Goal: Information Seeking & Learning: Learn about a topic

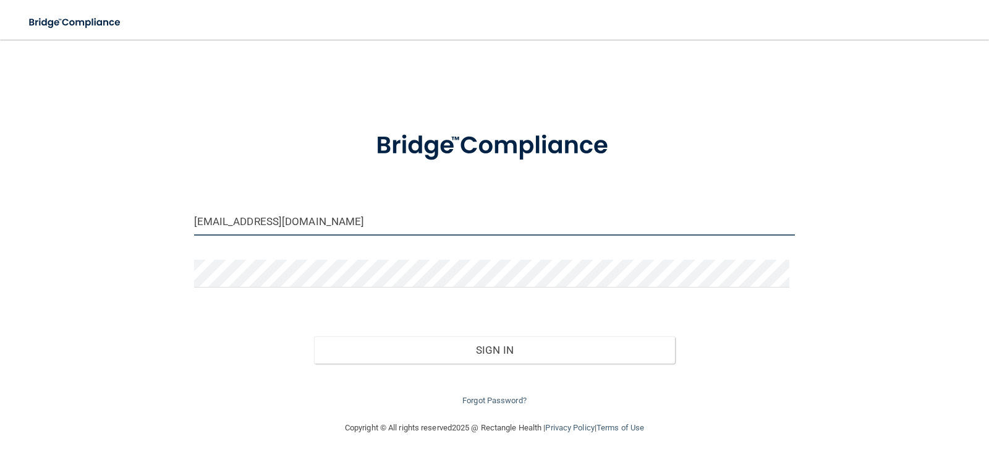
drag, startPoint x: 308, startPoint y: 223, endPoint x: 198, endPoint y: 214, distance: 110.3
click at [198, 214] on input "brooke.clarke1@hotmail.com" at bounding box center [494, 222] width 601 height 28
drag, startPoint x: 335, startPoint y: 222, endPoint x: 171, endPoint y: 213, distance: 164.0
click at [171, 213] on div "brooke.clarke1@hotmail.com Invalid email/password. You don't have permission to…" at bounding box center [494, 230] width 939 height 356
type input "[EMAIL_ADDRESS][DOMAIN_NAME]"
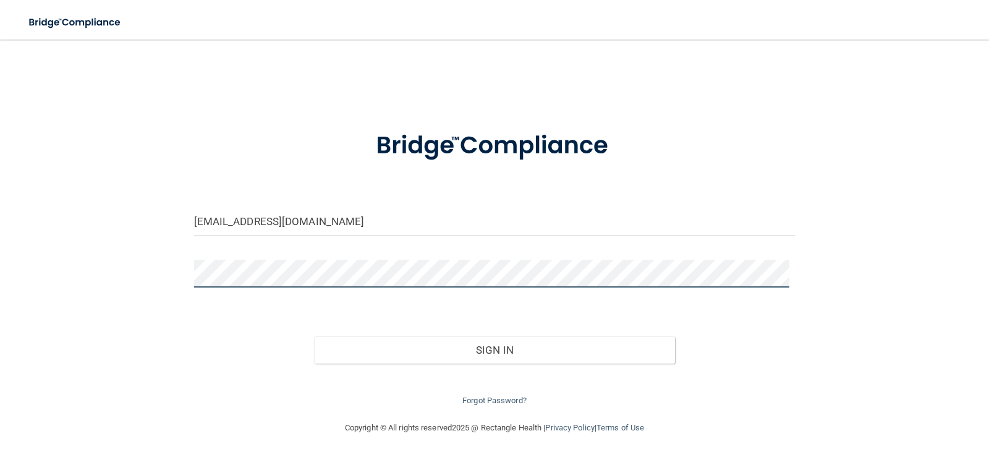
click at [178, 279] on div "angela11118@msn.com Invalid email/password. You don't have permission to access…" at bounding box center [494, 230] width 939 height 356
click at [172, 305] on div "angela11118@msn.com Invalid email/password. You don't have permission to access…" at bounding box center [494, 230] width 939 height 356
click at [143, 256] on div "angela11118@msn.com Invalid email/password. You don't have permission to access…" at bounding box center [494, 230] width 939 height 356
click at [314, 336] on button "Sign In" at bounding box center [494, 349] width 361 height 27
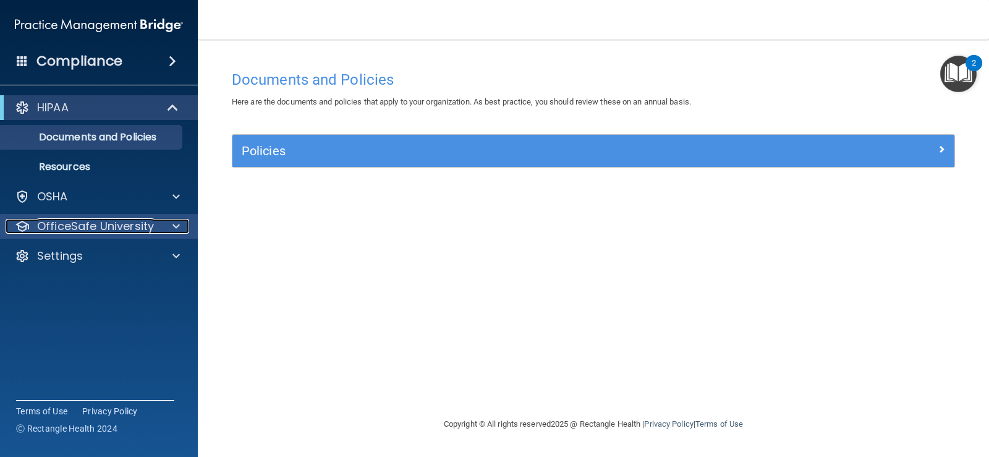
click at [96, 224] on p "OfficeSafe University" at bounding box center [95, 226] width 117 height 15
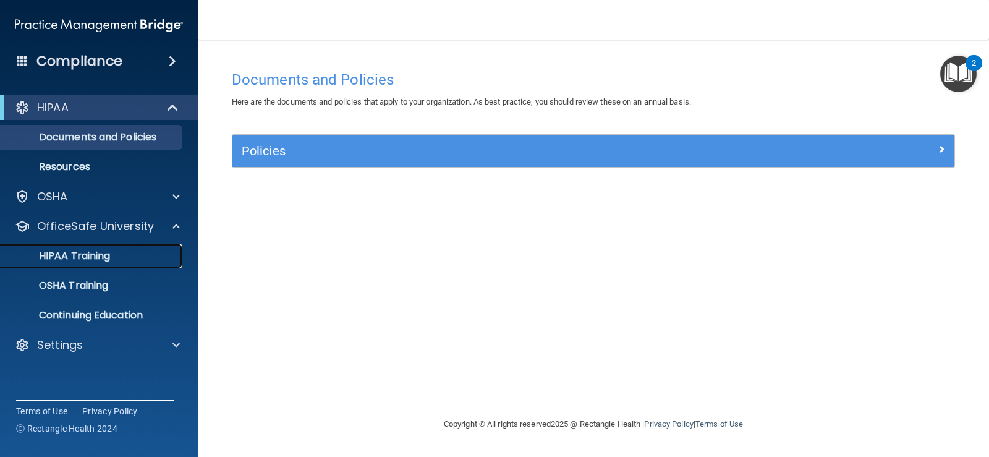
click at [102, 252] on p "HIPAA Training" at bounding box center [59, 256] width 102 height 12
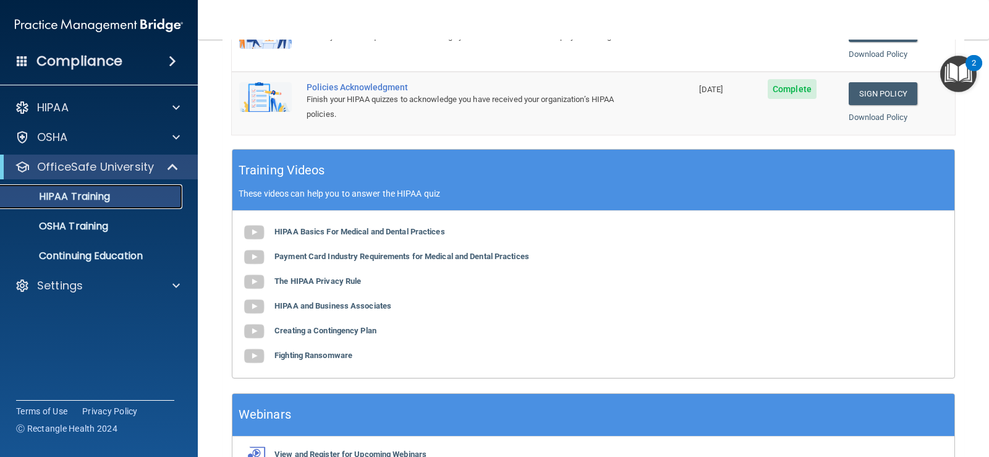
scroll to position [433, 0]
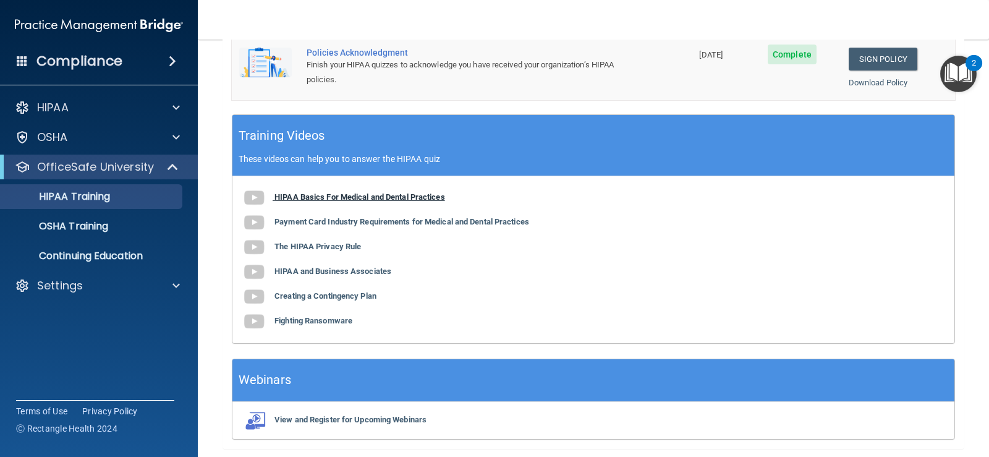
click at [319, 197] on b "HIPAA Basics For Medical and Dental Practices" at bounding box center [359, 196] width 171 height 9
click at [332, 223] on b "Payment Card Industry Requirements for Medical and Dental Practices" at bounding box center [401, 221] width 255 height 9
click at [341, 248] on b "The HIPAA Privacy Rule" at bounding box center [317, 246] width 87 height 9
click at [349, 268] on b "HIPAA and Business Associates" at bounding box center [332, 270] width 117 height 9
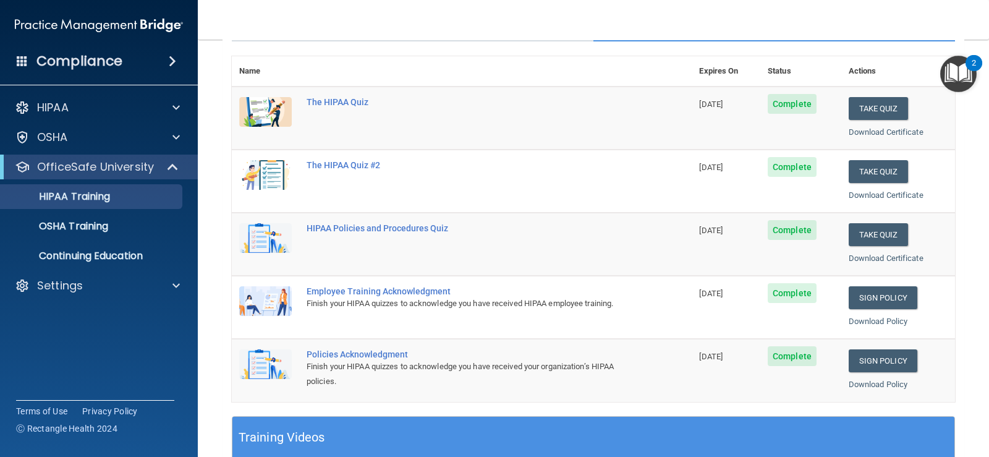
scroll to position [124, 0]
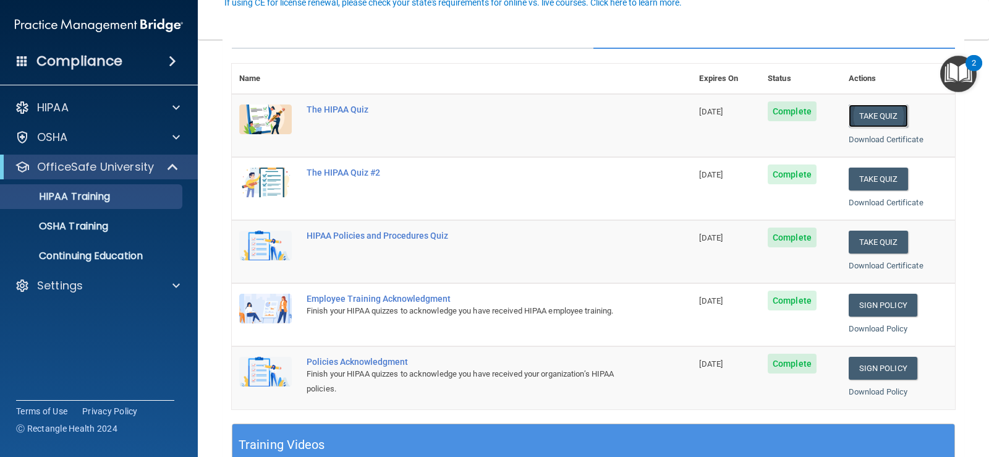
click at [881, 121] on button "Take Quiz" at bounding box center [878, 115] width 59 height 23
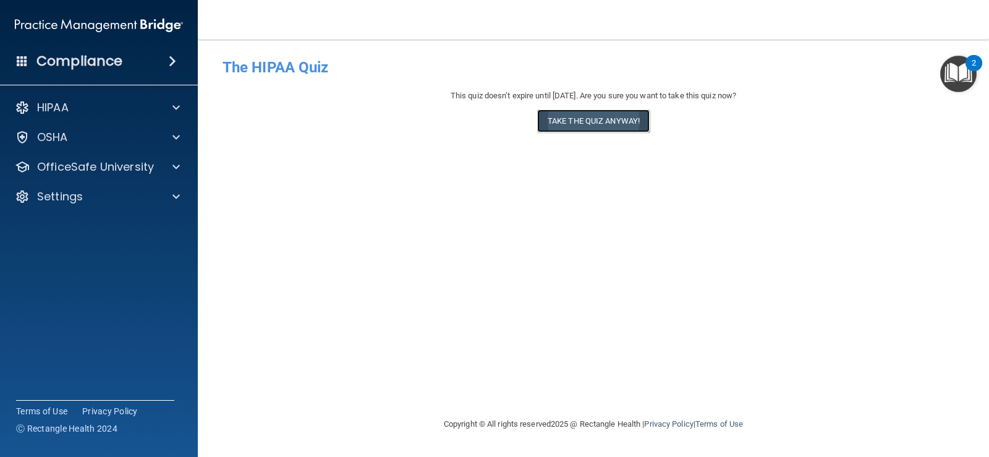
click at [567, 117] on button "Take the quiz anyway!" at bounding box center [593, 120] width 112 height 23
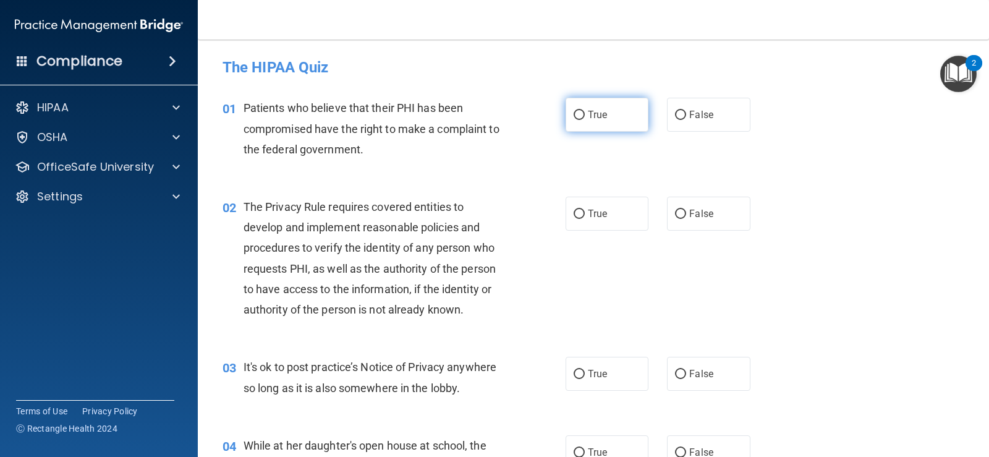
click at [575, 108] on label "True" at bounding box center [606, 115] width 83 height 34
click at [575, 111] on input "True" at bounding box center [579, 115] width 11 height 9
radio input "true"
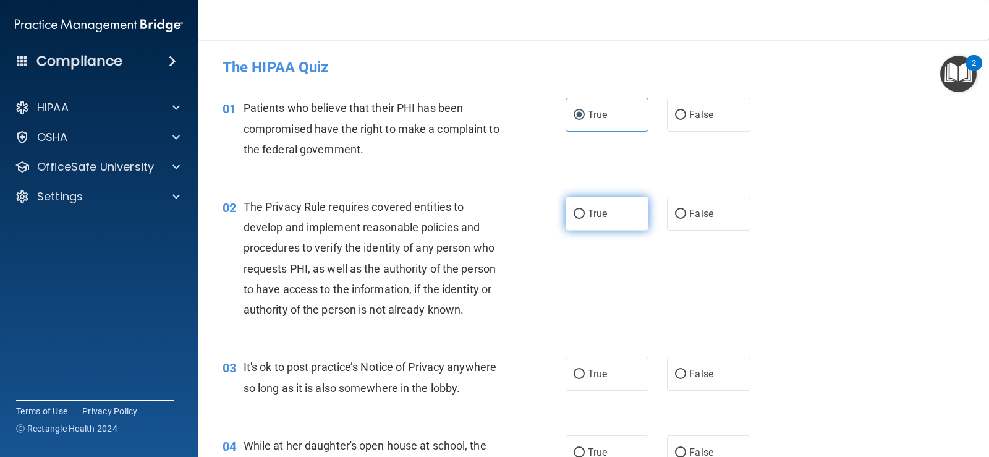
click at [575, 210] on input "True" at bounding box center [579, 214] width 11 height 9
radio input "true"
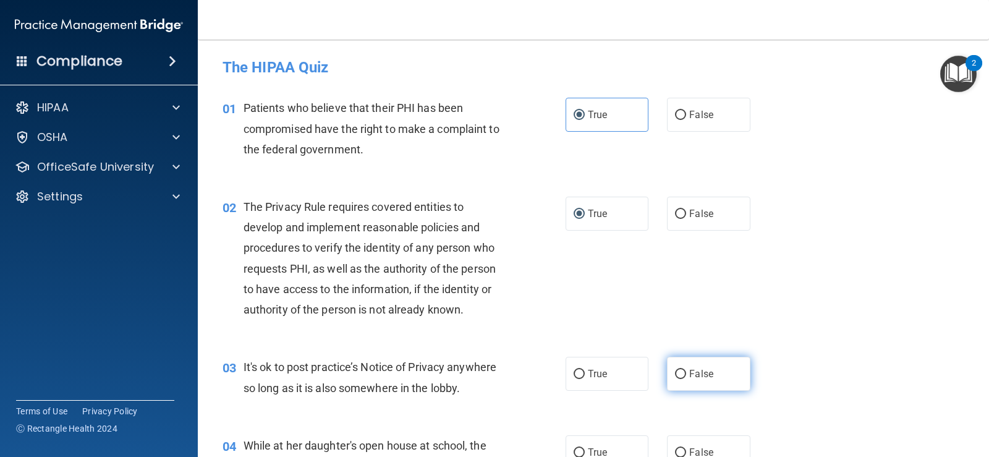
click at [677, 371] on input "False" at bounding box center [680, 374] width 11 height 9
radio input "true"
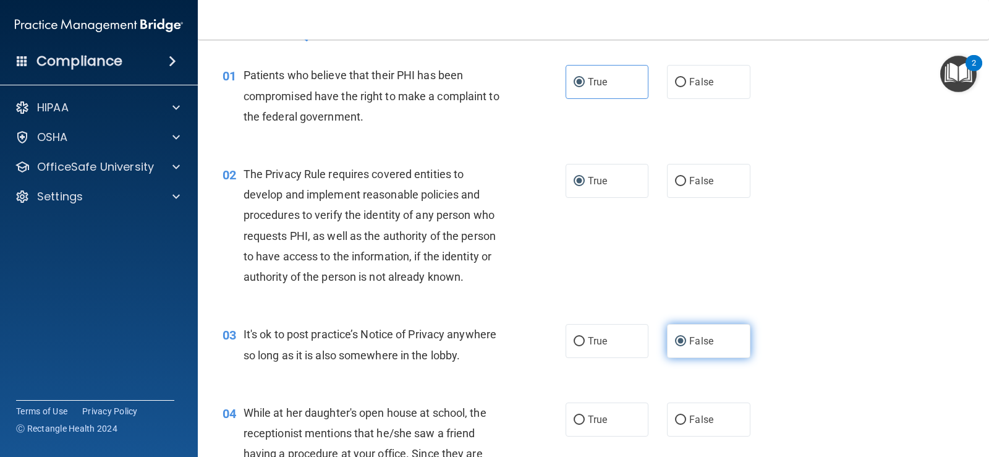
scroll to position [62, 0]
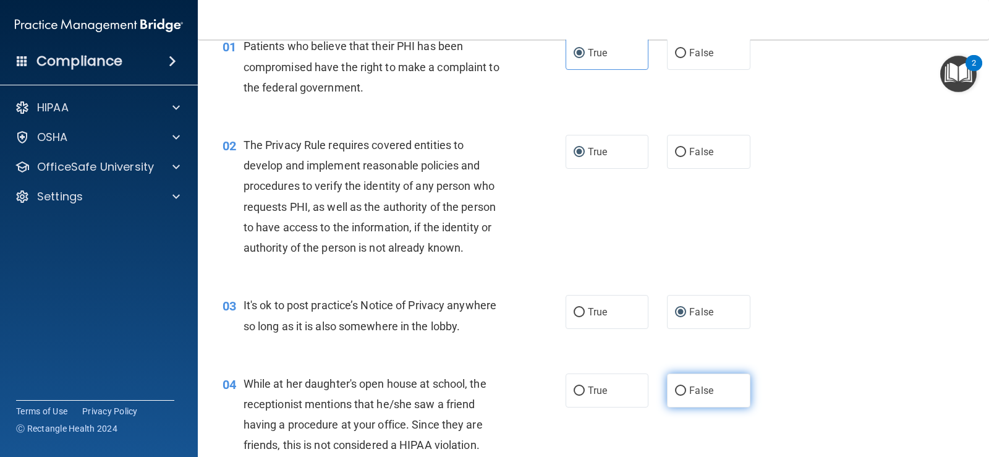
click at [674, 383] on label "False" at bounding box center [708, 390] width 83 height 34
click at [675, 386] on input "False" at bounding box center [680, 390] width 11 height 9
radio input "true"
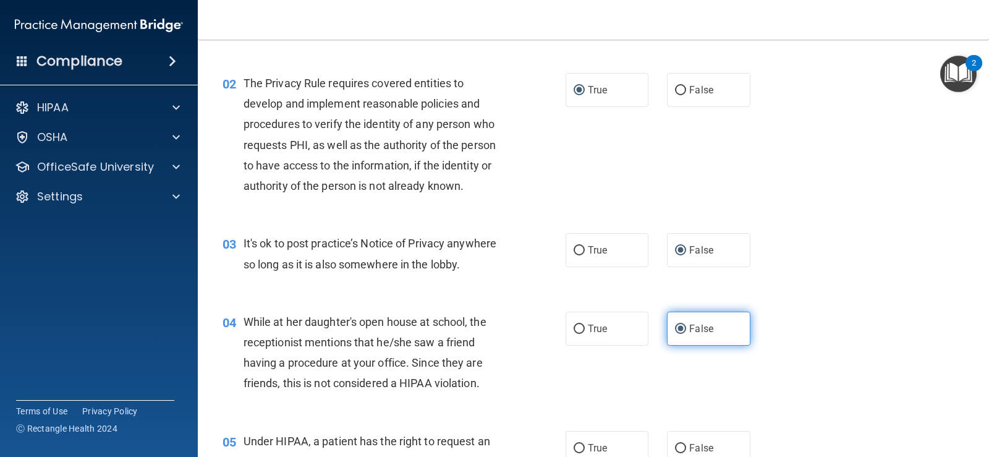
scroll to position [185, 0]
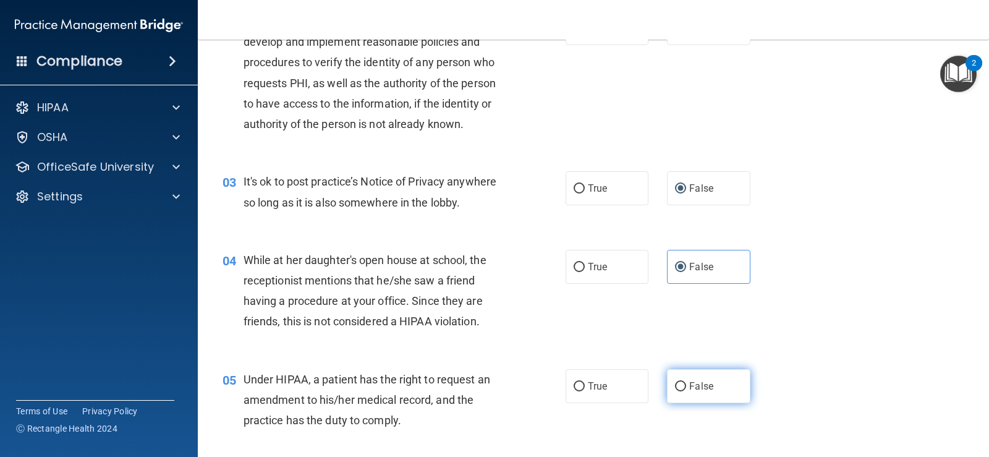
click at [675, 386] on input "False" at bounding box center [680, 386] width 11 height 9
radio input "true"
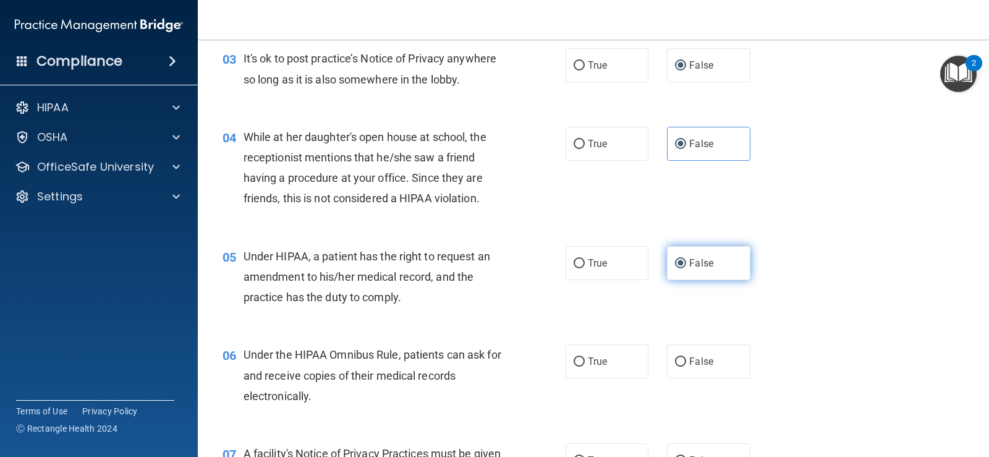
scroll to position [309, 0]
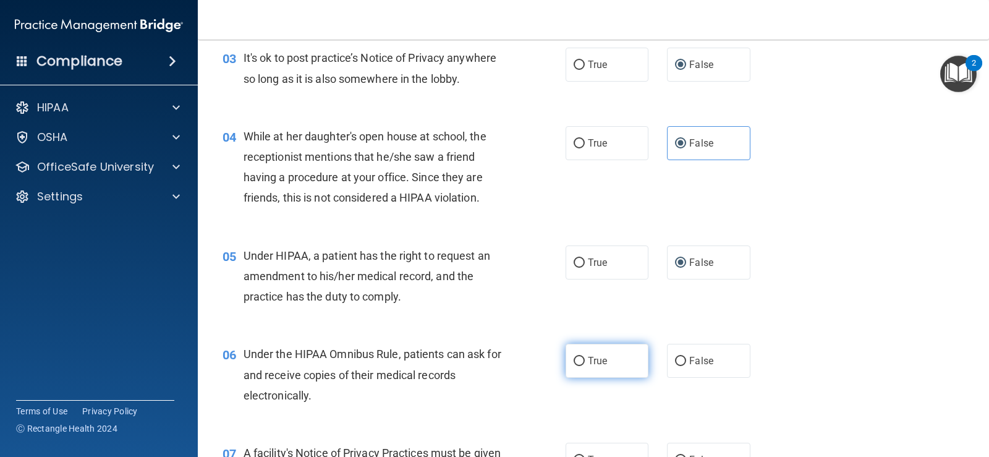
click at [577, 358] on input "True" at bounding box center [579, 361] width 11 height 9
radio input "true"
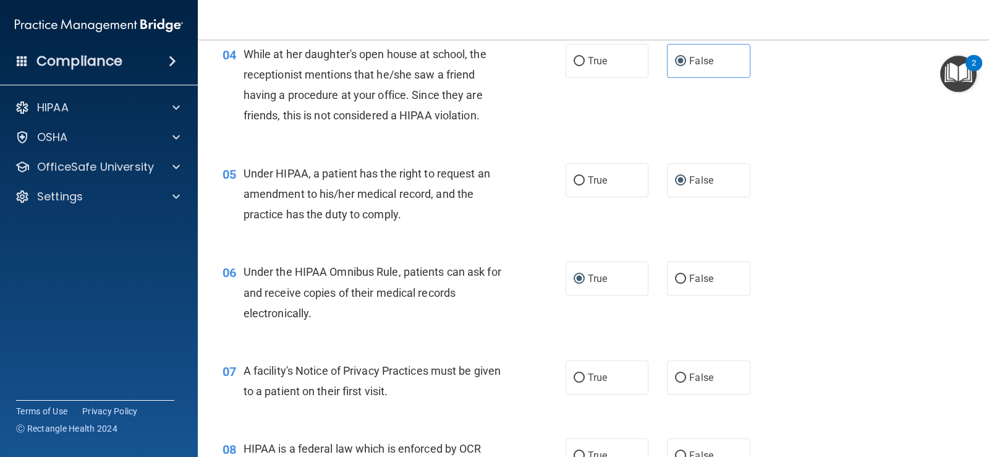
scroll to position [433, 0]
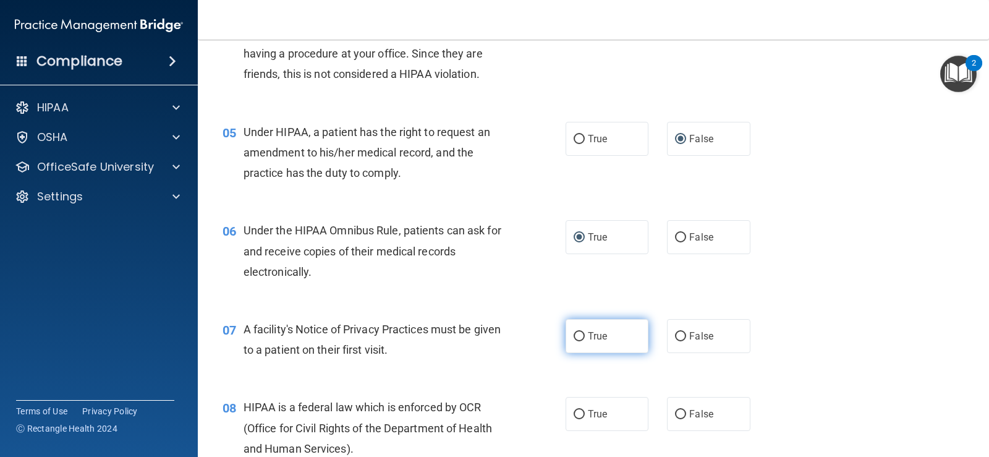
click at [574, 337] on input "True" at bounding box center [579, 336] width 11 height 9
radio input "true"
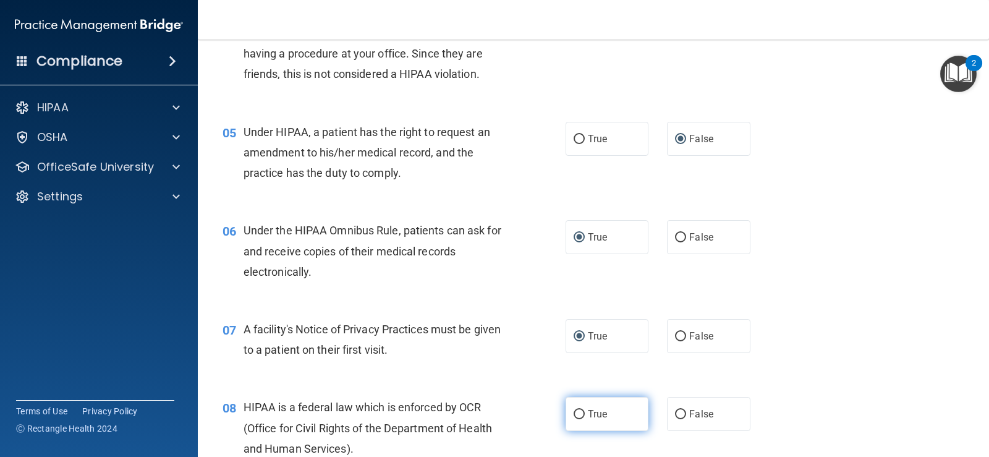
click at [577, 414] on input "True" at bounding box center [579, 414] width 11 height 9
radio input "true"
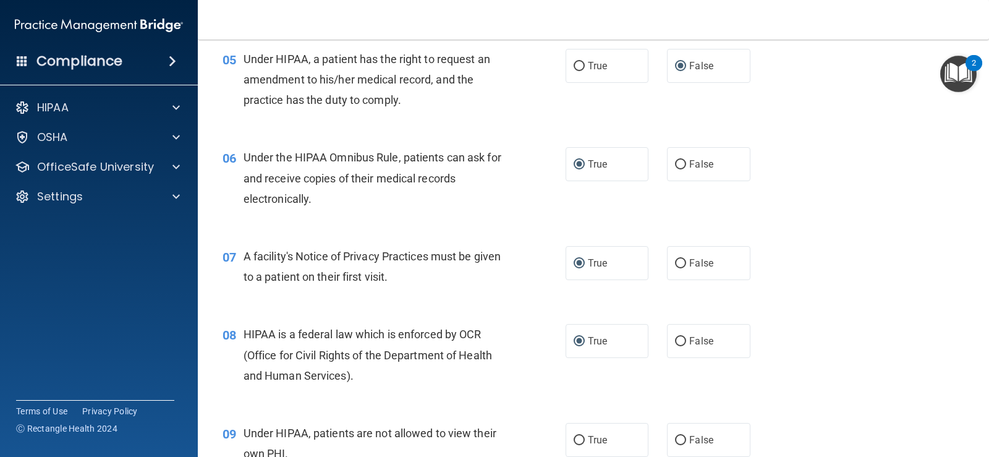
scroll to position [618, 0]
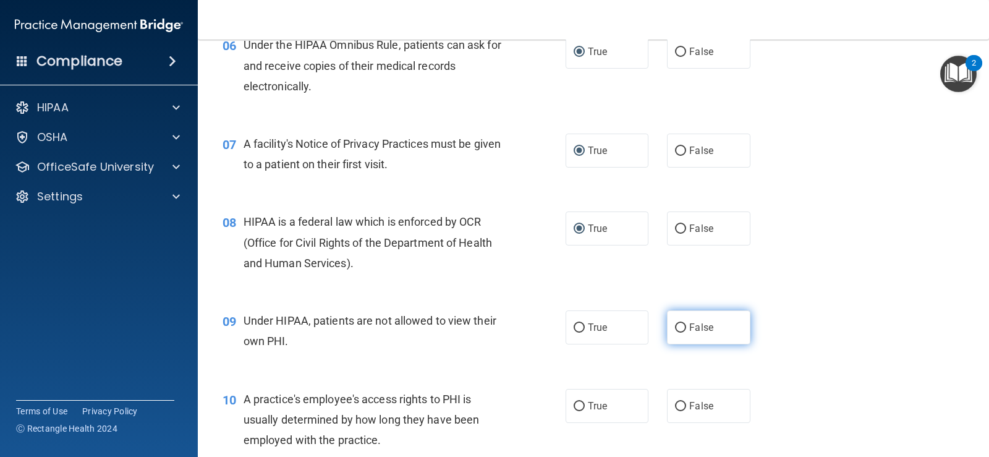
click at [675, 328] on input "False" at bounding box center [680, 327] width 11 height 9
radio input "true"
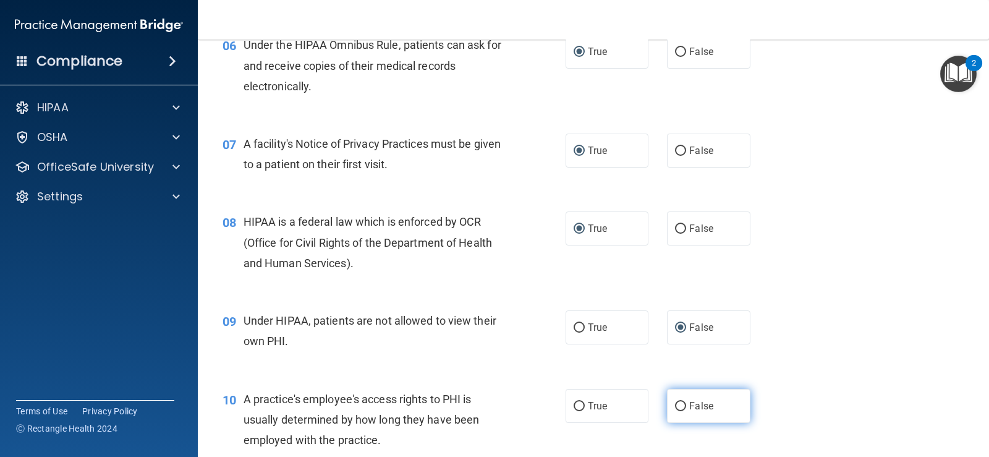
click at [680, 408] on input "False" at bounding box center [680, 406] width 11 height 9
radio input "true"
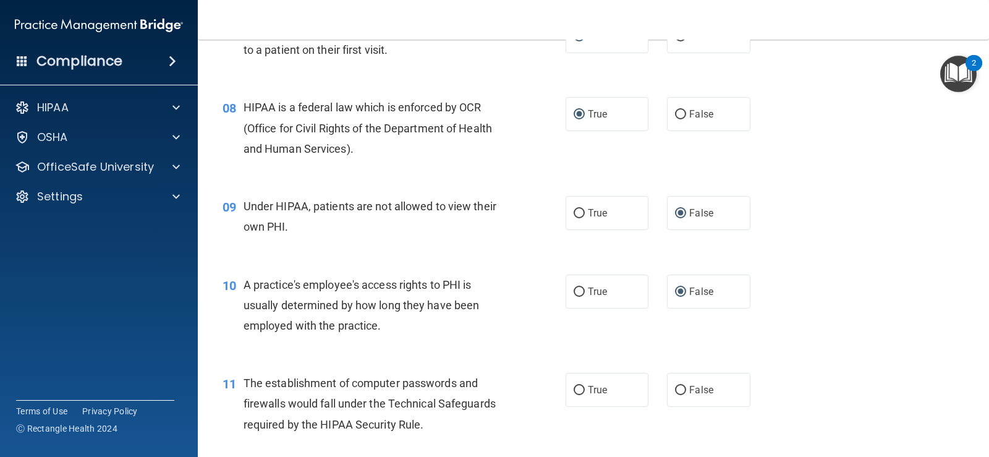
scroll to position [742, 0]
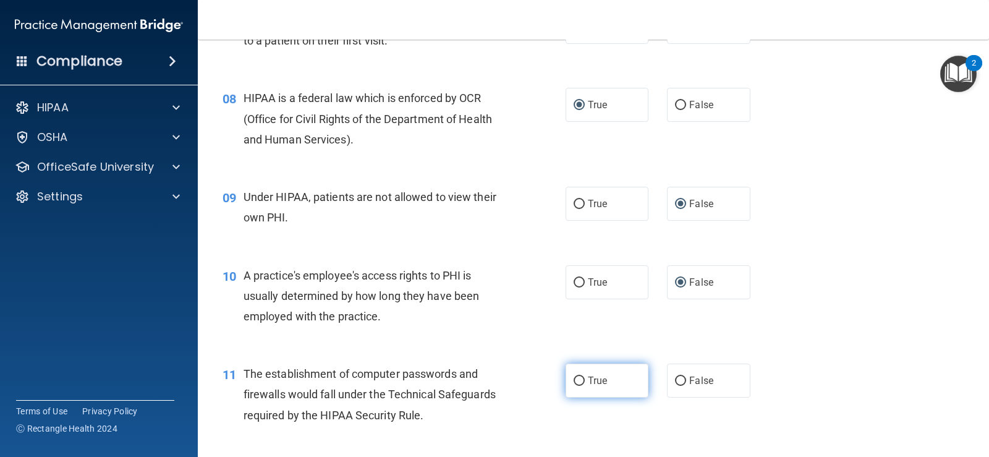
click at [578, 380] on input "True" at bounding box center [579, 380] width 11 height 9
radio input "true"
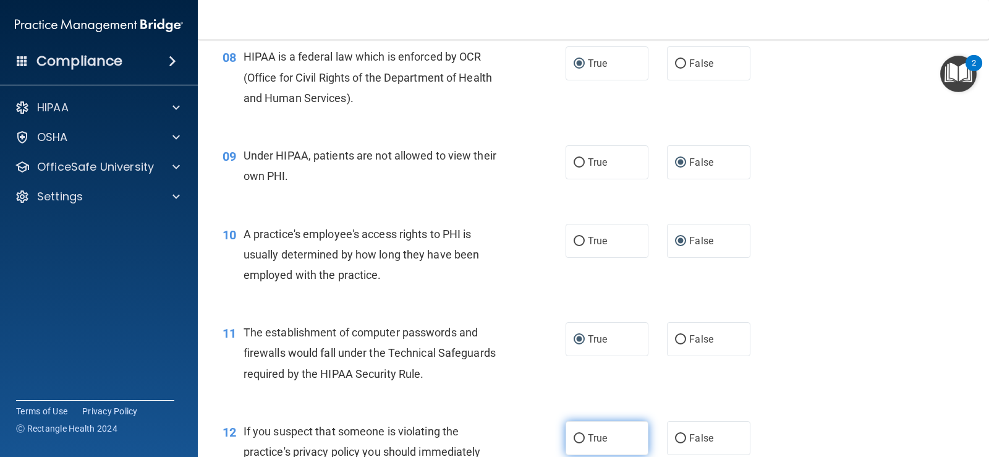
scroll to position [865, 0]
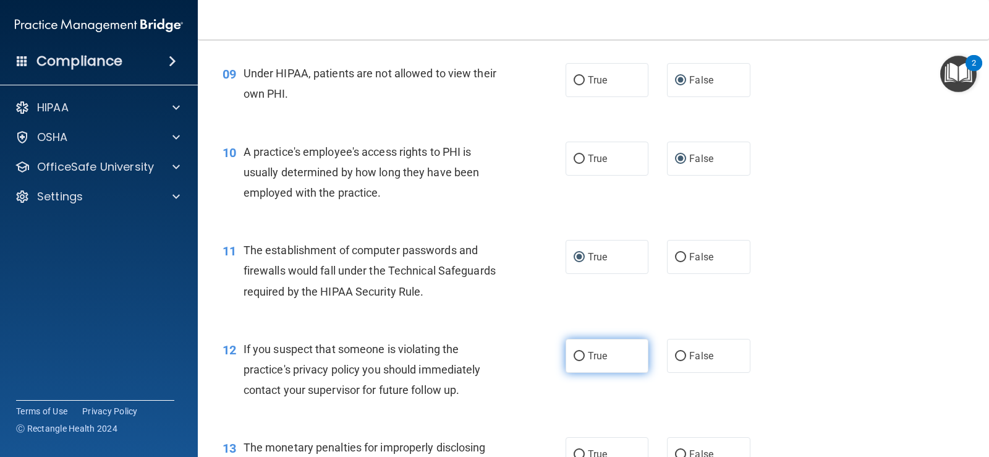
click at [574, 360] on input "True" at bounding box center [579, 356] width 11 height 9
radio input "true"
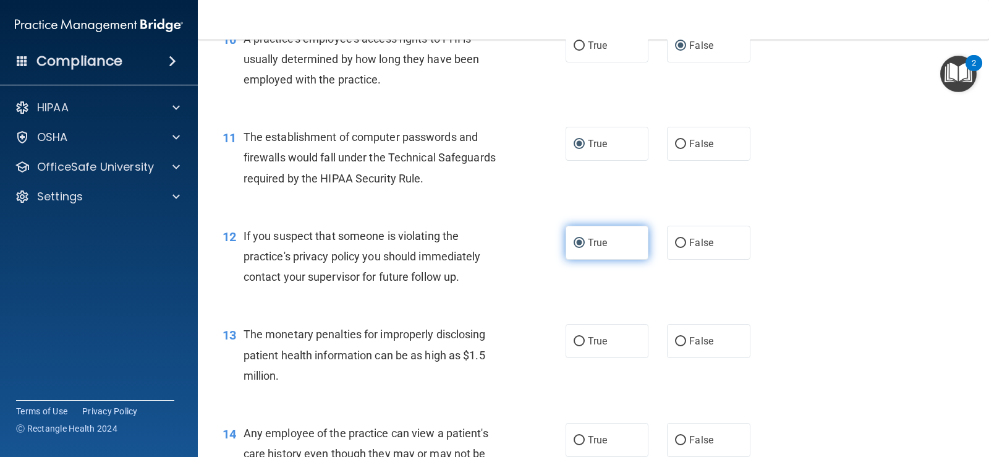
scroll to position [989, 0]
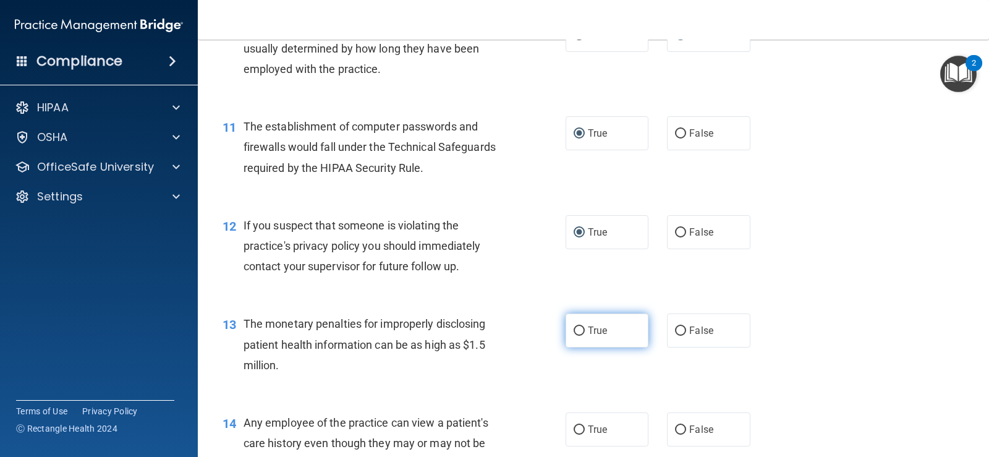
click at [574, 332] on input "True" at bounding box center [579, 330] width 11 height 9
radio input "true"
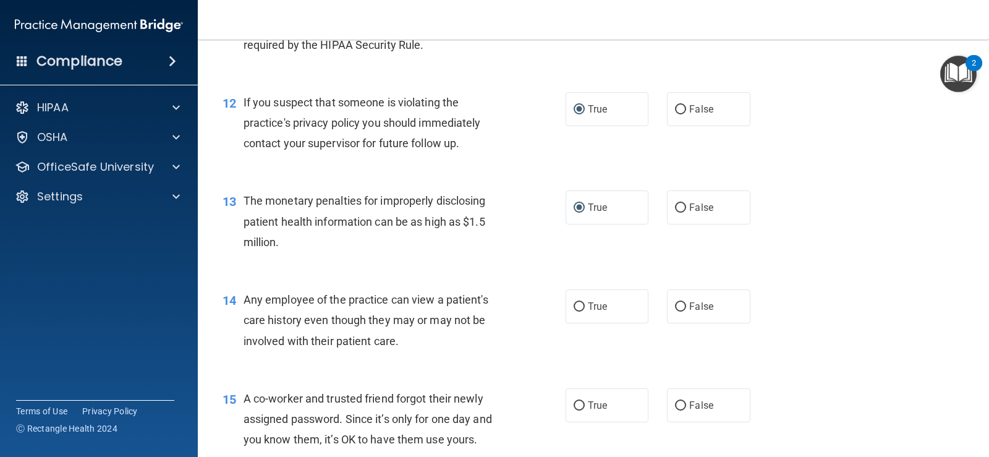
scroll to position [1112, 0]
click at [675, 305] on input "False" at bounding box center [680, 306] width 11 height 9
radio input "true"
click at [675, 405] on input "False" at bounding box center [680, 404] width 11 height 9
radio input "true"
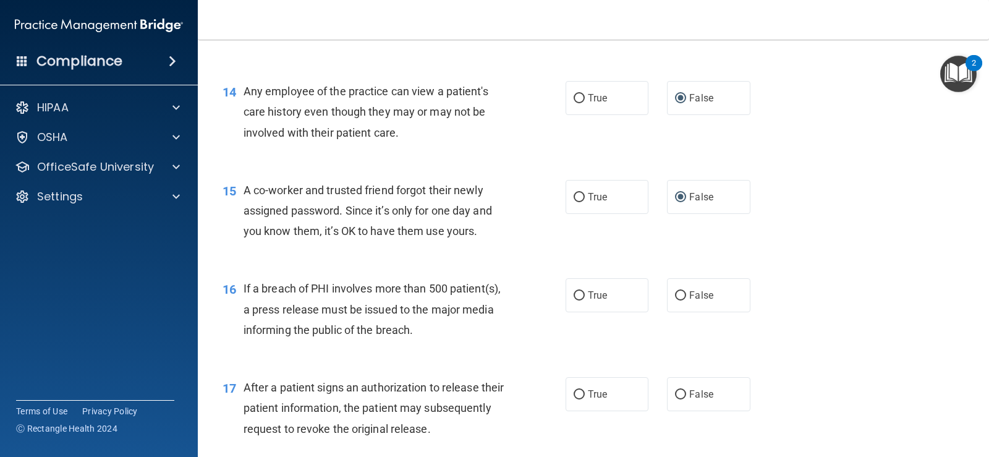
scroll to position [1360, 0]
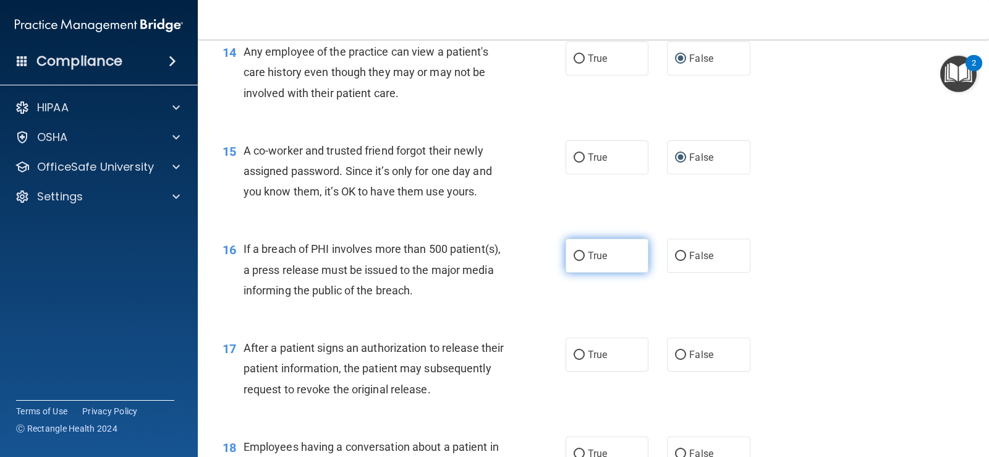
click at [575, 254] on input "True" at bounding box center [579, 256] width 11 height 9
radio input "true"
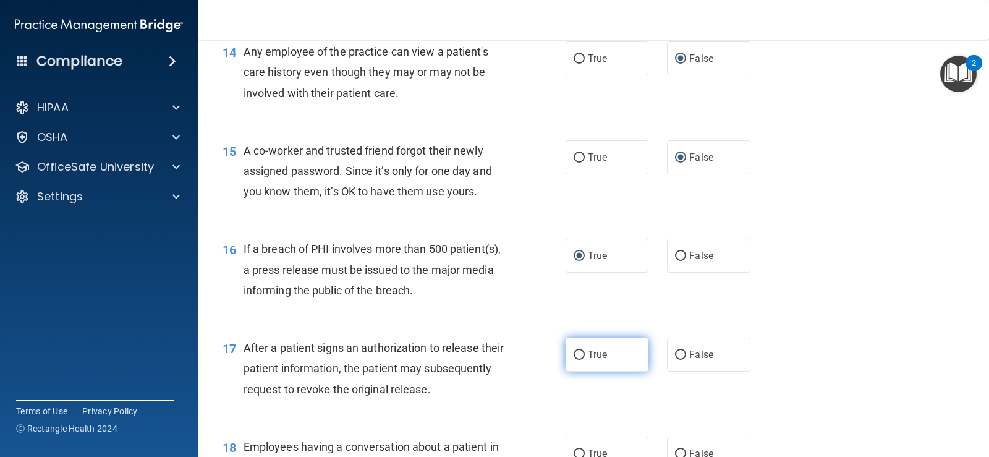
click at [574, 356] on input "True" at bounding box center [579, 354] width 11 height 9
radio input "true"
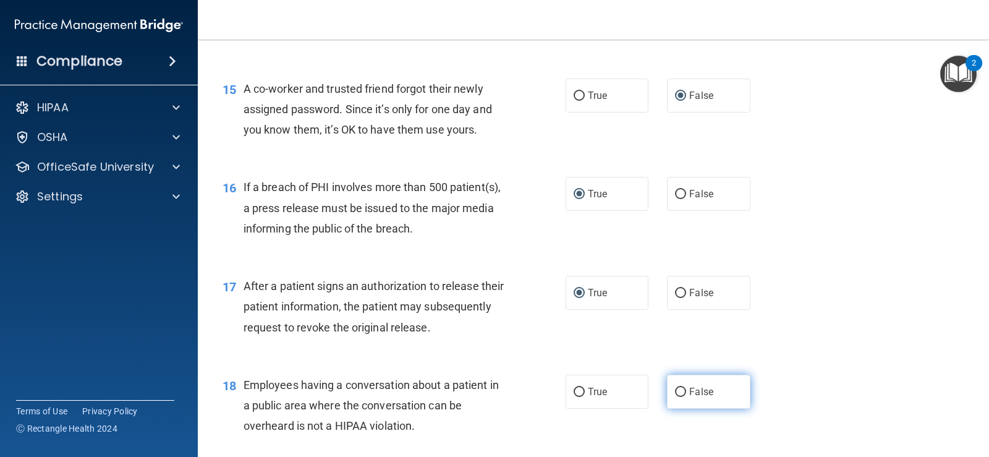
click at [677, 392] on input "False" at bounding box center [680, 391] width 11 height 9
radio input "true"
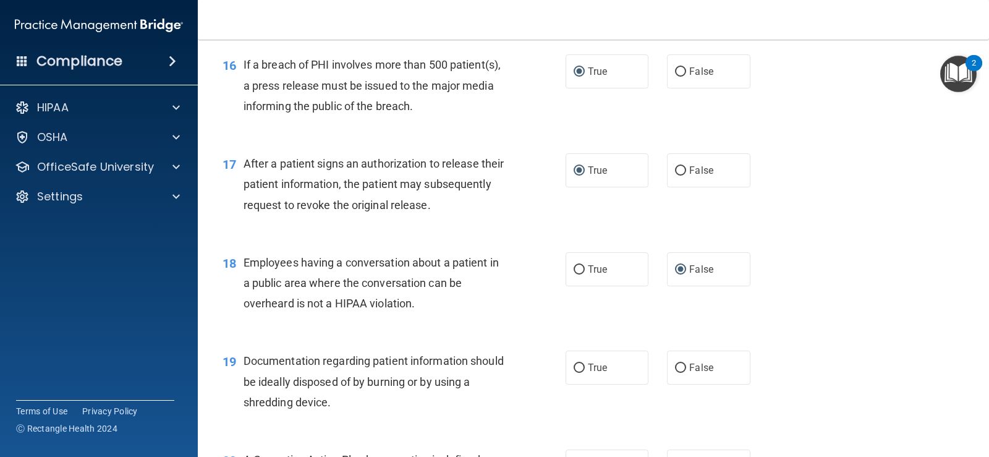
scroll to position [1545, 0]
click at [576, 366] on input "True" at bounding box center [579, 366] width 11 height 9
radio input "true"
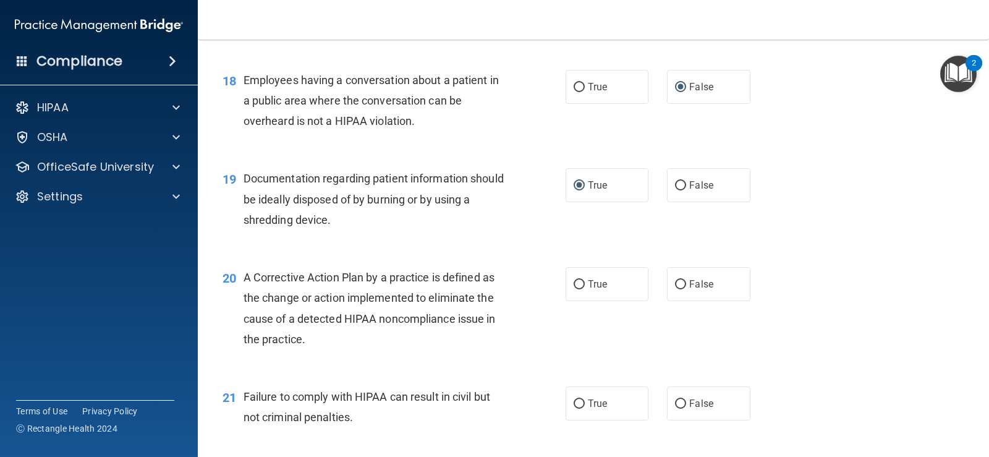
scroll to position [1730, 0]
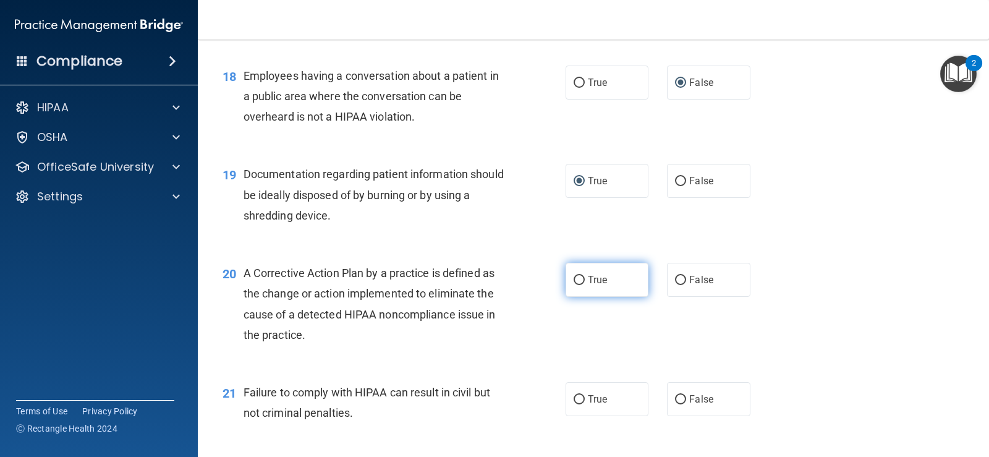
click at [574, 279] on input "True" at bounding box center [579, 280] width 11 height 9
radio input "true"
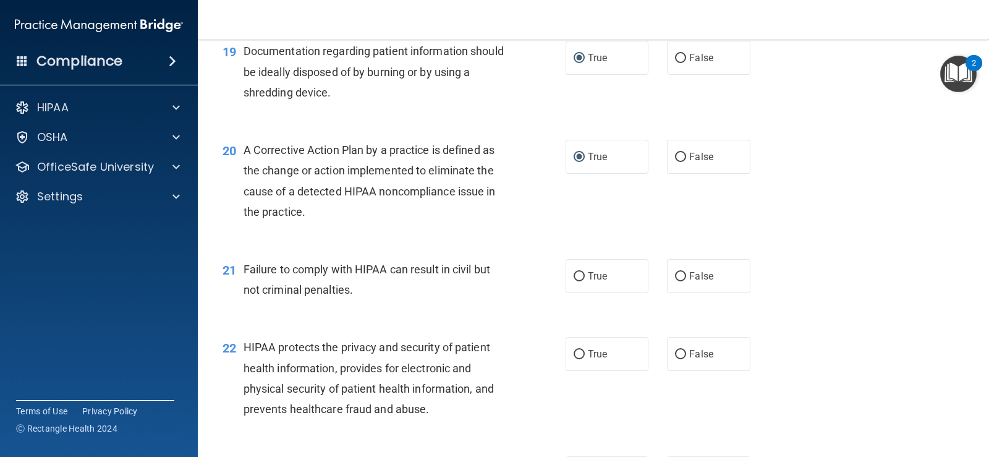
scroll to position [1854, 0]
click at [675, 274] on input "False" at bounding box center [680, 275] width 11 height 9
radio input "true"
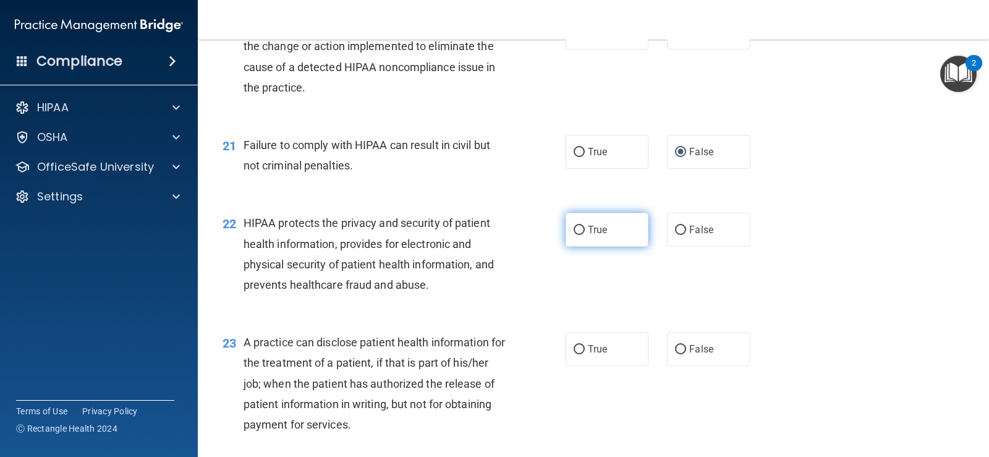
click at [574, 229] on input "True" at bounding box center [579, 230] width 11 height 9
radio input "true"
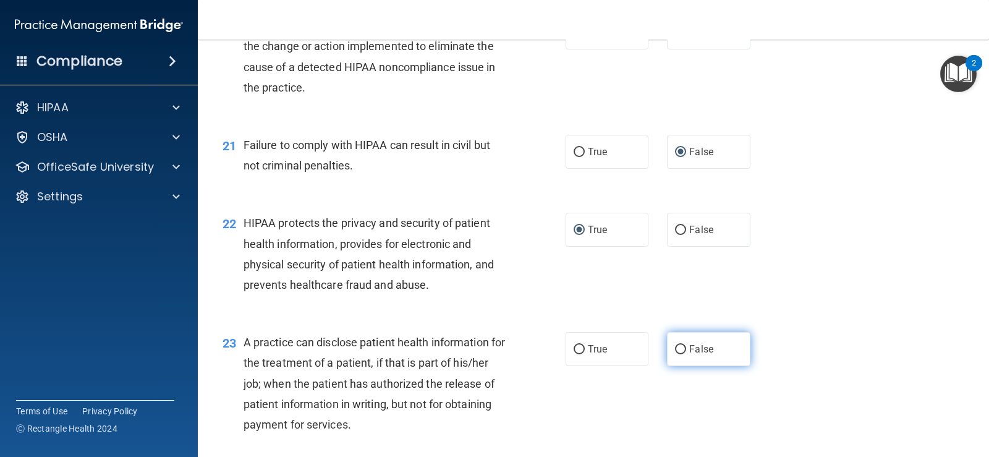
click at [673, 342] on label "False" at bounding box center [708, 349] width 83 height 34
click at [675, 345] on input "False" at bounding box center [680, 349] width 11 height 9
radio input "true"
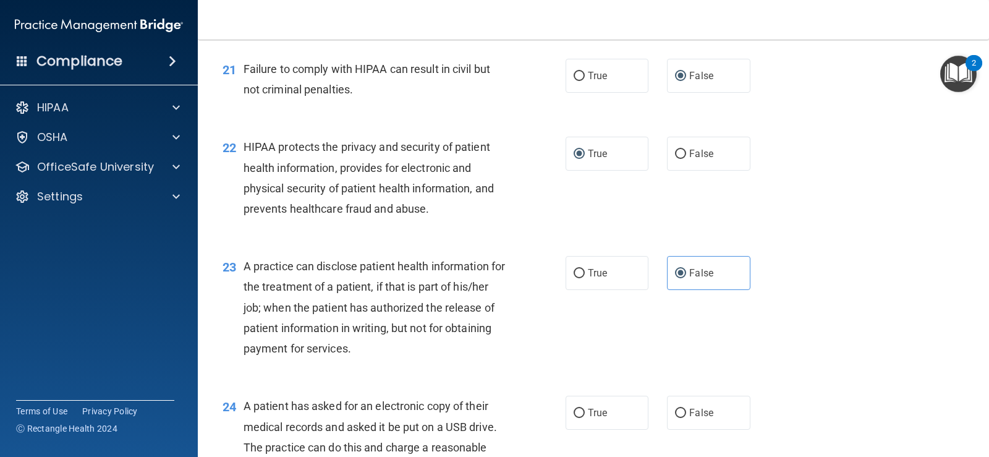
scroll to position [2101, 0]
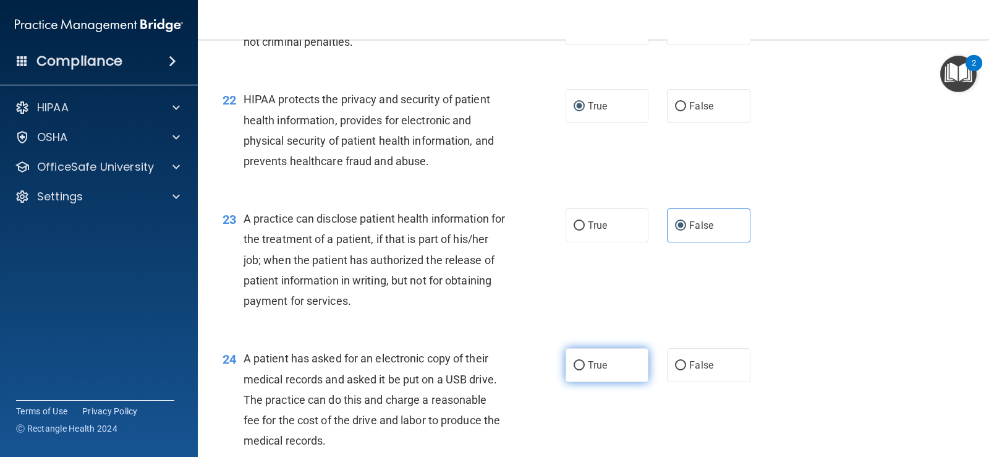
click at [574, 364] on input "True" at bounding box center [579, 365] width 11 height 9
radio input "true"
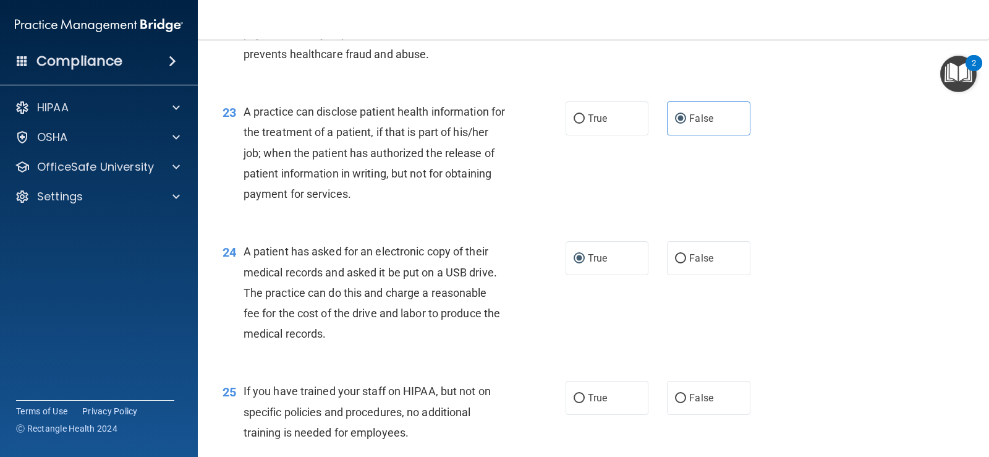
scroll to position [2225, 0]
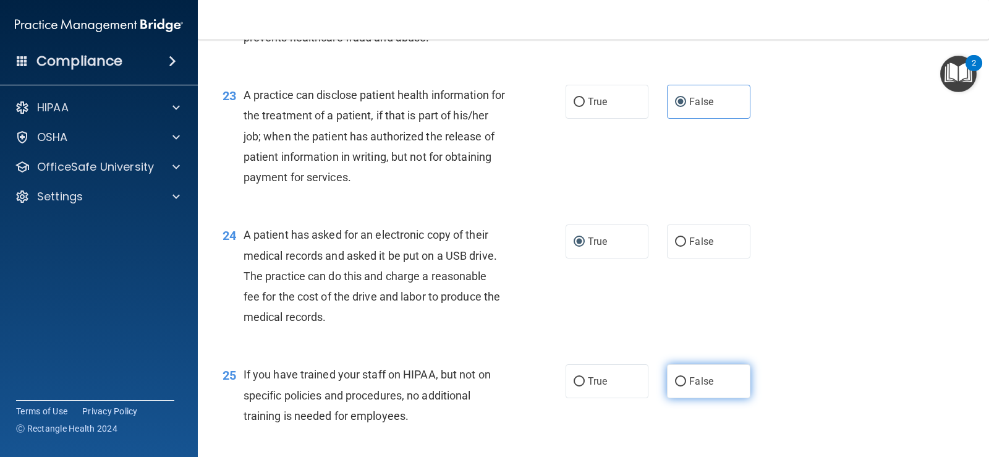
click at [669, 385] on label "False" at bounding box center [708, 381] width 83 height 34
click at [675, 385] on input "False" at bounding box center [680, 381] width 11 height 9
radio input "true"
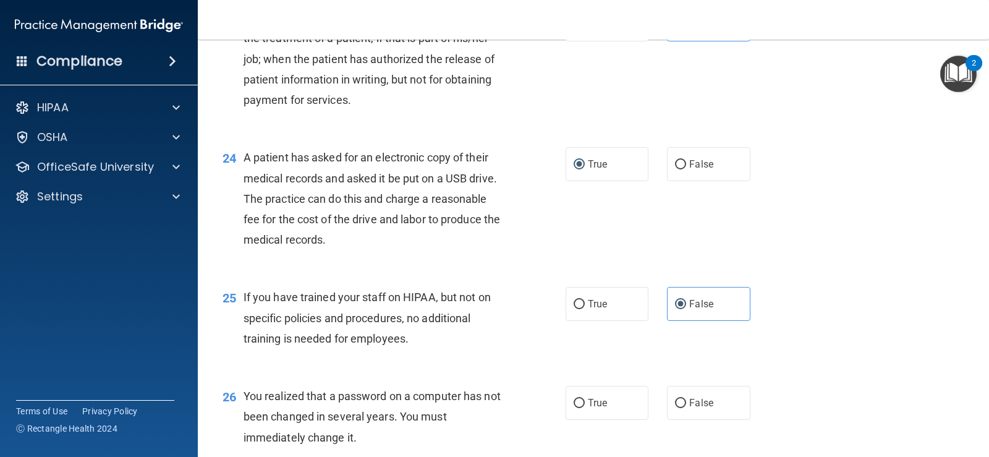
scroll to position [2472, 0]
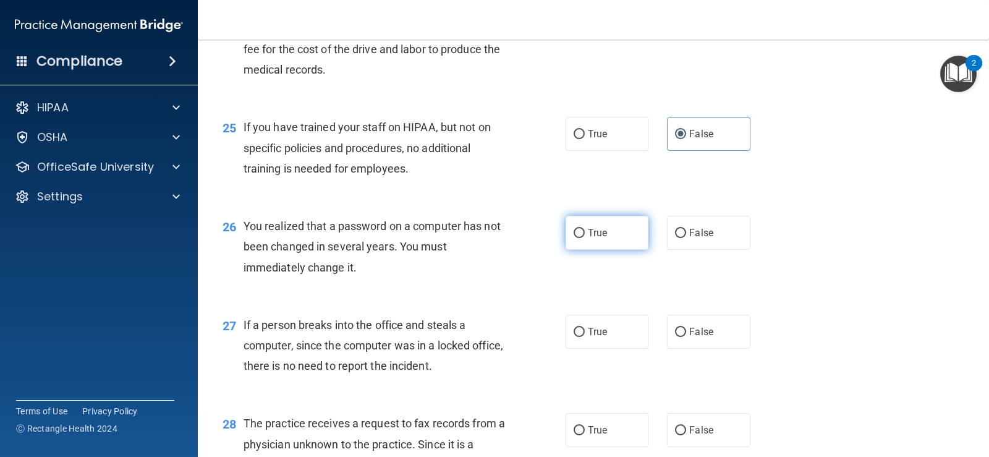
click at [574, 234] on input "True" at bounding box center [579, 233] width 11 height 9
radio input "true"
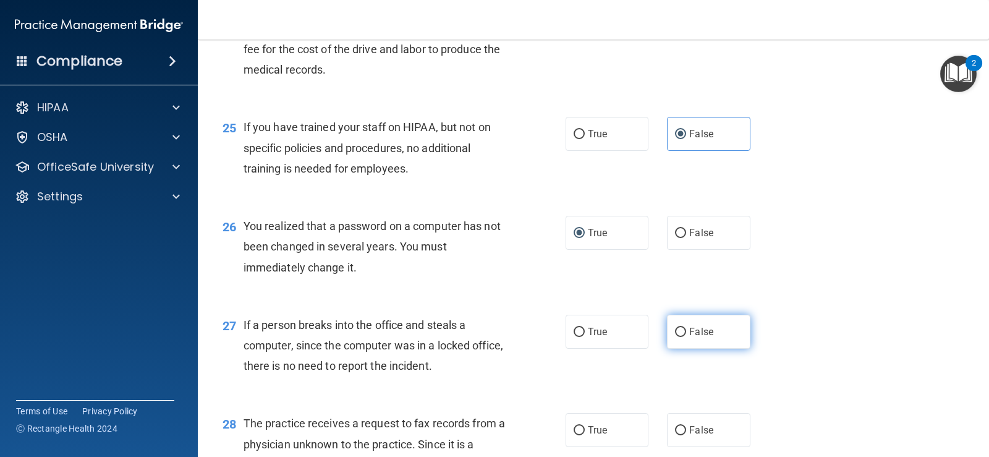
click at [675, 331] on input "False" at bounding box center [680, 332] width 11 height 9
radio input "true"
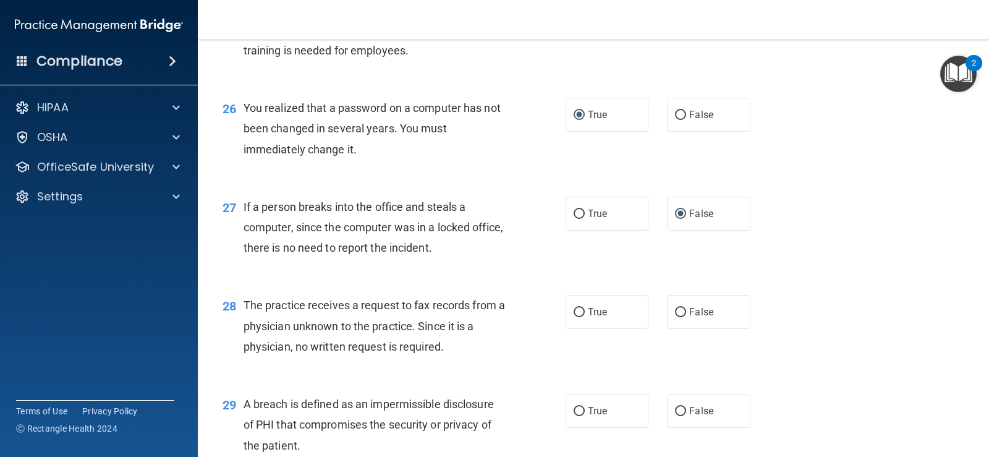
scroll to position [2596, 0]
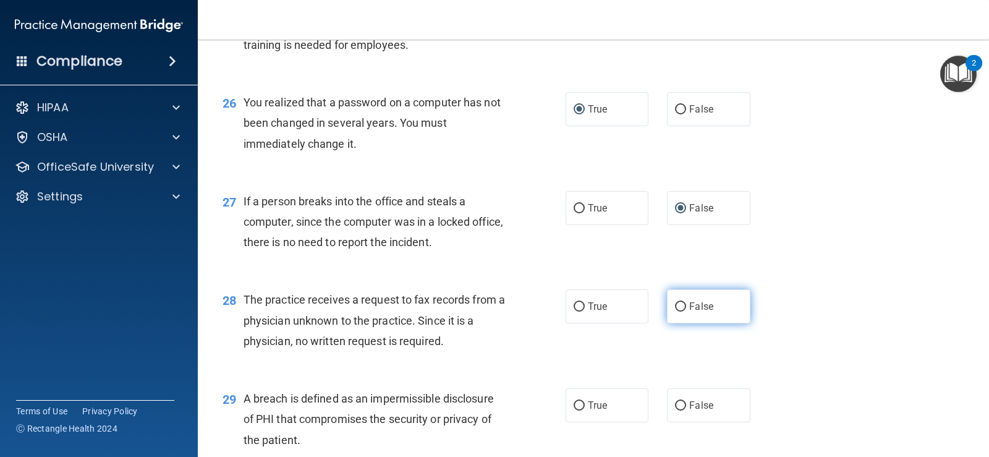
click at [675, 308] on input "False" at bounding box center [680, 306] width 11 height 9
radio input "true"
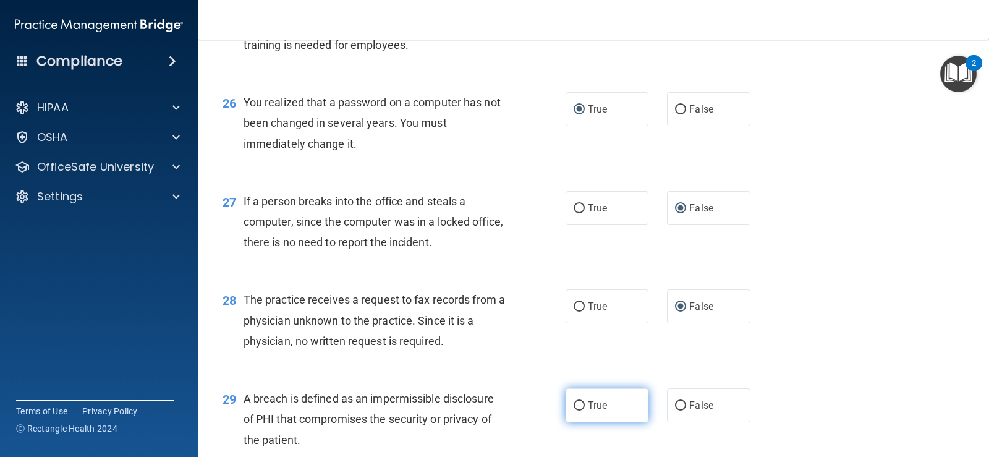
click at [575, 407] on input "True" at bounding box center [579, 405] width 11 height 9
radio input "true"
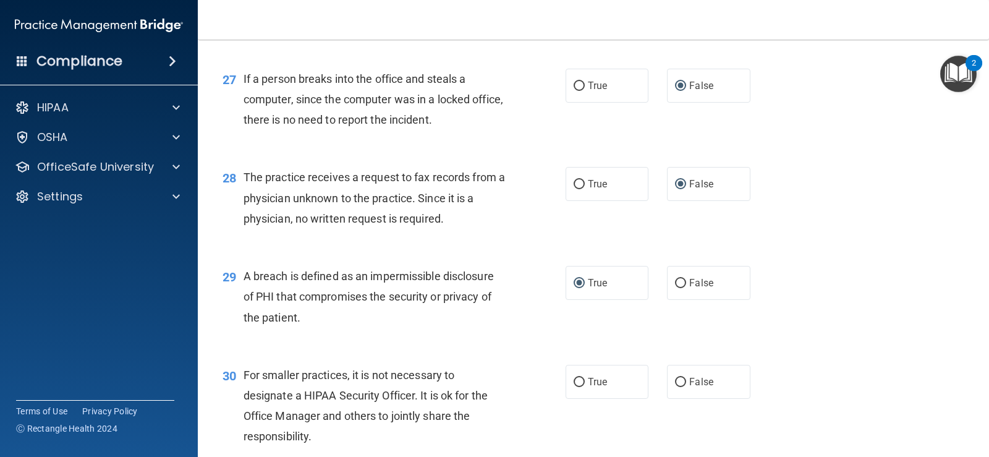
scroll to position [2719, 0]
click at [675, 381] on input "False" at bounding box center [680, 380] width 11 height 9
radio input "true"
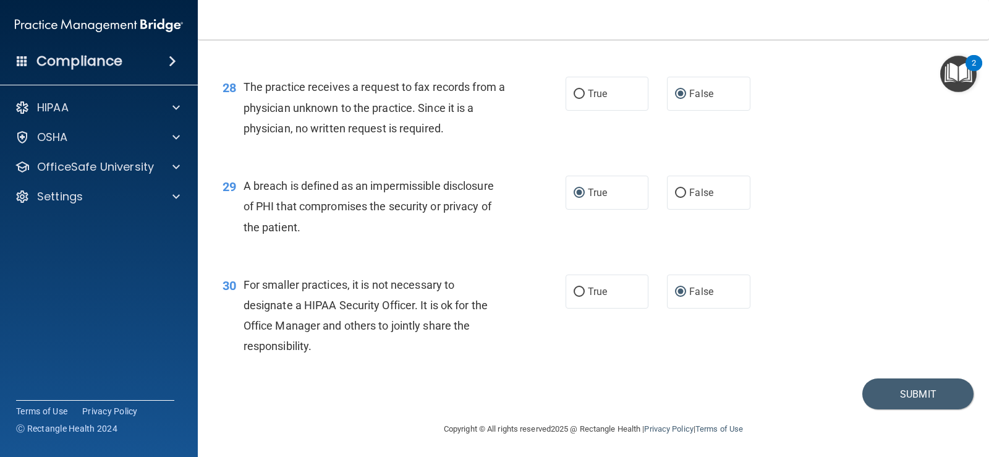
scroll to position [2810, 0]
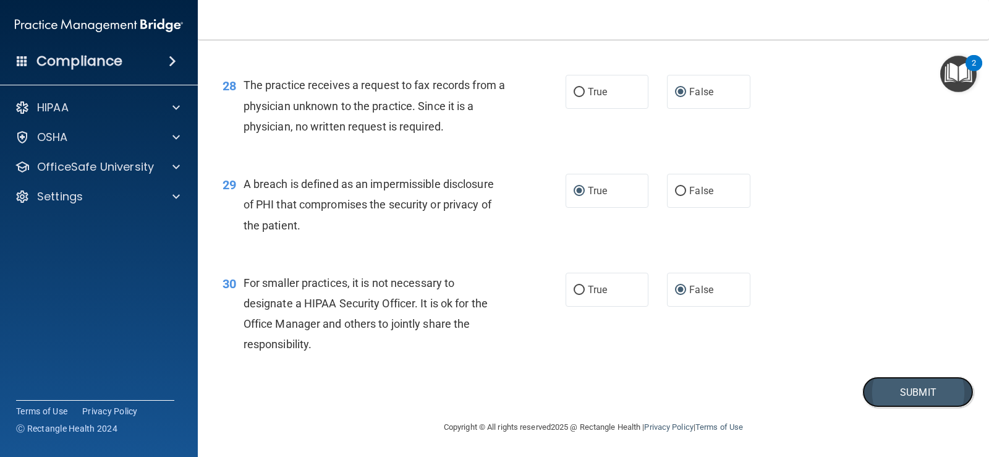
click at [876, 391] on button "Submit" at bounding box center [917, 392] width 111 height 32
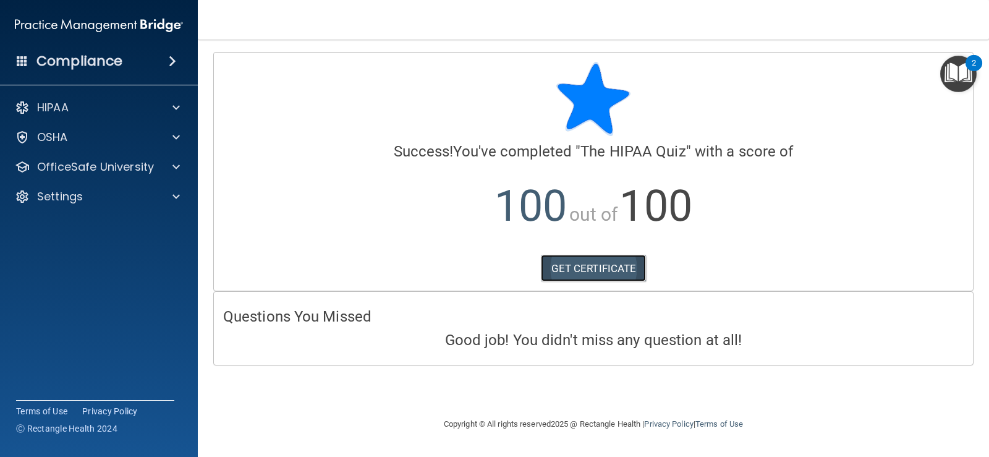
click at [606, 260] on link "GET CERTIFICATE" at bounding box center [594, 268] width 106 height 27
click at [144, 166] on p "OfficeSafe University" at bounding box center [95, 166] width 117 height 15
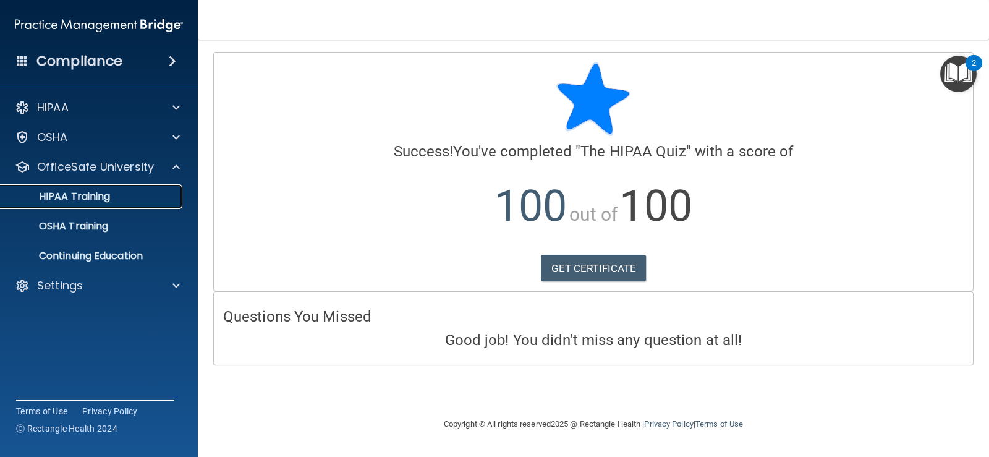
click at [116, 191] on div "HIPAA Training" at bounding box center [92, 196] width 169 height 12
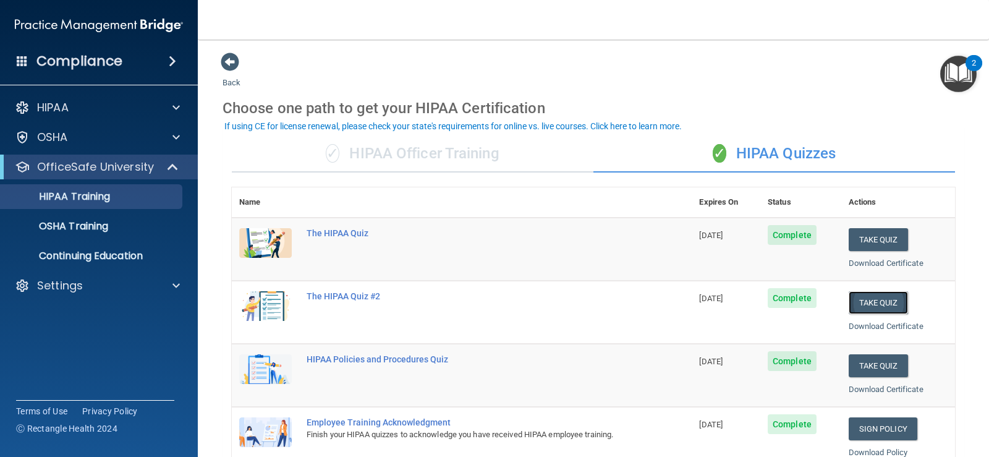
click at [880, 295] on button "Take Quiz" at bounding box center [878, 302] width 59 height 23
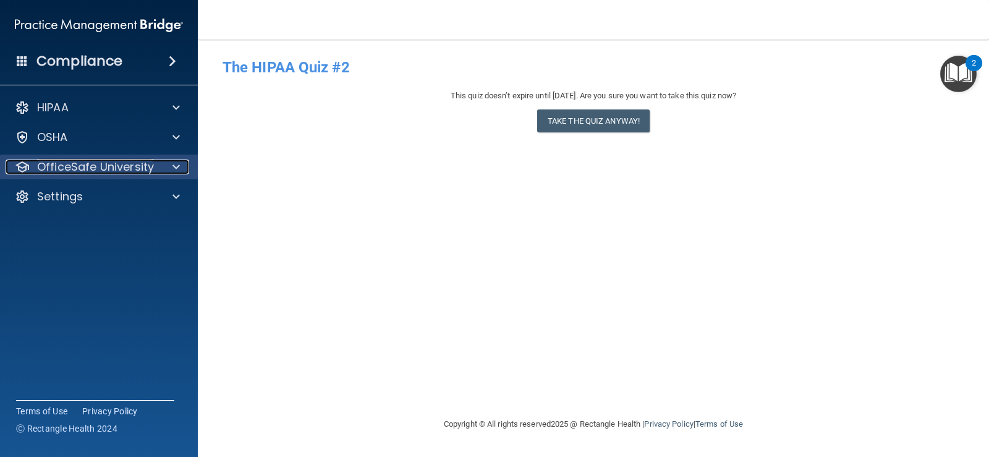
click at [108, 163] on p "OfficeSafe University" at bounding box center [95, 166] width 117 height 15
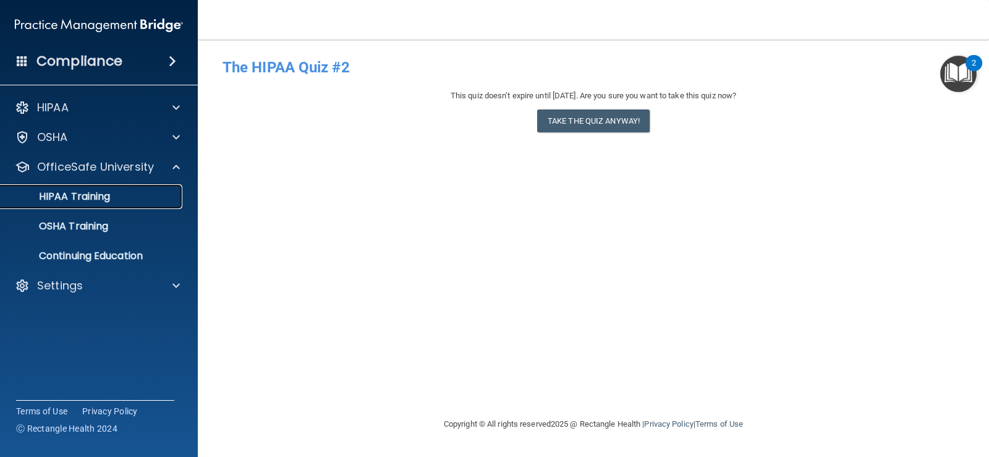
click at [97, 193] on p "HIPAA Training" at bounding box center [59, 196] width 102 height 12
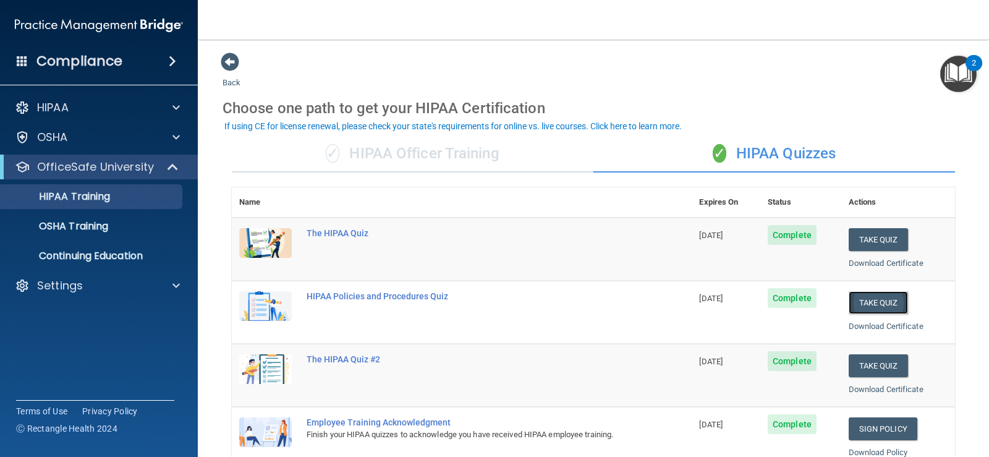
click at [854, 296] on button "Take Quiz" at bounding box center [878, 302] width 59 height 23
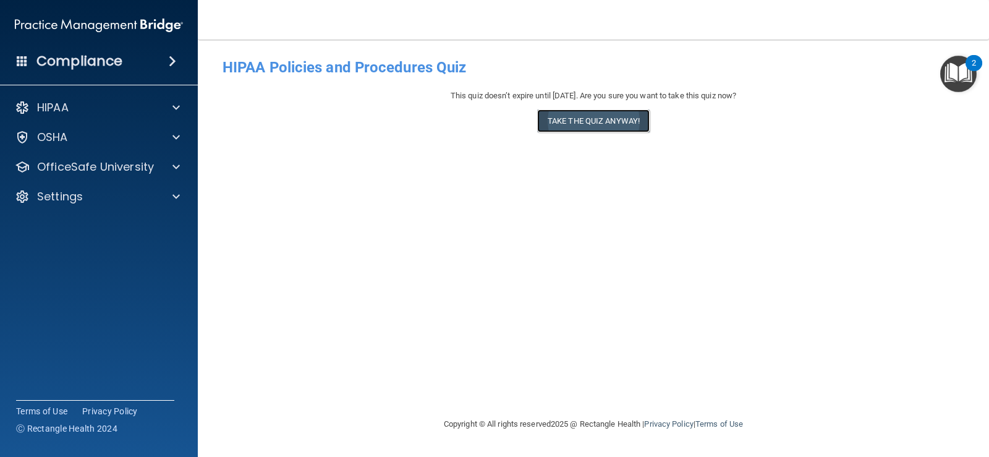
click at [569, 126] on button "Take the quiz anyway!" at bounding box center [593, 120] width 112 height 23
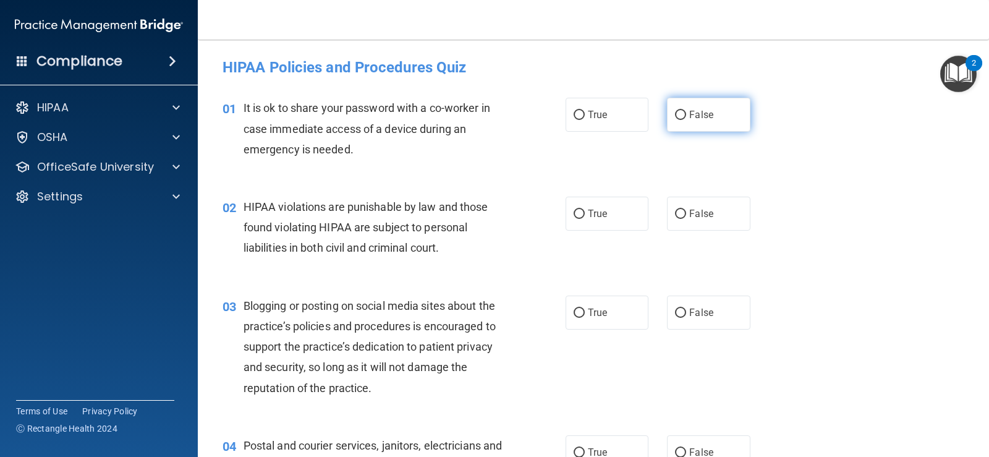
click at [675, 112] on input "False" at bounding box center [680, 115] width 11 height 9
radio input "true"
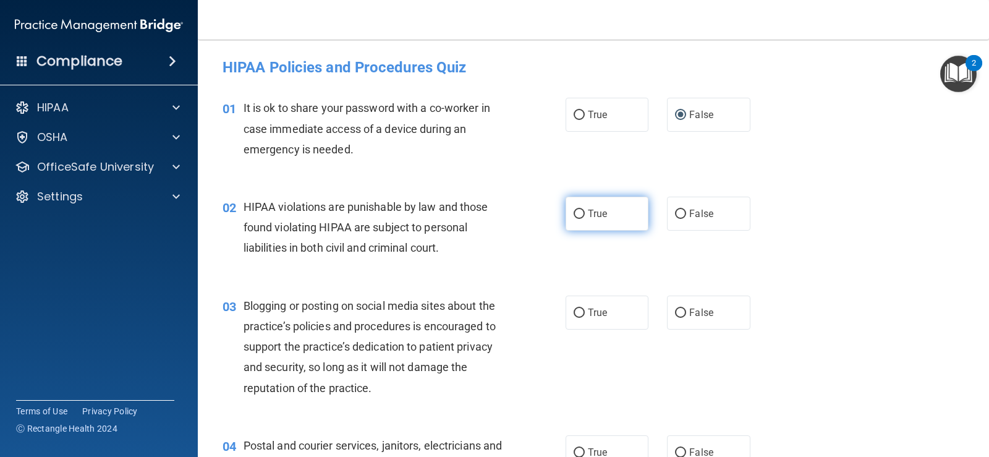
click at [577, 210] on input "True" at bounding box center [579, 214] width 11 height 9
radio input "true"
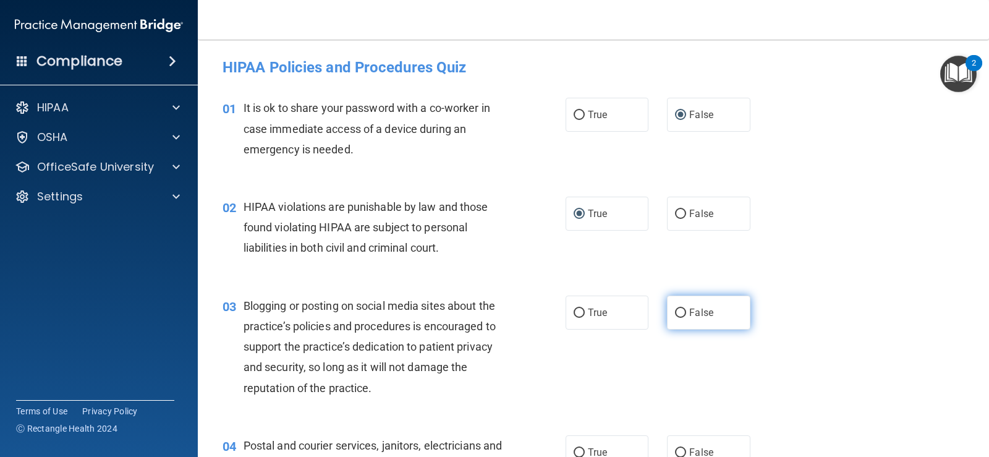
click at [678, 308] on input "False" at bounding box center [680, 312] width 11 height 9
radio input "true"
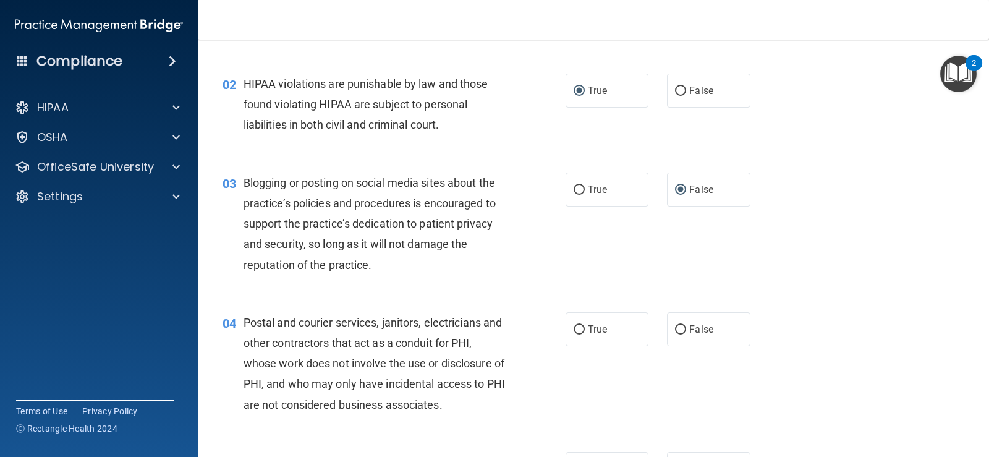
scroll to position [124, 0]
click at [576, 327] on input "True" at bounding box center [579, 328] width 11 height 9
radio input "true"
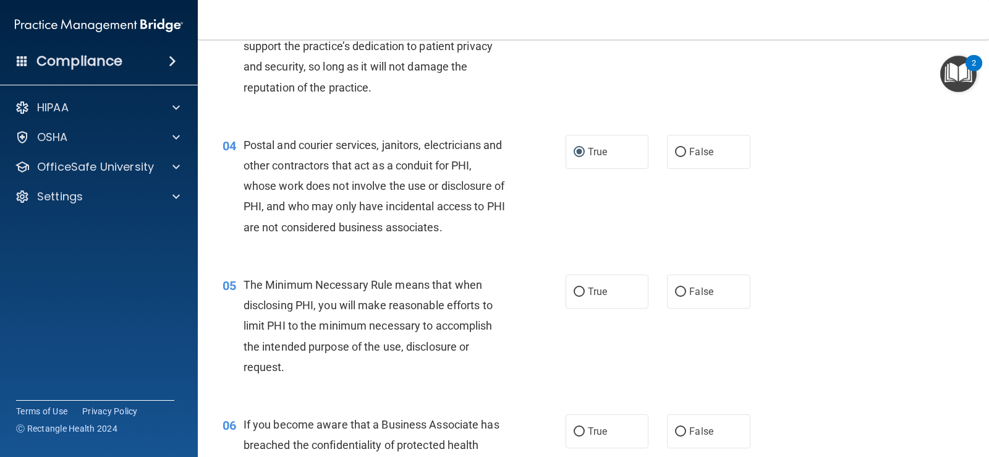
scroll to position [309, 0]
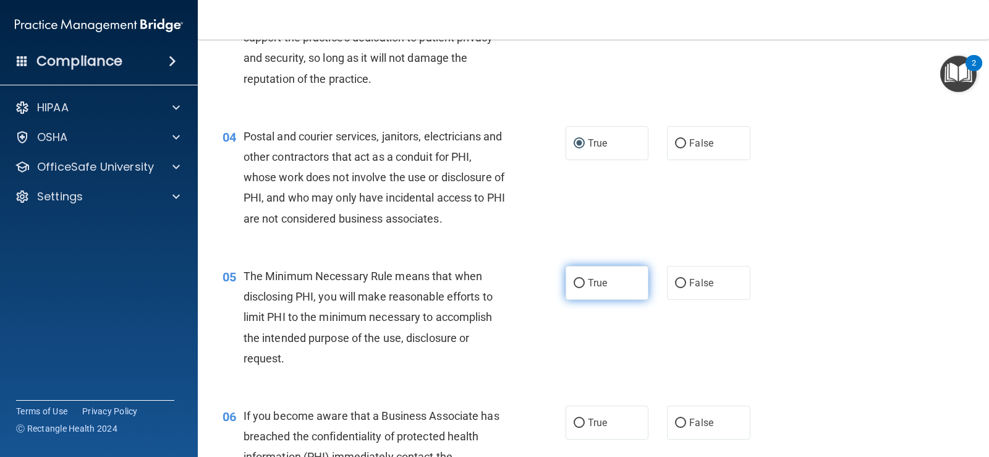
click at [574, 284] on input "True" at bounding box center [579, 283] width 11 height 9
radio input "true"
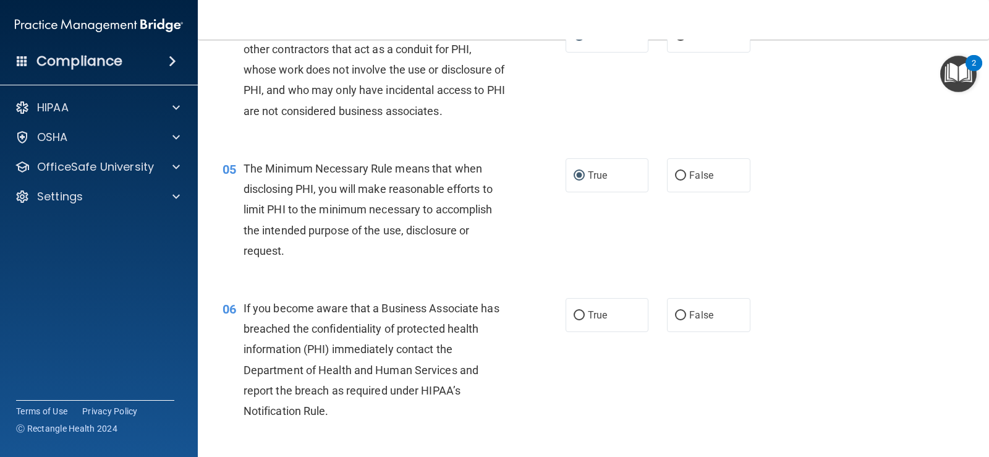
scroll to position [433, 0]
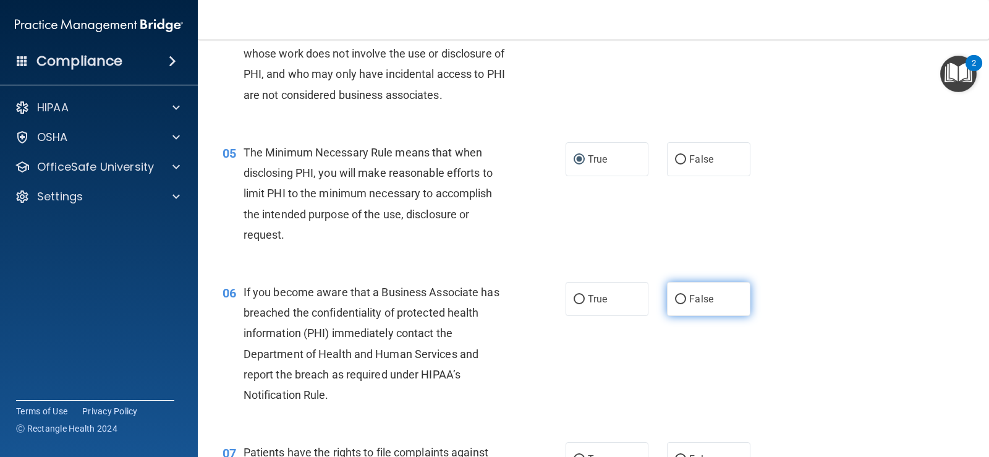
click at [675, 295] on input "False" at bounding box center [680, 299] width 11 height 9
radio input "true"
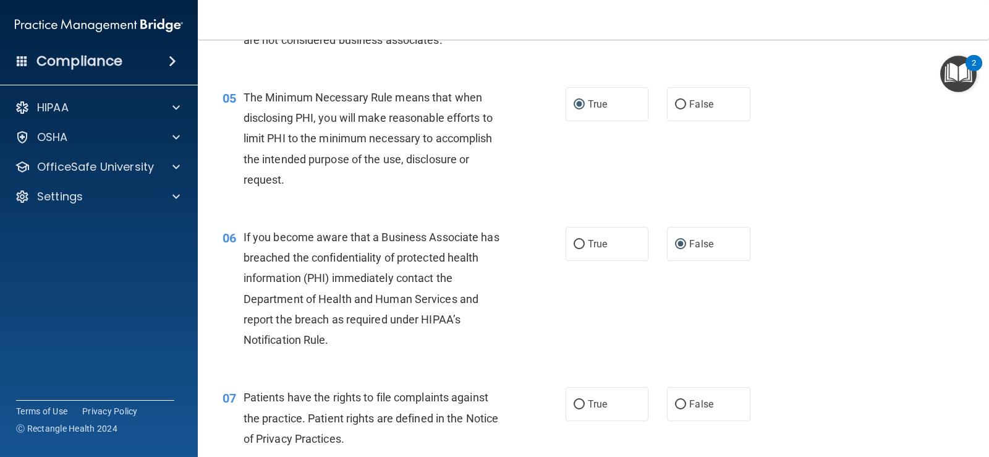
scroll to position [556, 0]
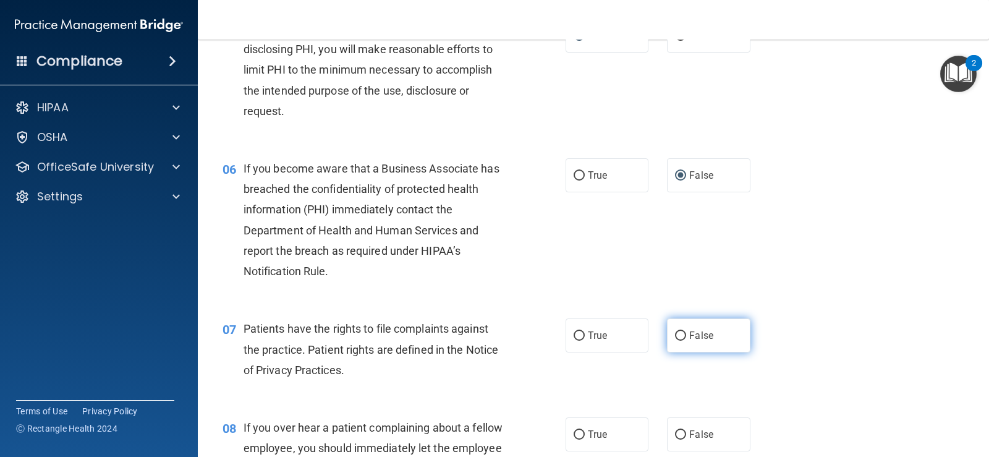
click at [675, 336] on input "False" at bounding box center [680, 335] width 11 height 9
radio input "true"
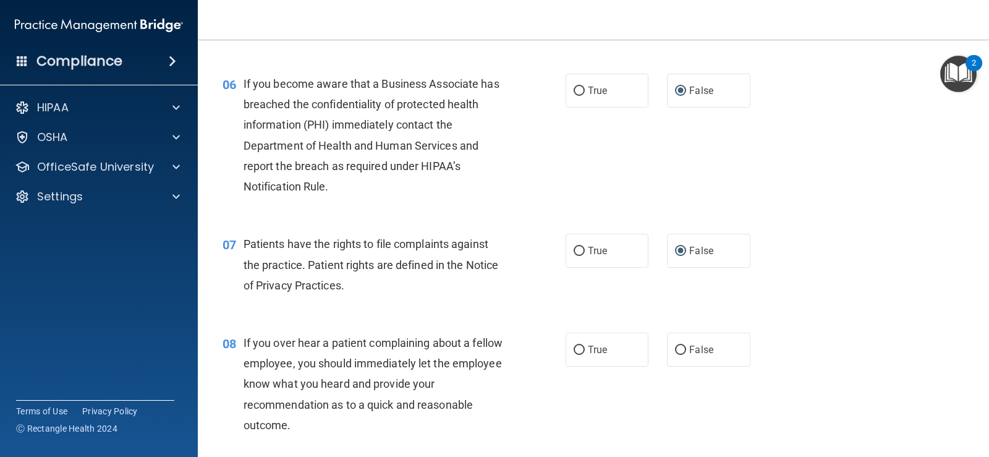
scroll to position [680, 0]
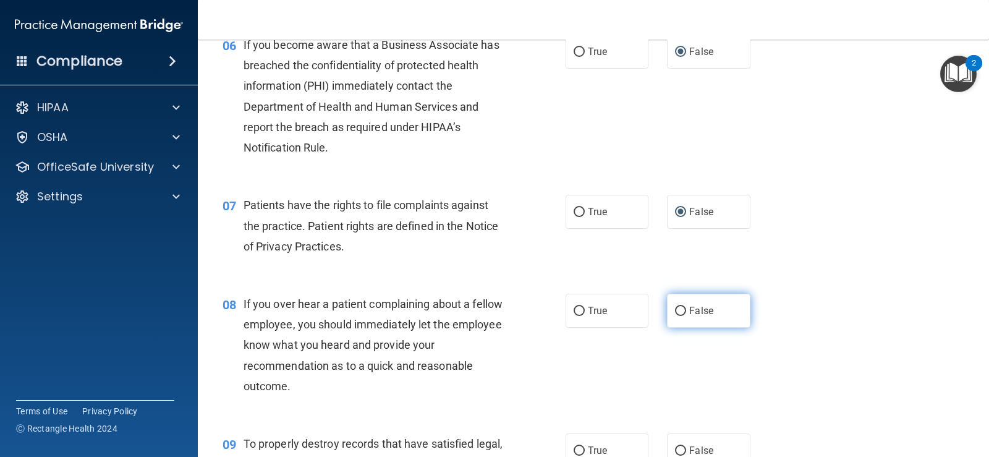
click at [675, 311] on input "False" at bounding box center [680, 311] width 11 height 9
radio input "true"
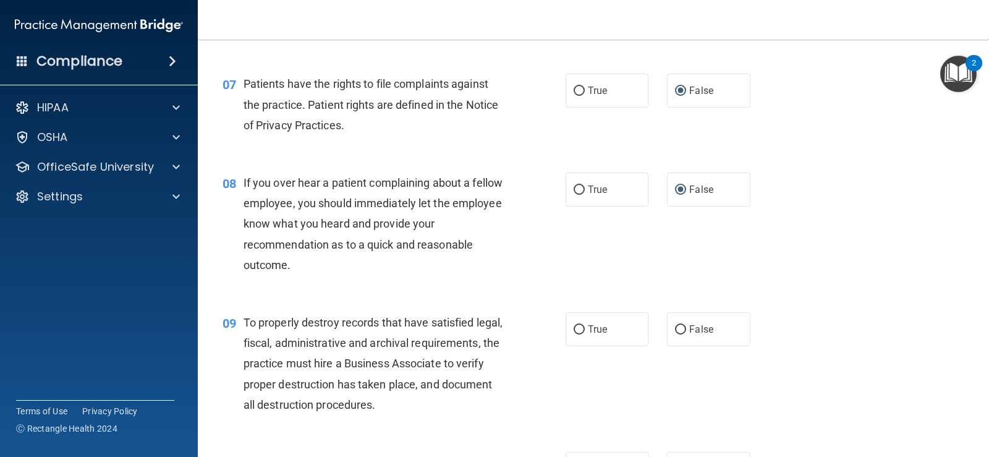
scroll to position [803, 0]
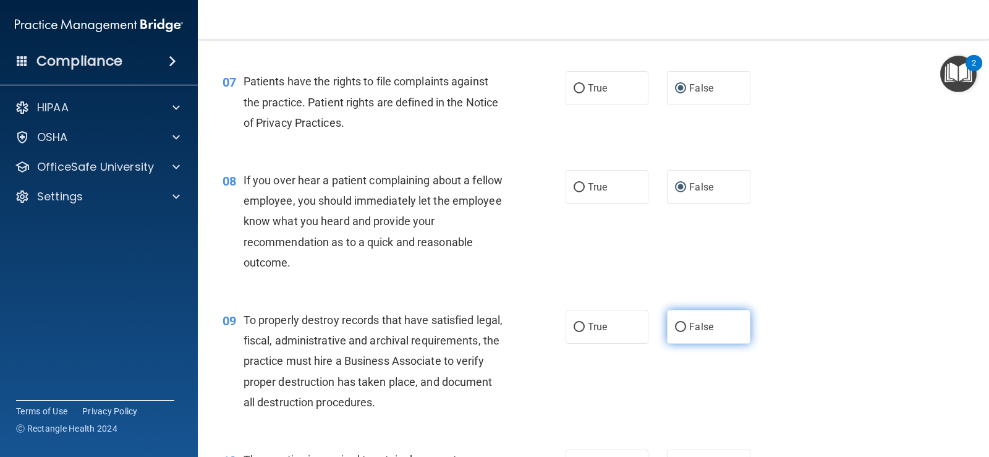
click at [675, 324] on input "False" at bounding box center [680, 327] width 11 height 9
radio input "true"
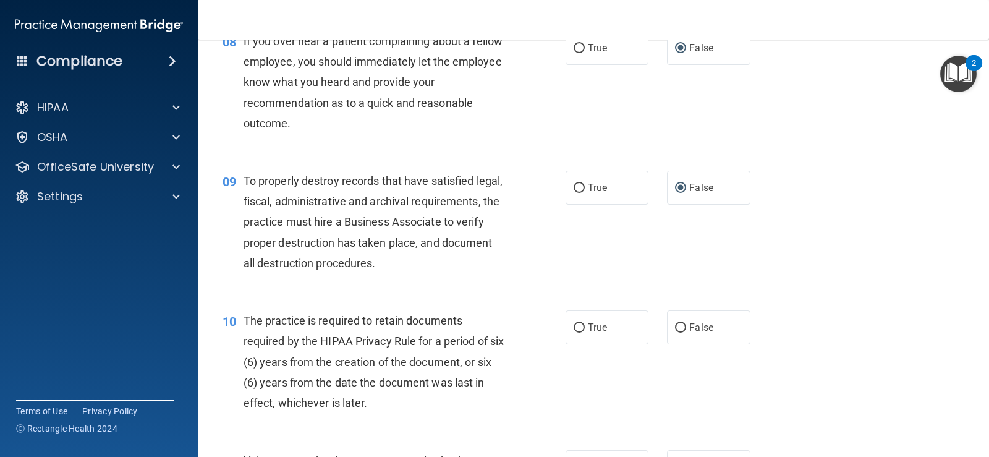
scroll to position [989, 0]
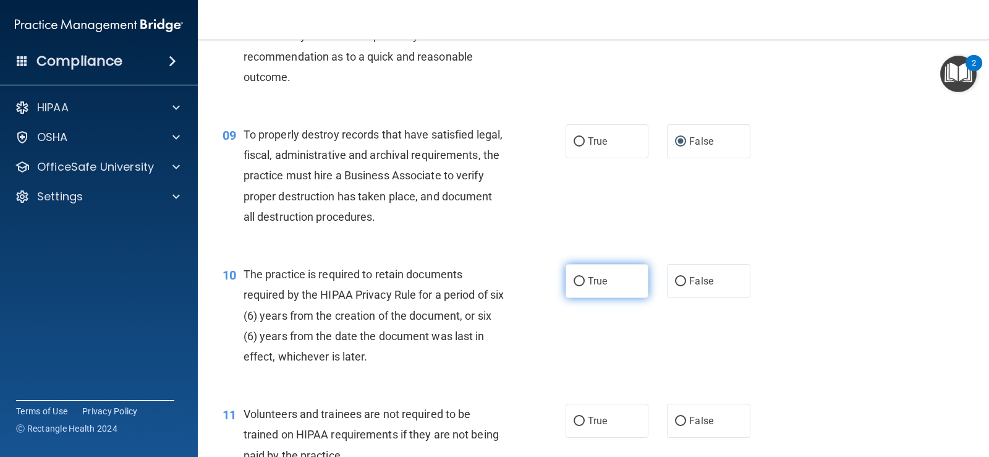
click at [574, 285] on input "True" at bounding box center [579, 281] width 11 height 9
radio input "true"
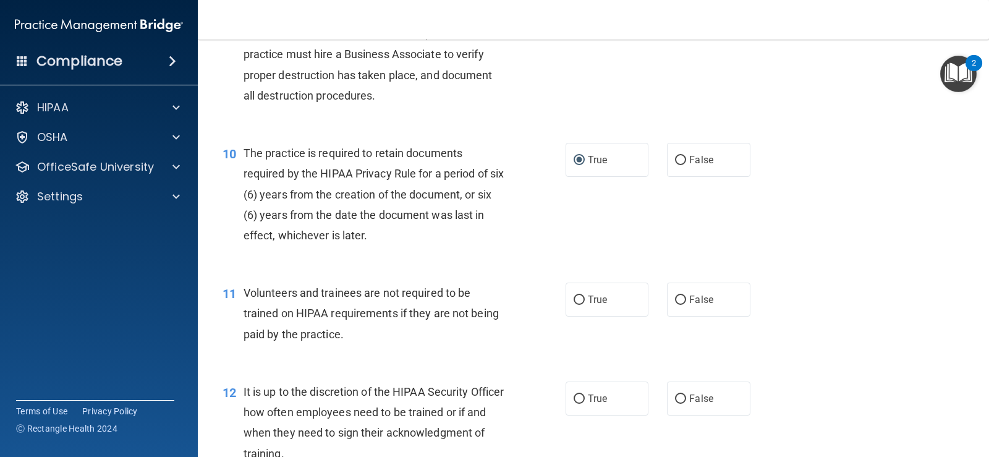
scroll to position [1112, 0]
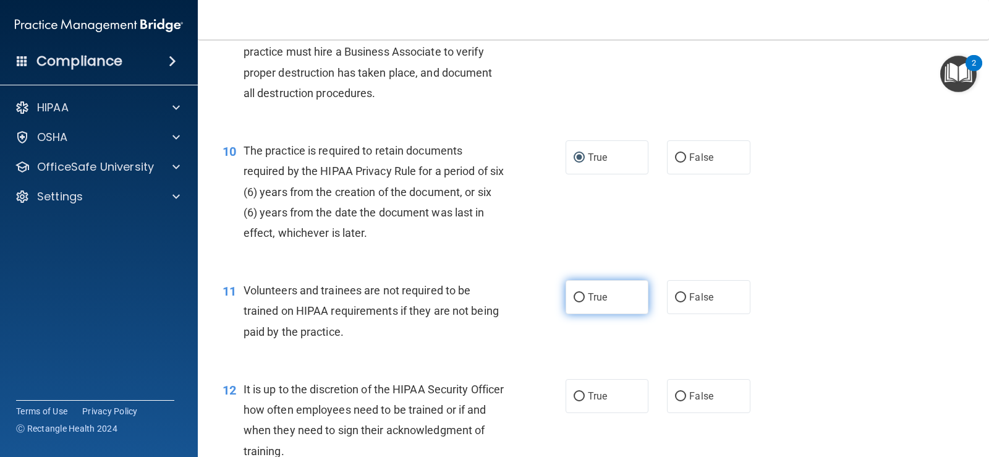
click at [574, 299] on input "True" at bounding box center [579, 297] width 11 height 9
radio input "true"
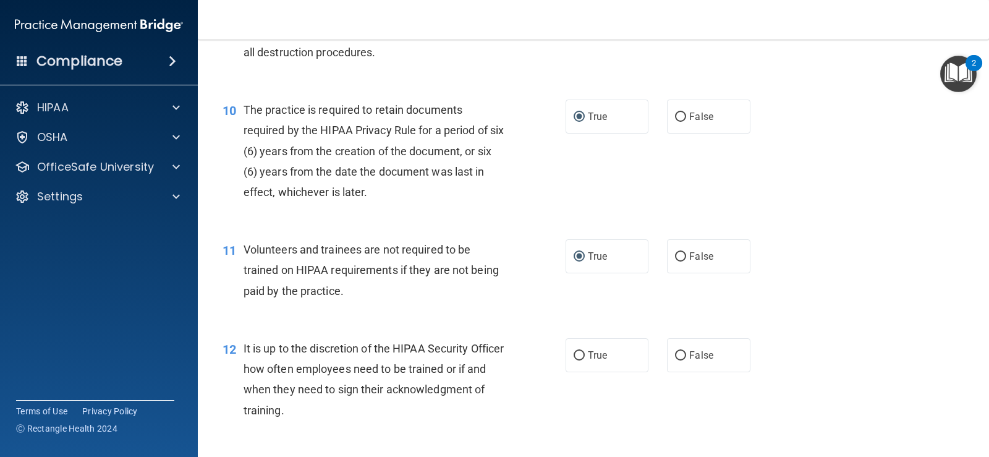
scroll to position [1174, 0]
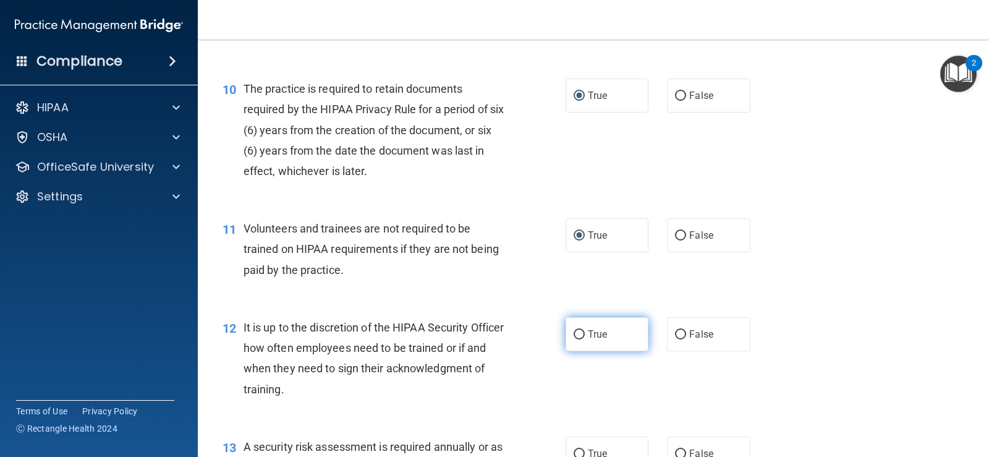
click at [574, 334] on input "True" at bounding box center [579, 334] width 11 height 9
radio input "true"
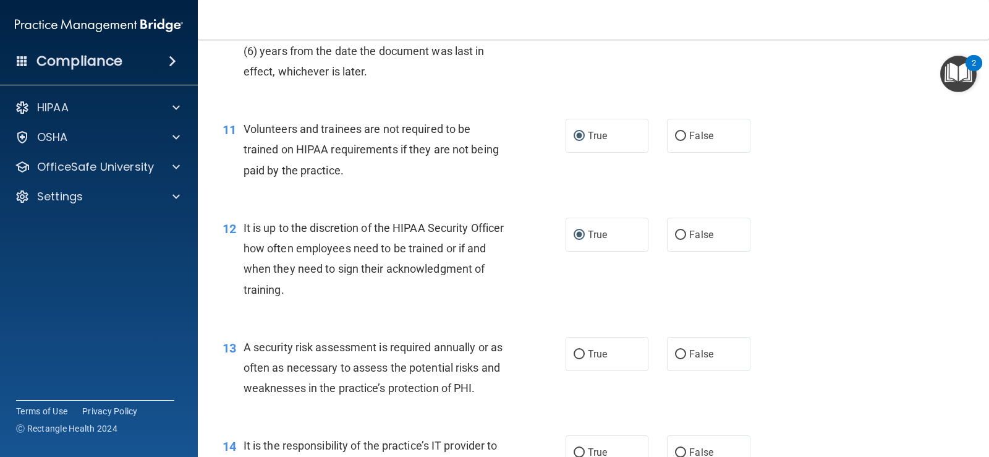
scroll to position [1298, 0]
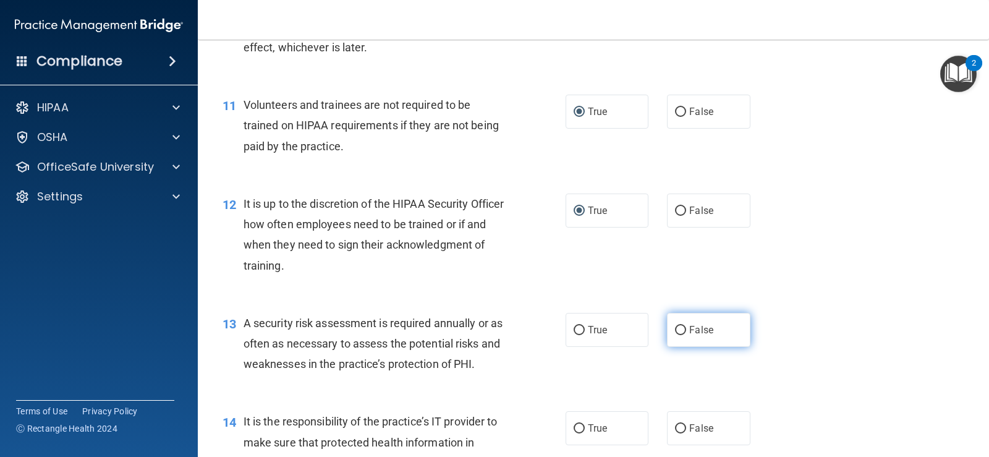
click at [676, 328] on input "False" at bounding box center [680, 330] width 11 height 9
radio input "true"
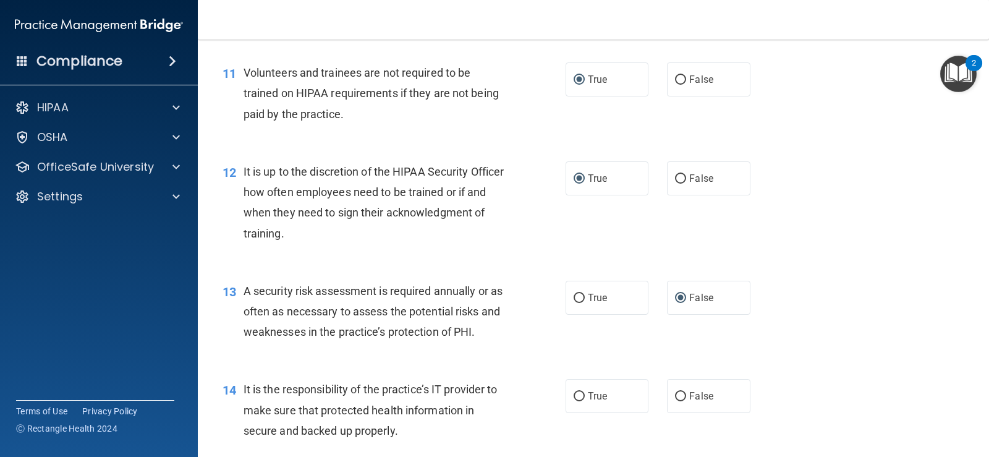
scroll to position [1360, 0]
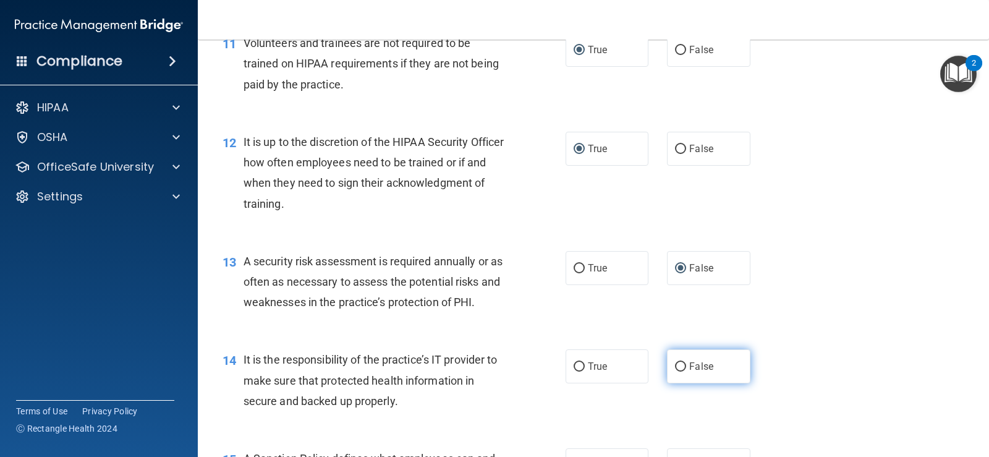
click at [676, 370] on input "False" at bounding box center [680, 366] width 11 height 9
radio input "true"
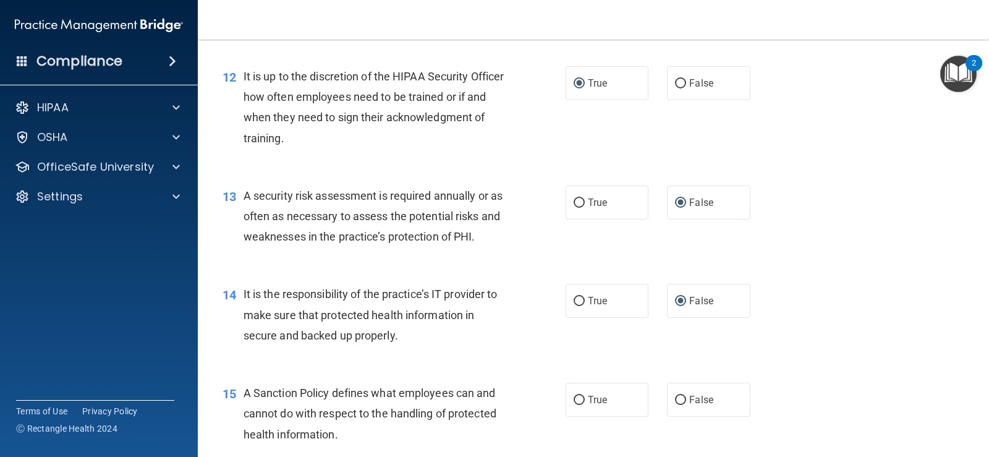
scroll to position [1483, 0]
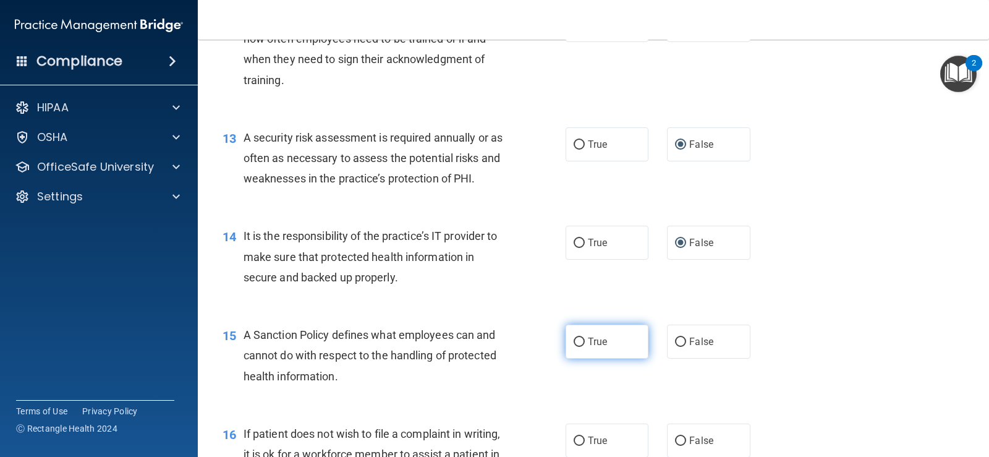
click at [574, 341] on input "True" at bounding box center [579, 341] width 11 height 9
radio input "true"
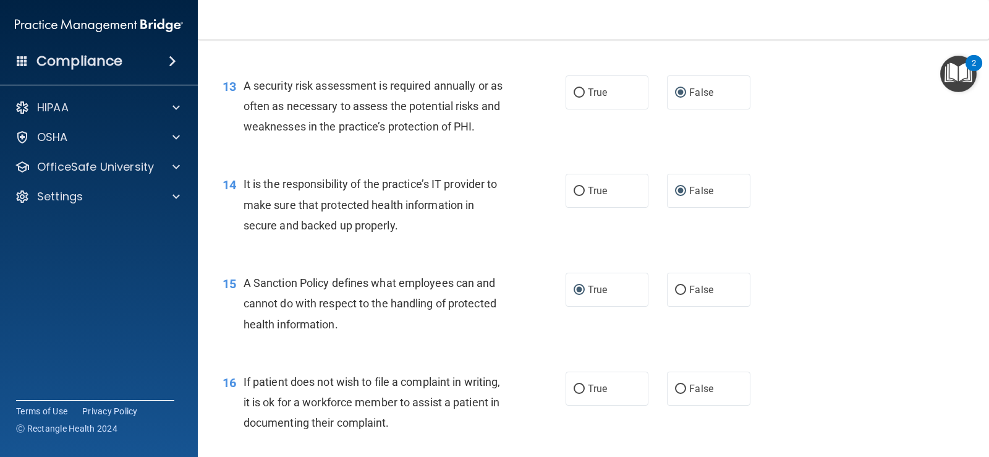
scroll to position [1607, 0]
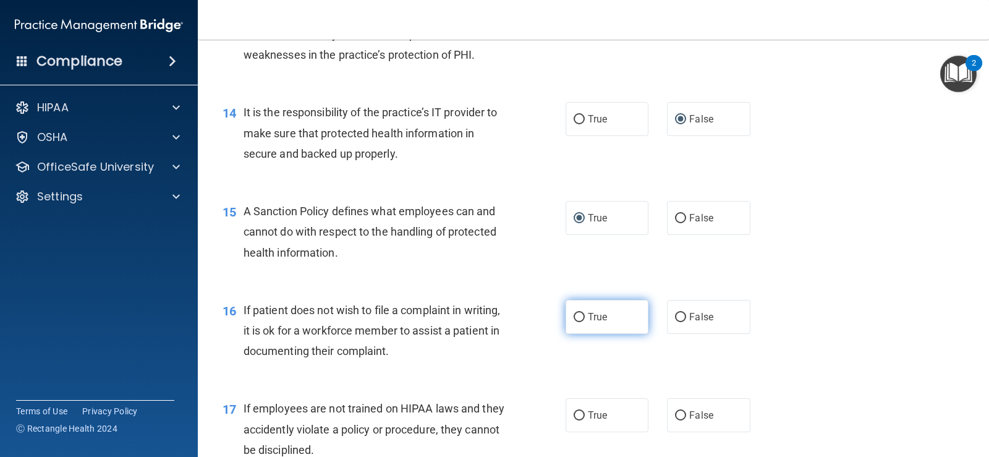
click at [574, 314] on input "True" at bounding box center [579, 317] width 11 height 9
radio input "true"
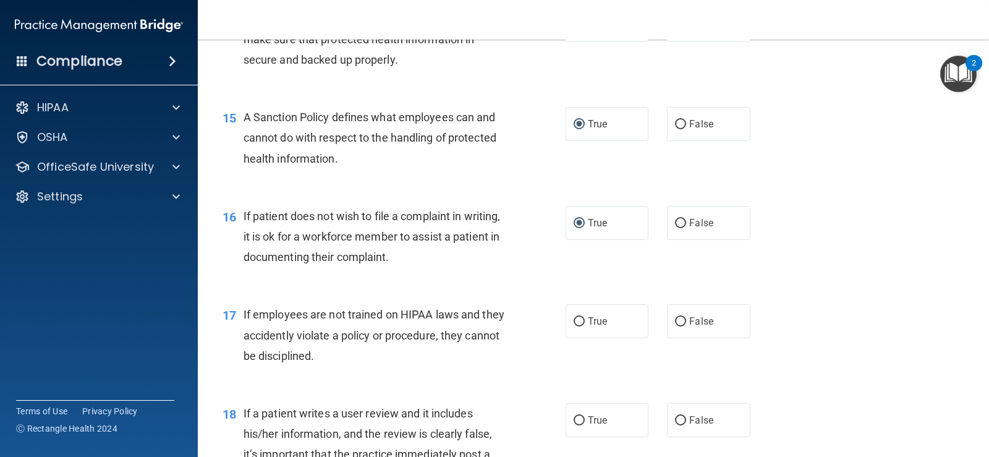
scroll to position [1730, 0]
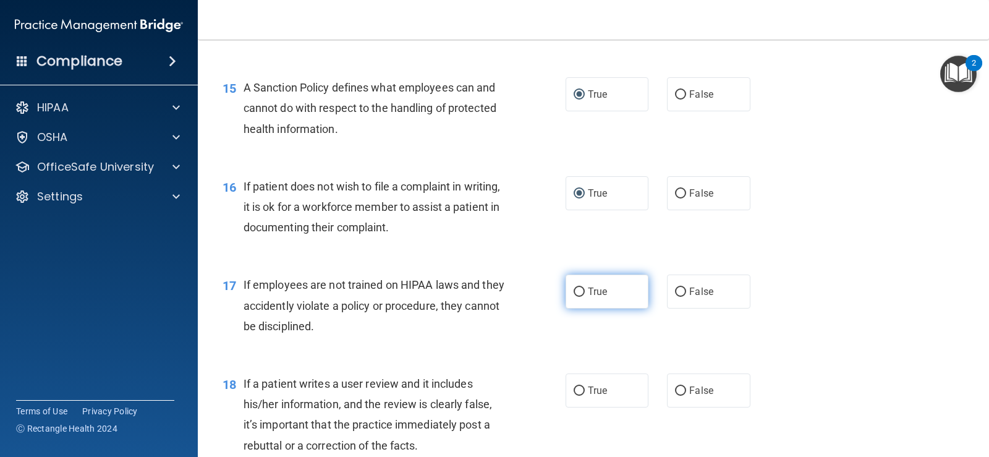
click at [574, 294] on input "True" at bounding box center [579, 291] width 11 height 9
radio input "true"
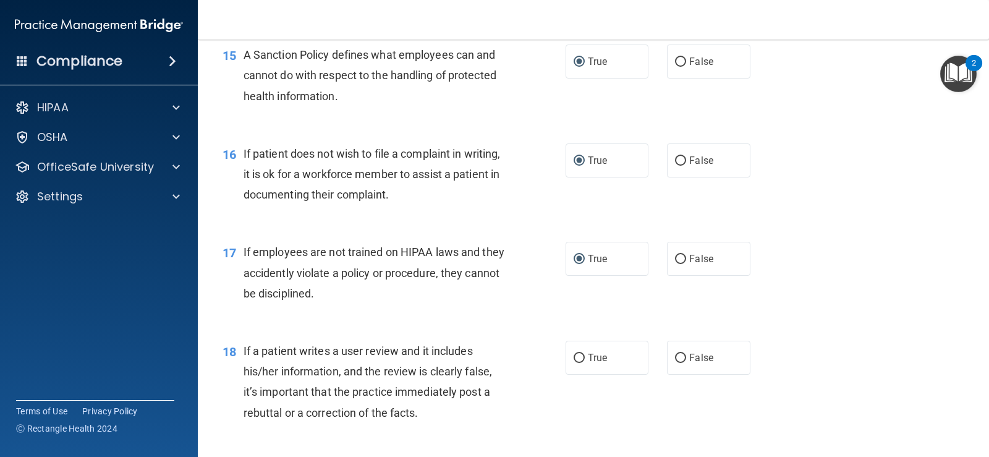
scroll to position [1792, 0]
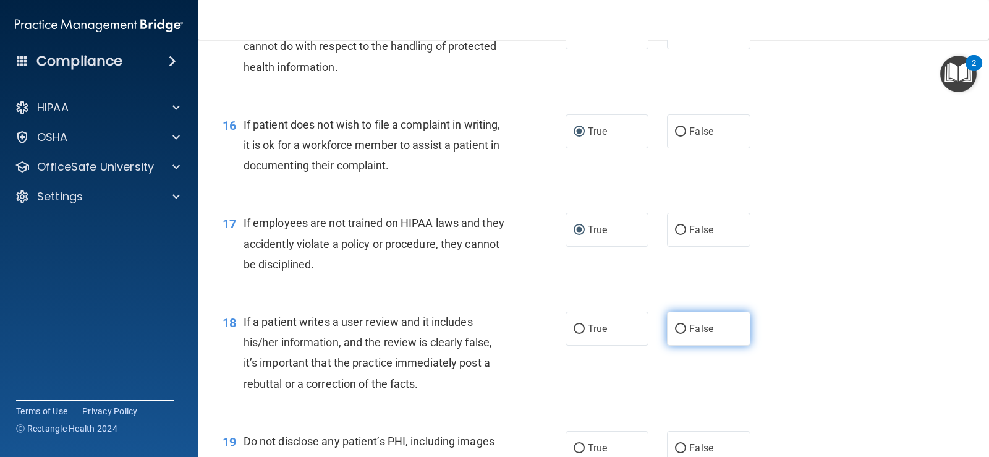
click at [675, 329] on input "False" at bounding box center [680, 328] width 11 height 9
radio input "true"
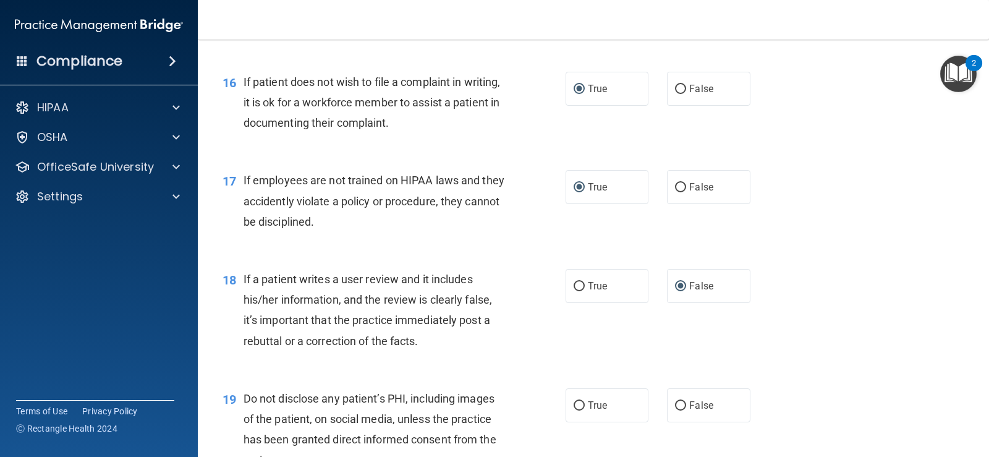
scroll to position [1916, 0]
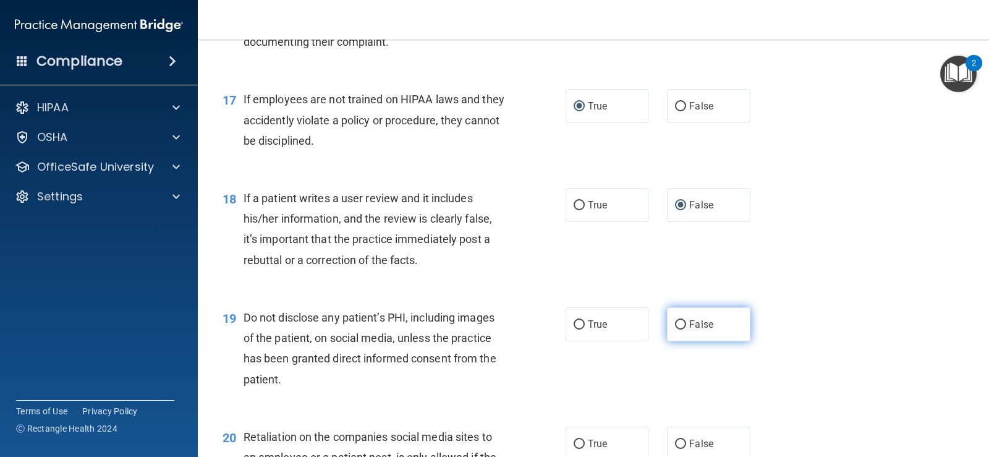
click at [675, 327] on input "False" at bounding box center [680, 324] width 11 height 9
radio input "true"
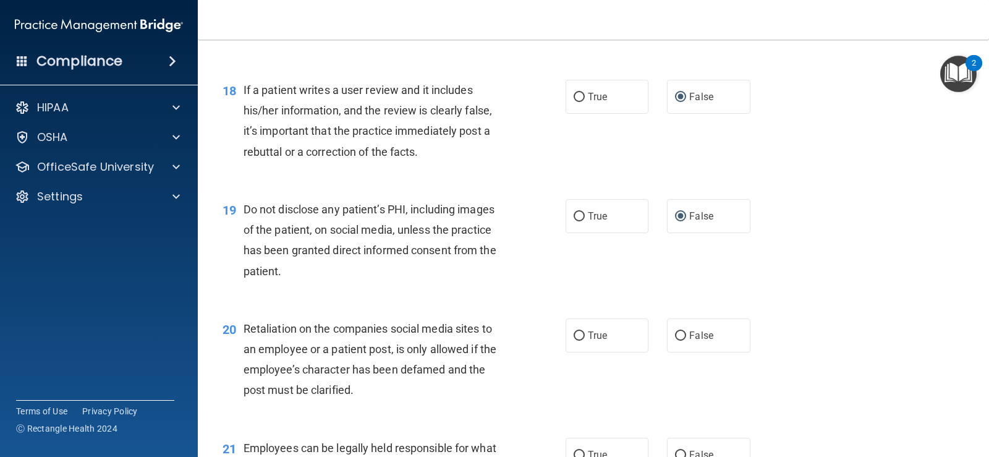
scroll to position [2039, 0]
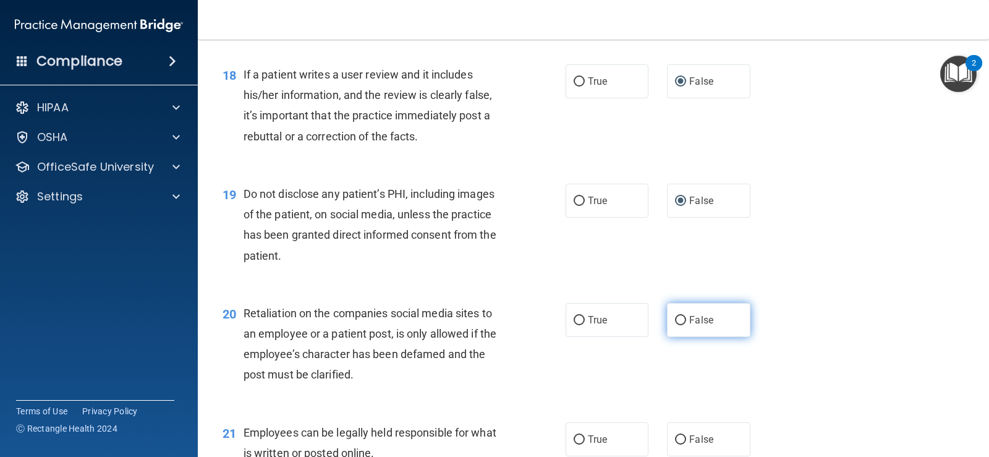
click at [675, 317] on input "False" at bounding box center [680, 320] width 11 height 9
radio input "true"
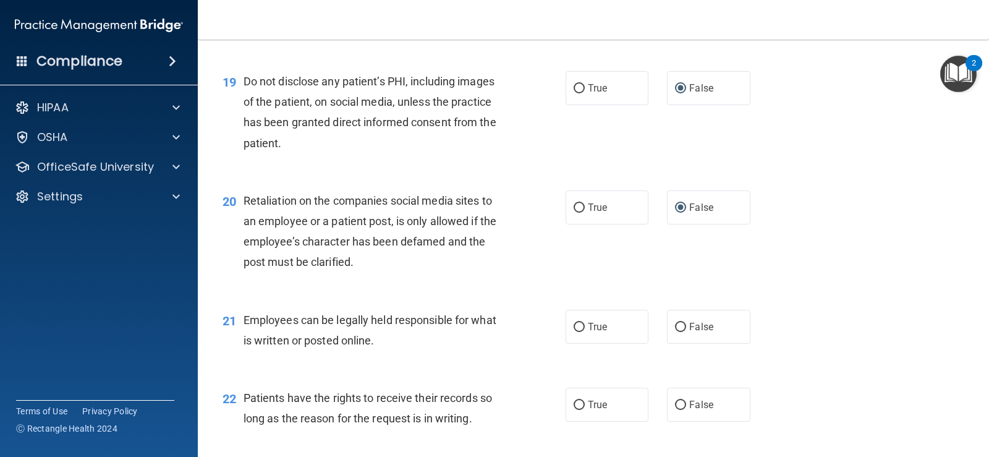
scroll to position [2163, 0]
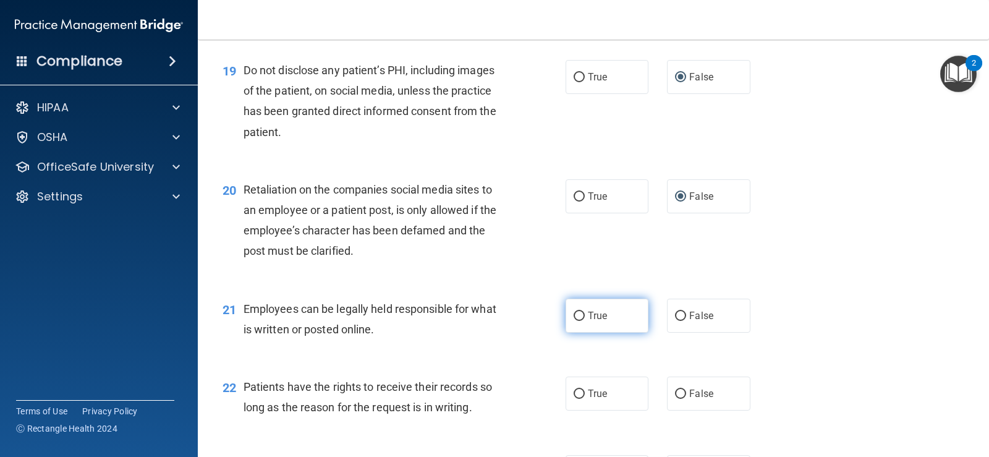
click at [577, 319] on input "True" at bounding box center [579, 315] width 11 height 9
radio input "true"
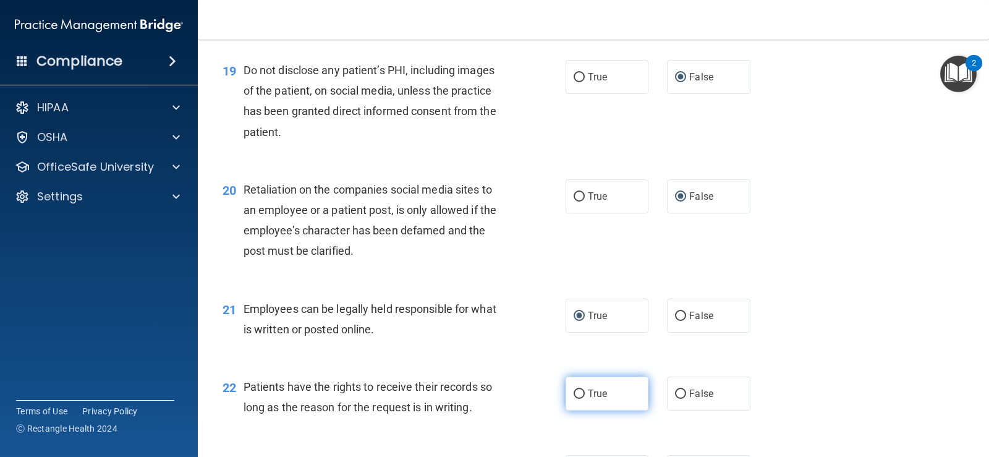
click at [574, 394] on input "True" at bounding box center [579, 393] width 11 height 9
radio input "true"
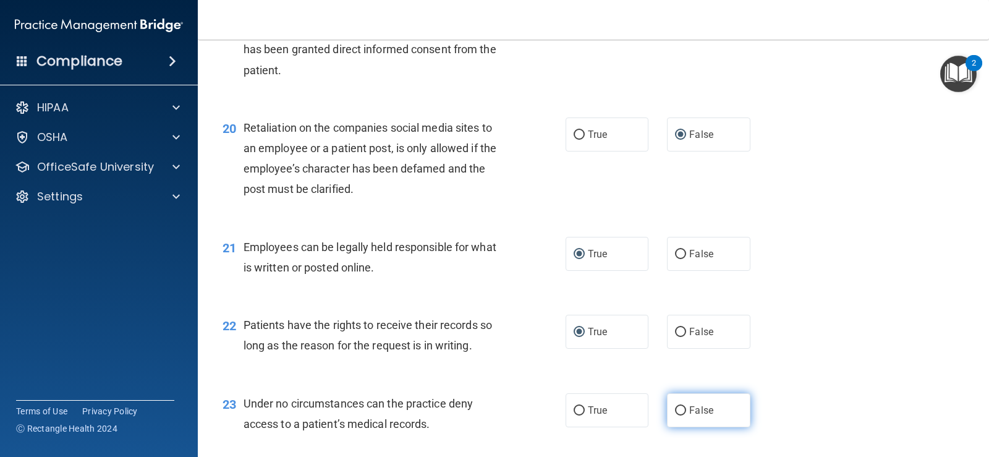
click at [676, 410] on input "False" at bounding box center [680, 410] width 11 height 9
radio input "true"
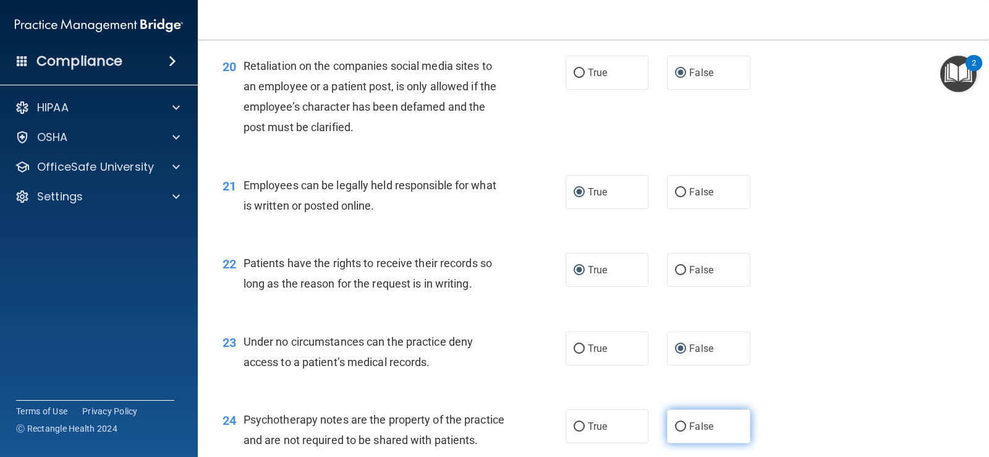
click at [675, 426] on input "False" at bounding box center [680, 426] width 11 height 9
radio input "true"
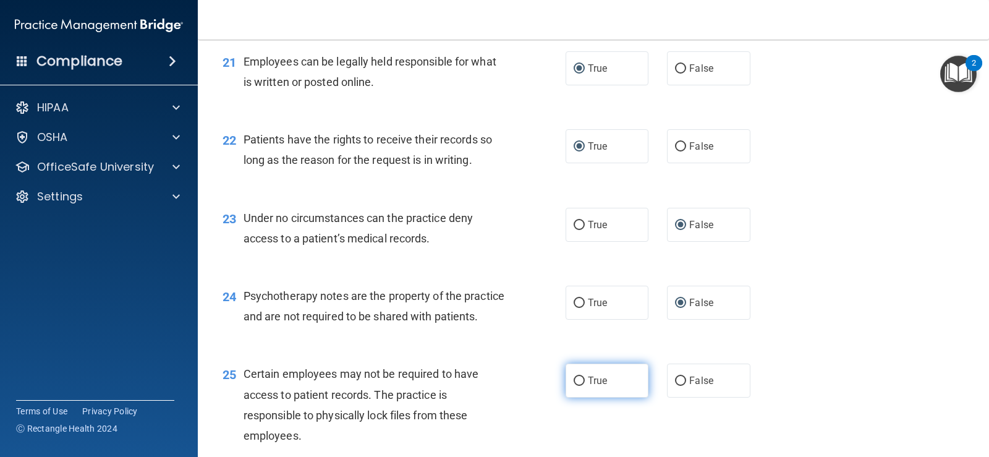
click at [574, 386] on input "True" at bounding box center [579, 380] width 11 height 9
radio input "true"
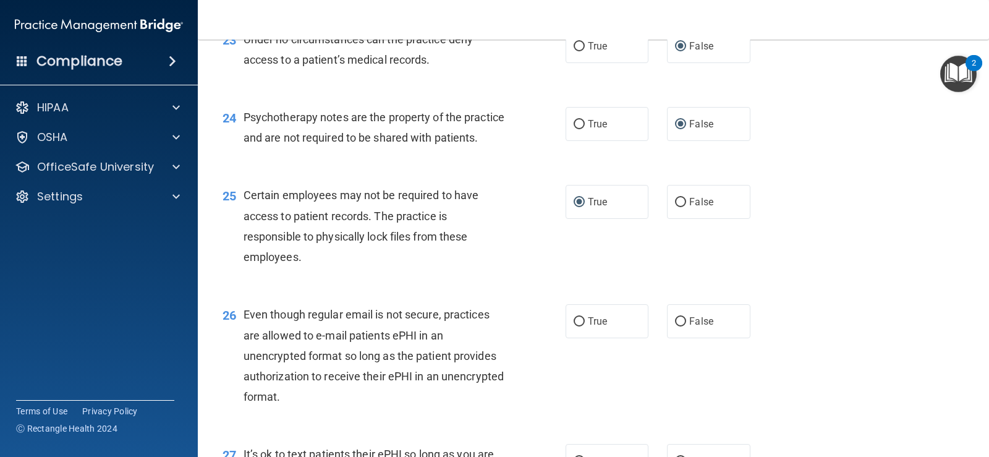
scroll to position [2596, 0]
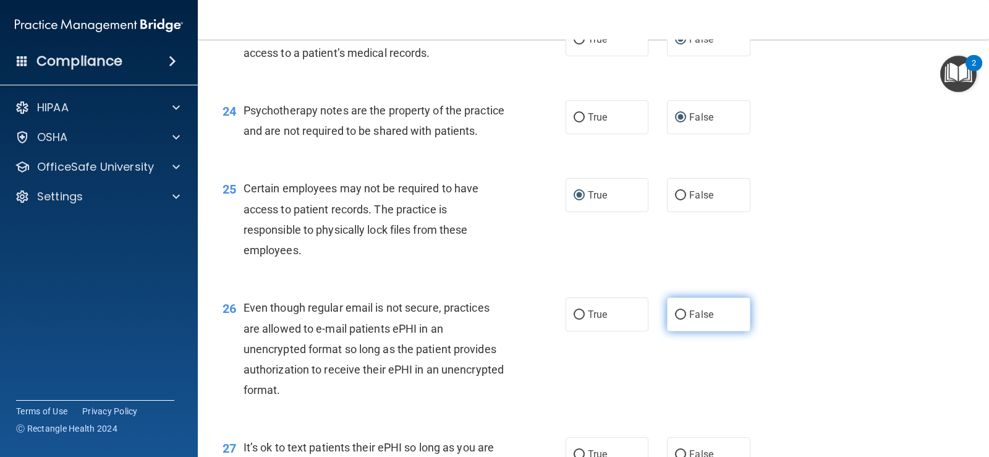
click at [675, 320] on input "False" at bounding box center [680, 314] width 11 height 9
radio input "true"
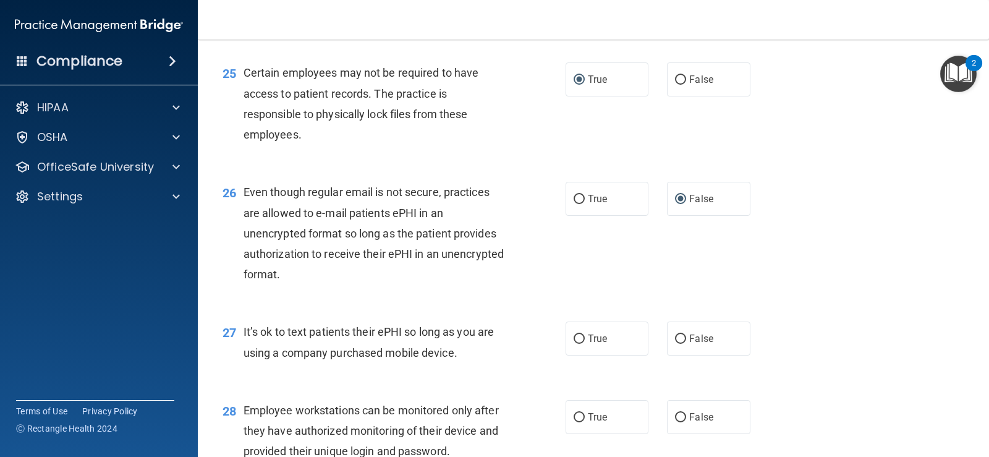
scroll to position [2719, 0]
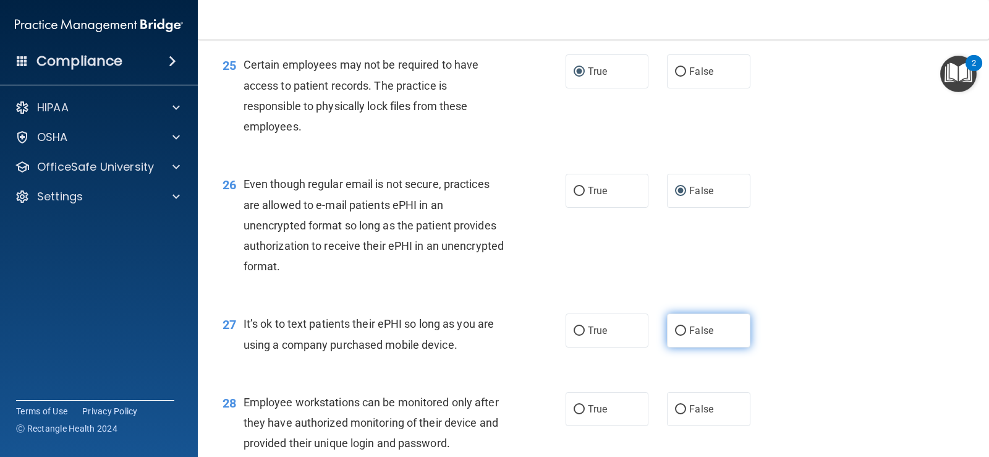
click at [675, 336] on input "False" at bounding box center [680, 330] width 11 height 9
radio input "true"
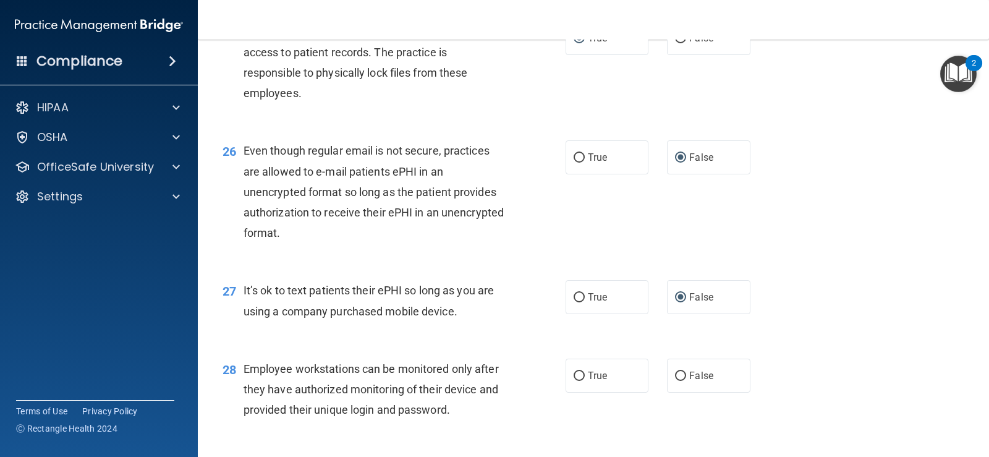
scroll to position [2781, 0]
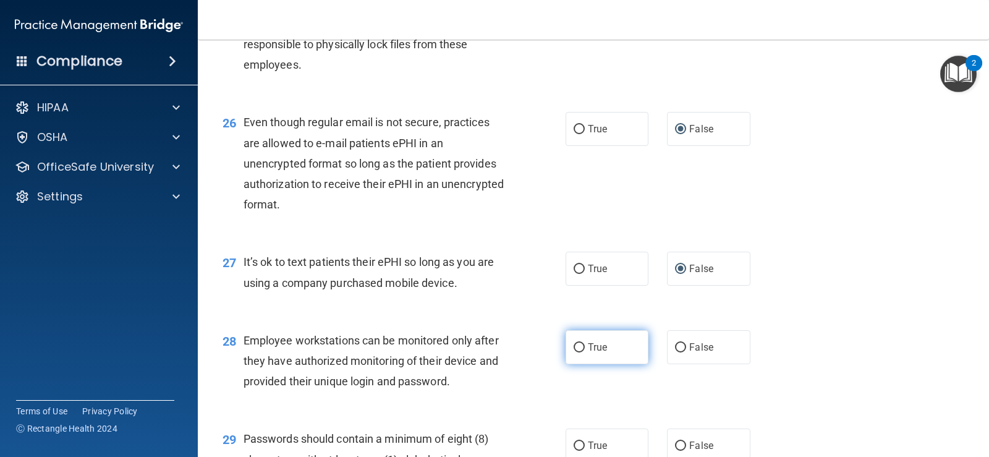
click at [574, 352] on input "True" at bounding box center [579, 347] width 11 height 9
radio input "true"
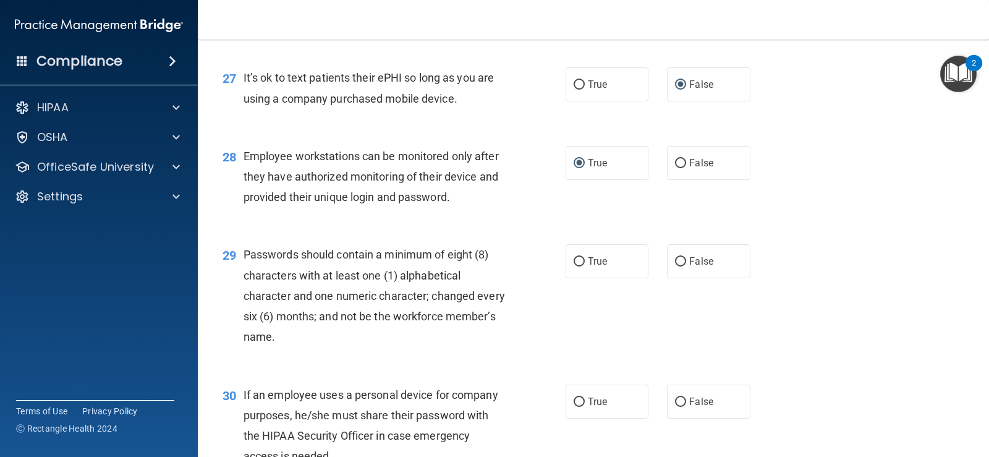
scroll to position [2966, 0]
click at [575, 265] on input "True" at bounding box center [579, 260] width 11 height 9
radio input "true"
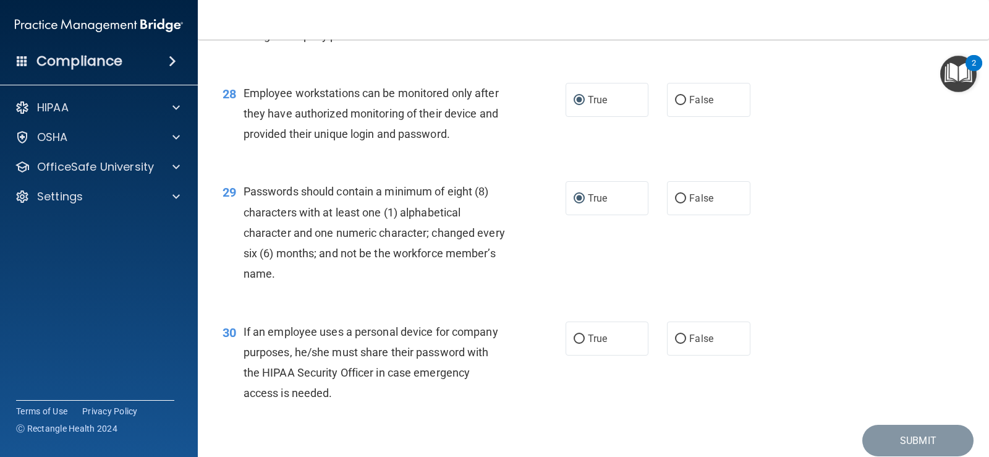
scroll to position [3090, 0]
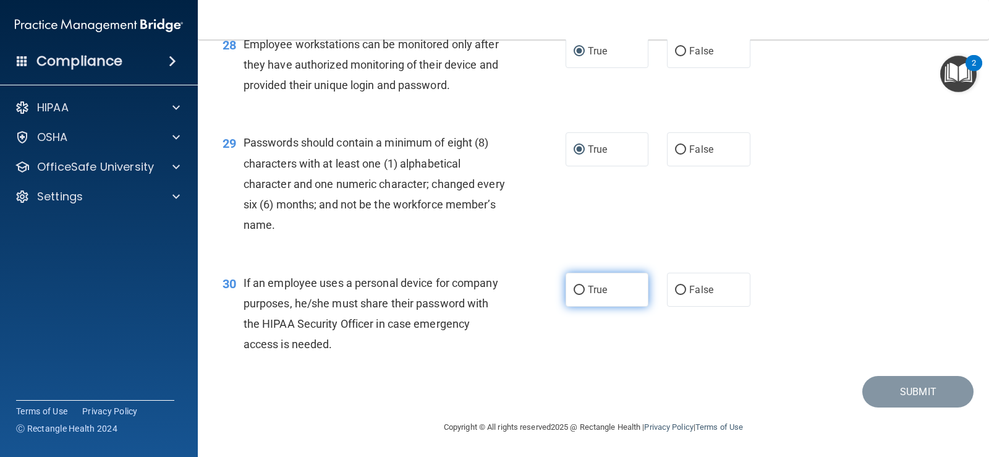
click at [575, 295] on input "True" at bounding box center [579, 290] width 11 height 9
radio input "true"
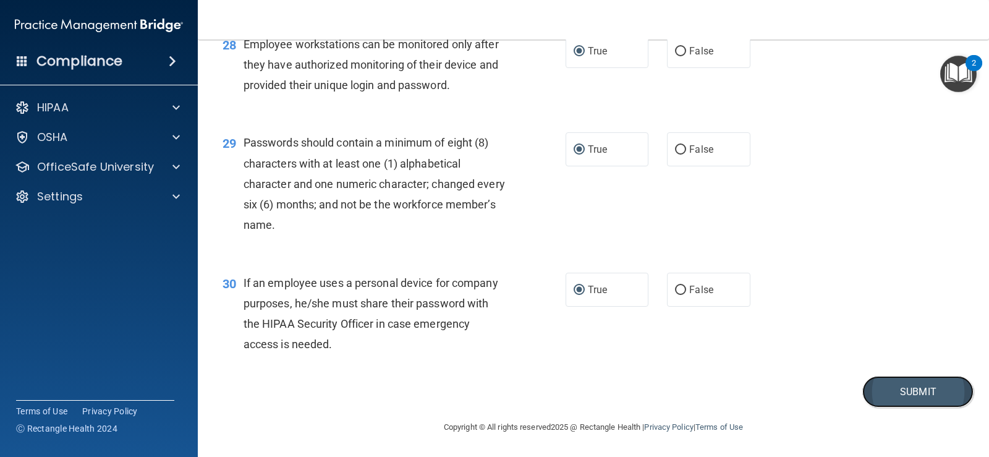
click at [875, 403] on button "Submit" at bounding box center [917, 392] width 111 height 32
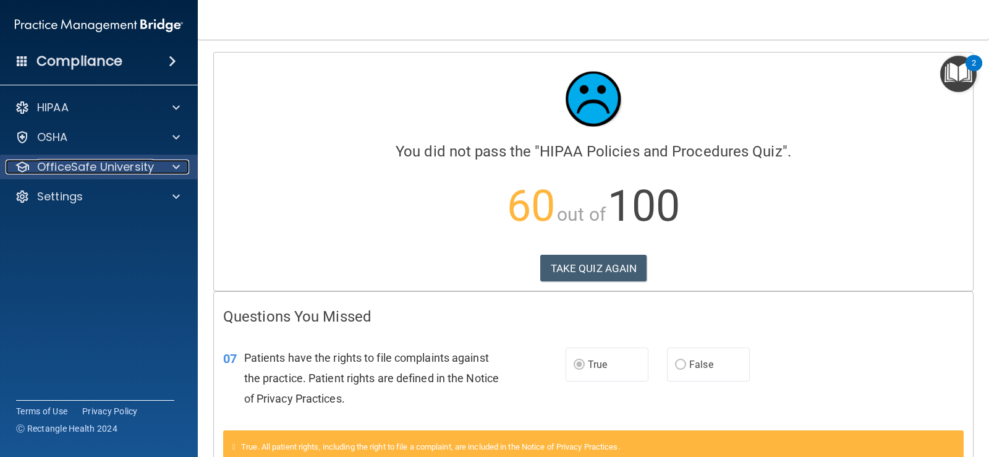
click at [110, 174] on p "OfficeSafe University" at bounding box center [95, 166] width 117 height 15
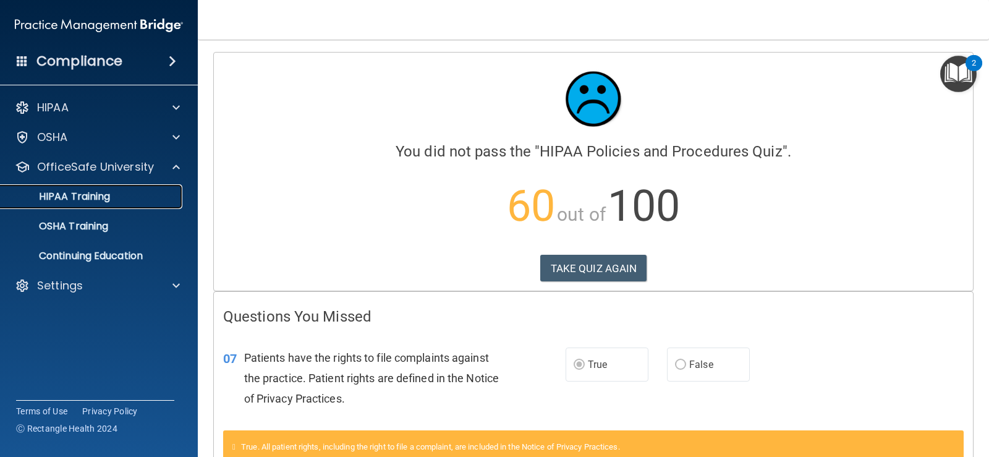
click at [100, 199] on p "HIPAA Training" at bounding box center [59, 196] width 102 height 12
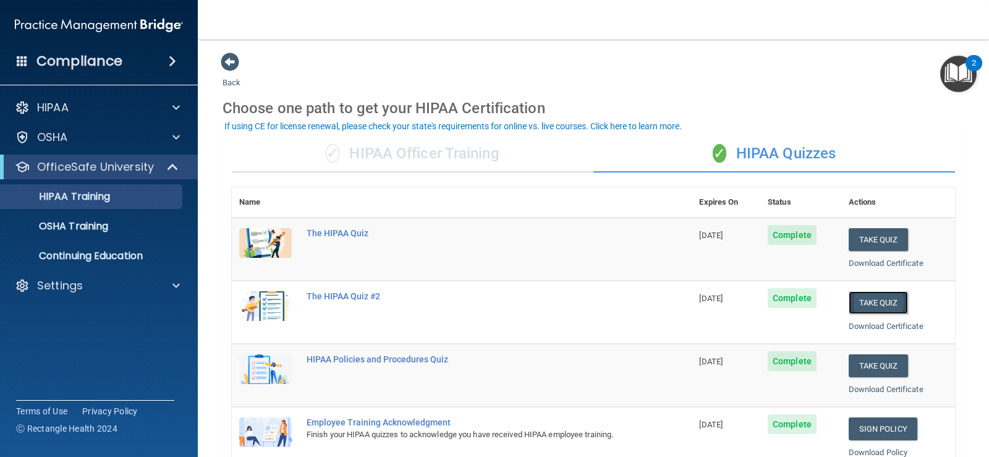
click at [878, 306] on button "Take Quiz" at bounding box center [878, 302] width 59 height 23
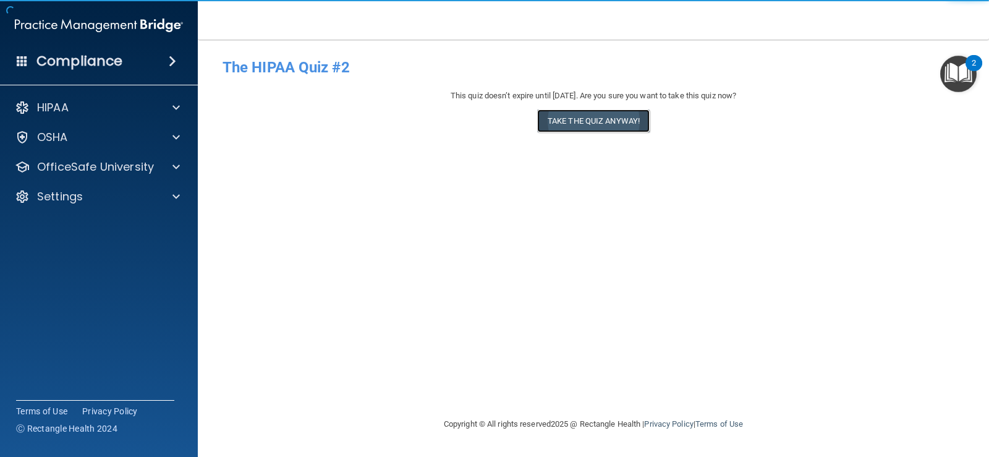
click at [587, 124] on button "Take the quiz anyway!" at bounding box center [593, 120] width 112 height 23
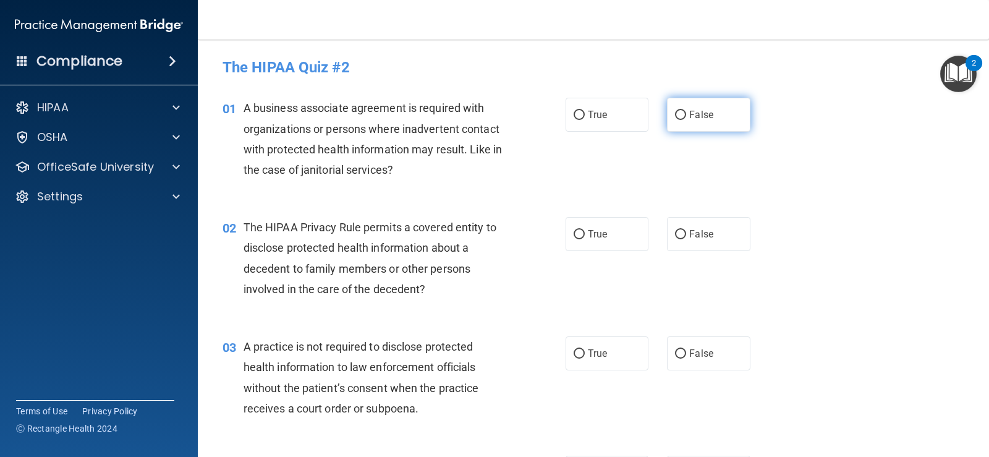
click at [678, 117] on input "False" at bounding box center [680, 115] width 11 height 9
radio input "true"
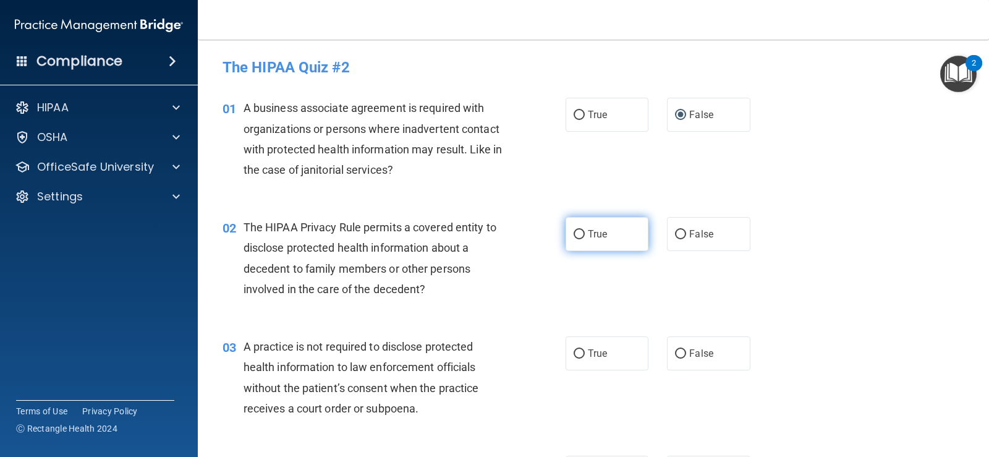
click at [574, 234] on input "True" at bounding box center [579, 234] width 11 height 9
radio input "true"
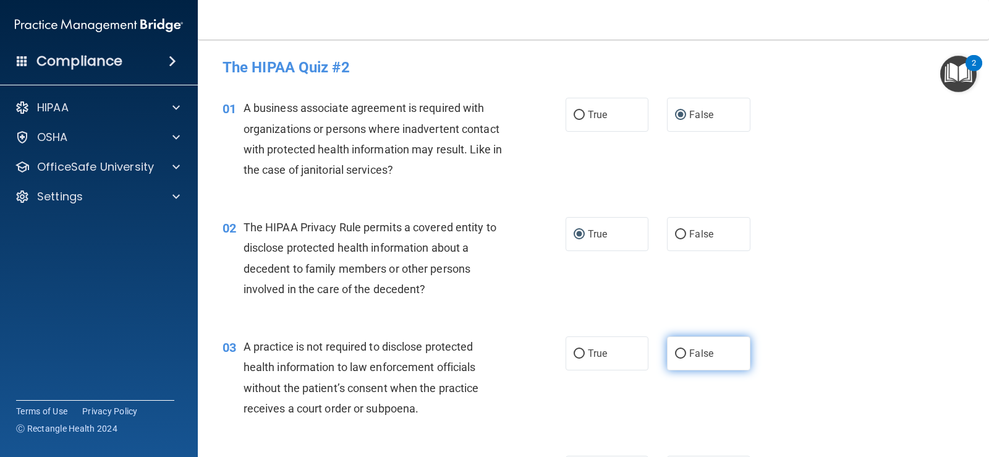
click at [675, 352] on input "False" at bounding box center [680, 353] width 11 height 9
radio input "true"
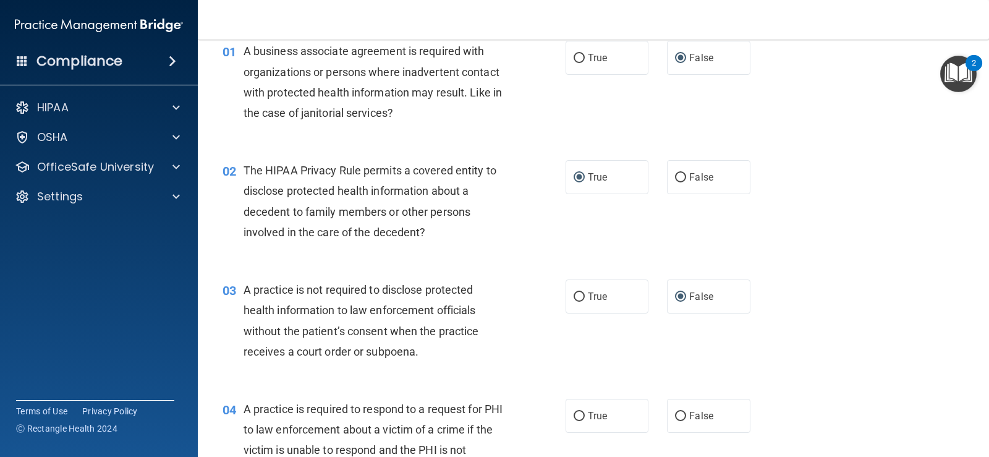
scroll to position [124, 0]
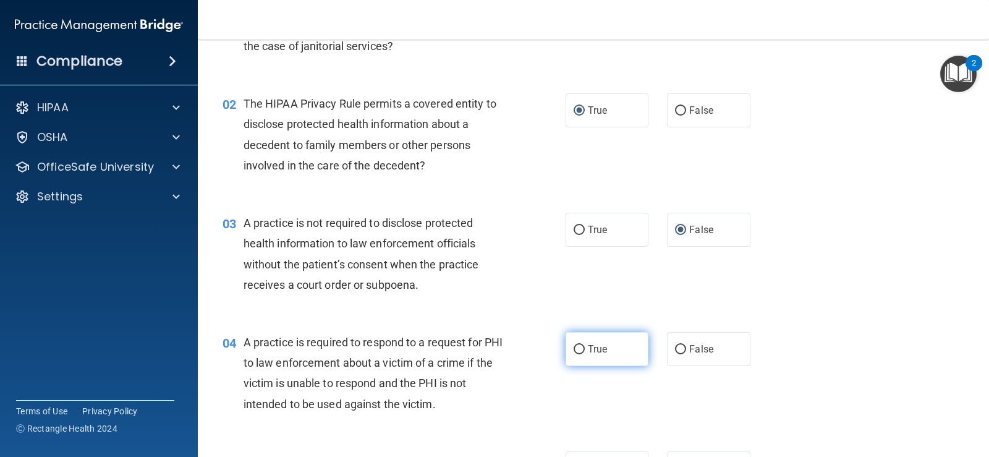
click at [574, 345] on input "True" at bounding box center [579, 349] width 11 height 9
radio input "true"
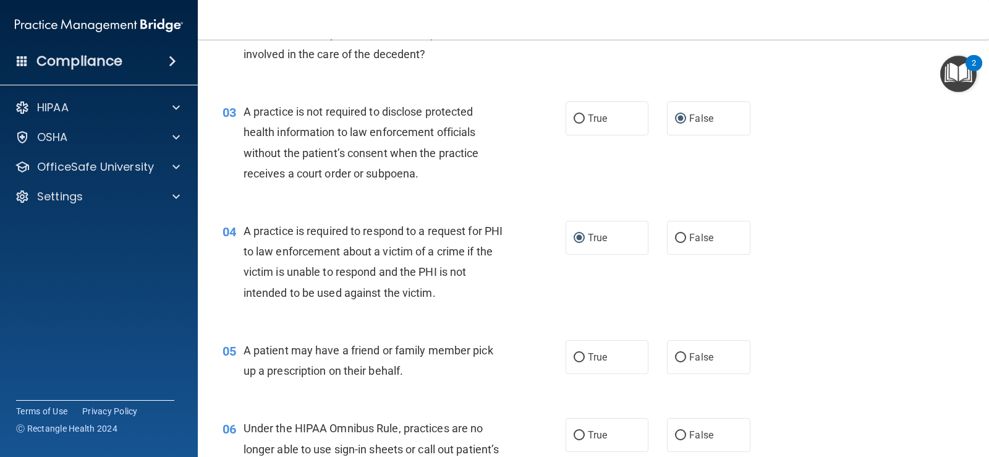
scroll to position [247, 0]
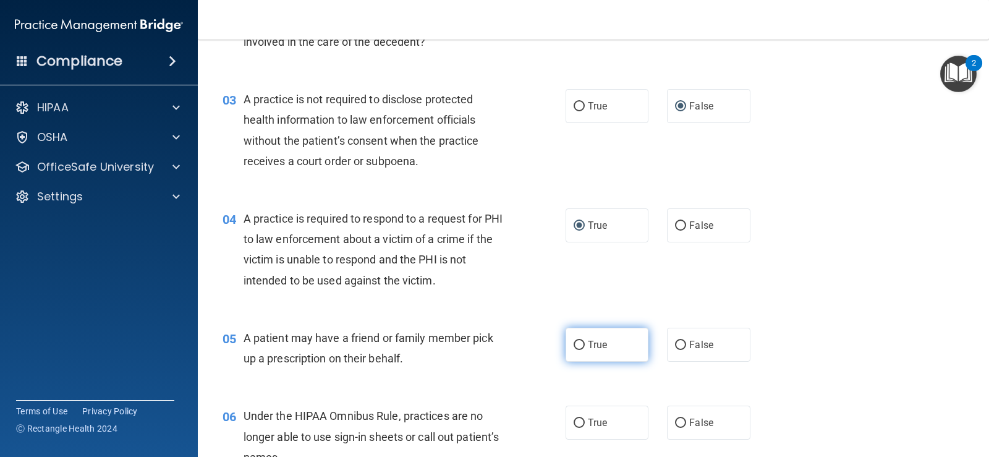
click at [574, 342] on input "True" at bounding box center [579, 345] width 11 height 9
radio input "true"
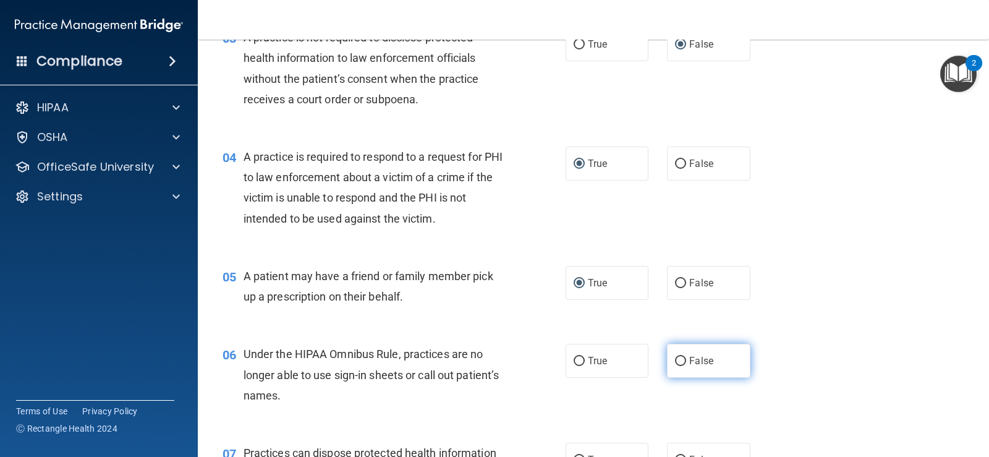
click at [675, 358] on input "False" at bounding box center [680, 361] width 11 height 9
radio input "true"
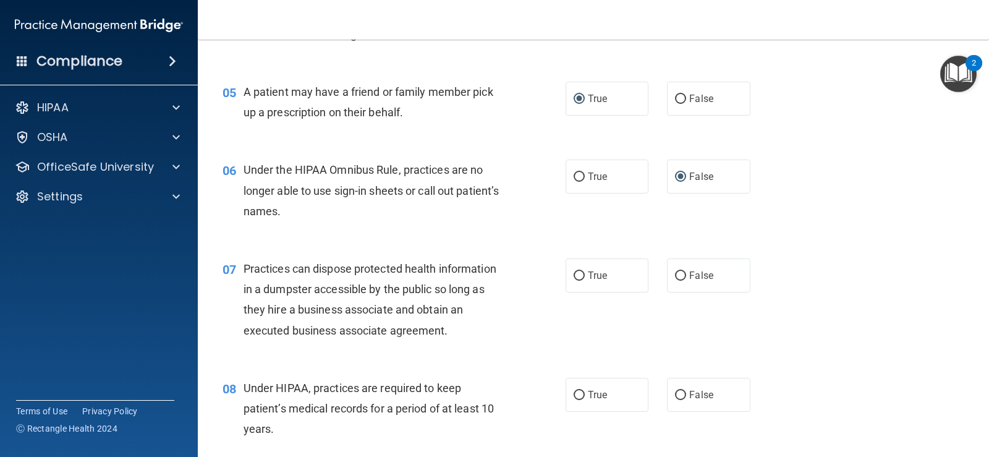
scroll to position [494, 0]
click at [675, 272] on input "False" at bounding box center [680, 274] width 11 height 9
radio input "true"
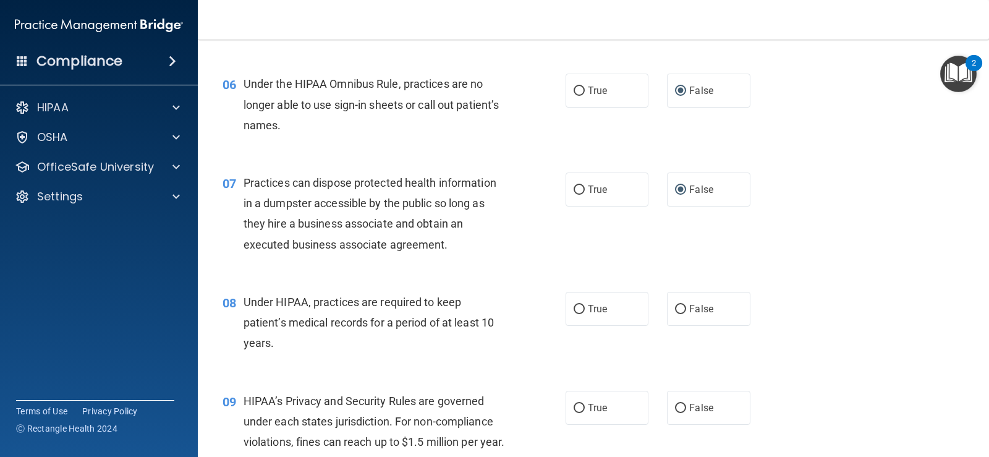
scroll to position [618, 0]
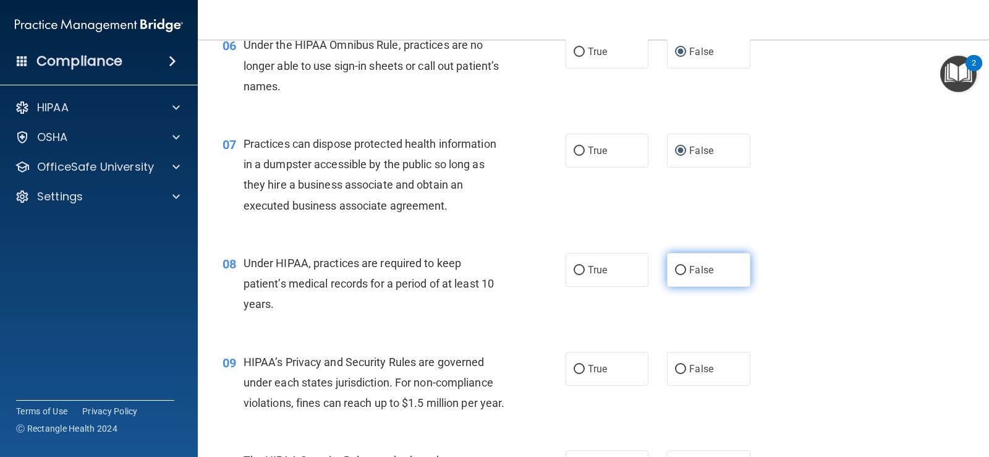
click at [677, 273] on input "False" at bounding box center [680, 270] width 11 height 9
radio input "true"
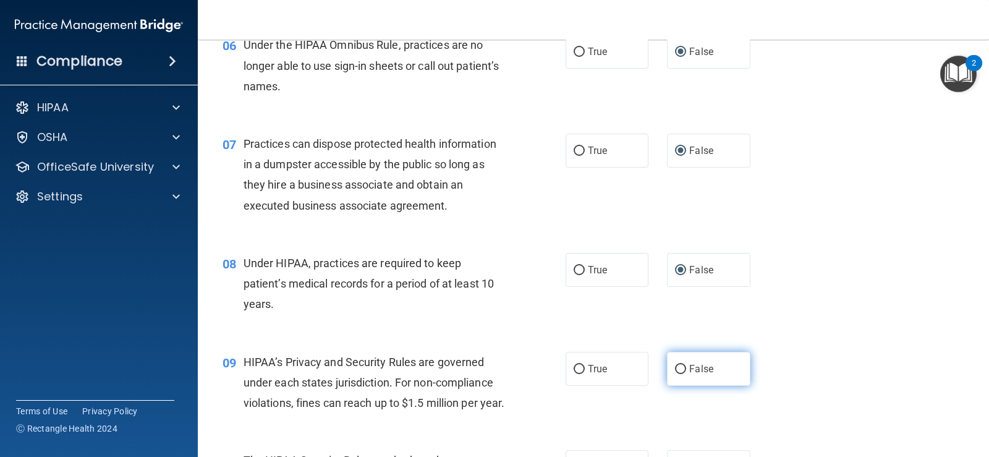
click at [675, 368] on input "False" at bounding box center [680, 369] width 11 height 9
radio input "true"
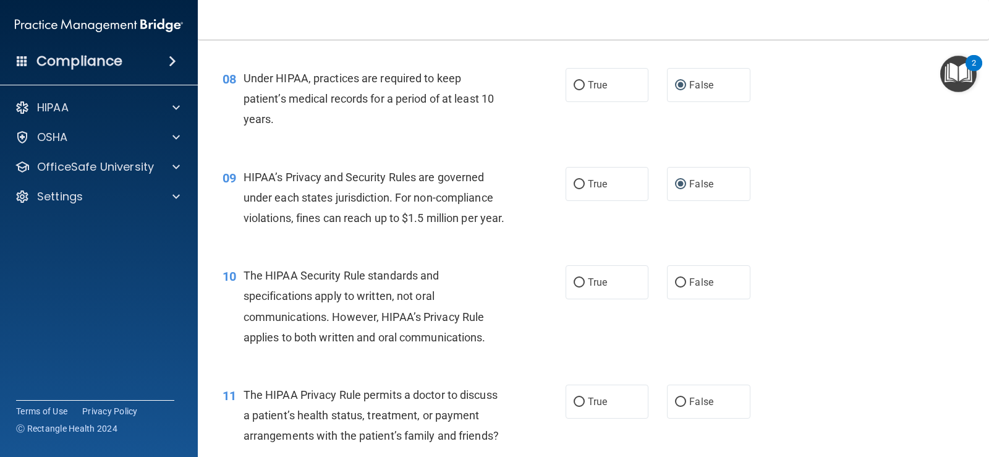
scroll to position [803, 0]
click at [575, 287] on input "True" at bounding box center [579, 281] width 11 height 9
radio input "true"
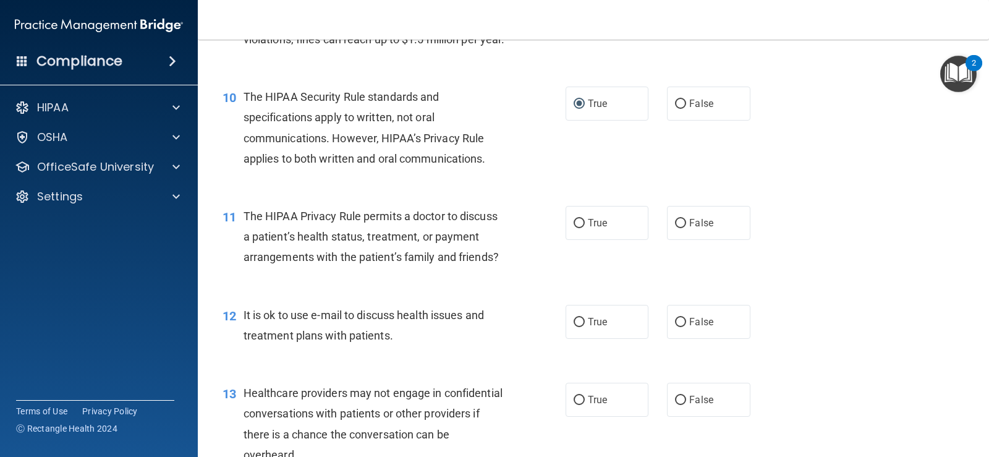
scroll to position [989, 0]
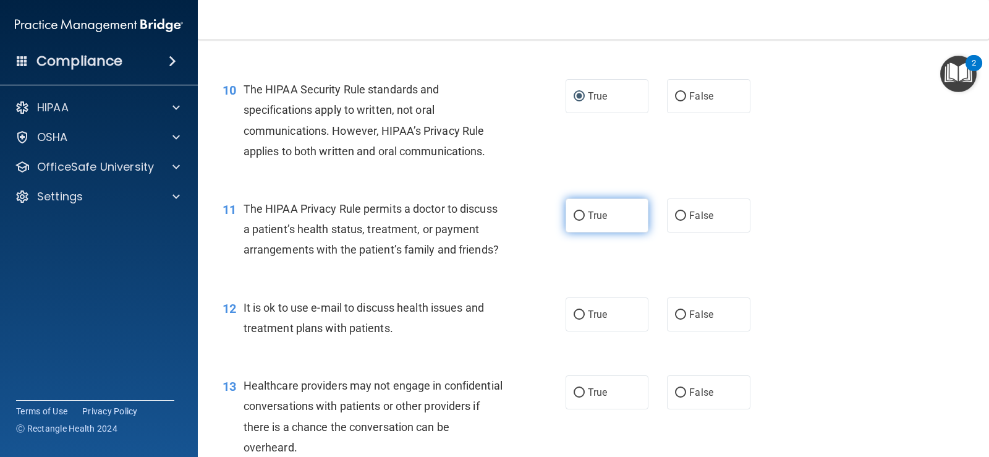
click at [577, 221] on input "True" at bounding box center [579, 215] width 11 height 9
radio input "true"
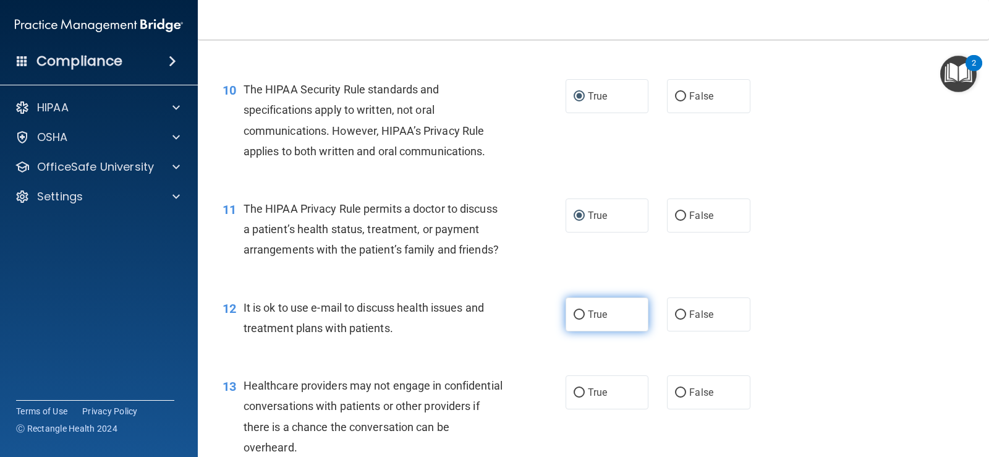
click at [574, 320] on input "True" at bounding box center [579, 314] width 11 height 9
radio input "true"
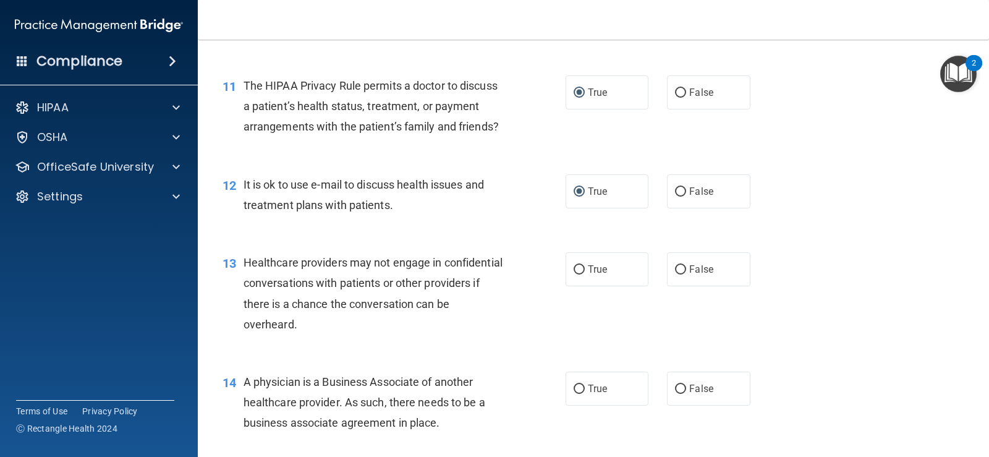
scroll to position [1112, 0]
click at [678, 274] on input "False" at bounding box center [680, 269] width 11 height 9
radio input "true"
click at [675, 393] on input "False" at bounding box center [680, 388] width 11 height 9
radio input "true"
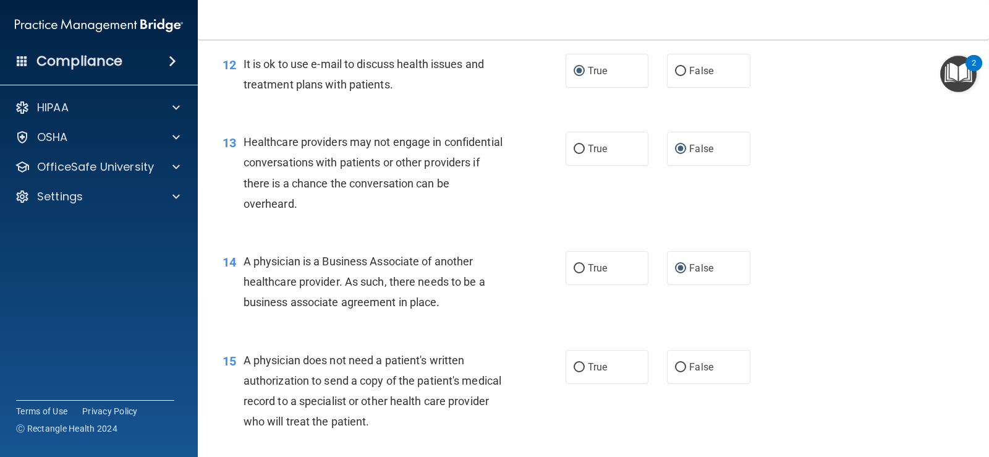
scroll to position [1236, 0]
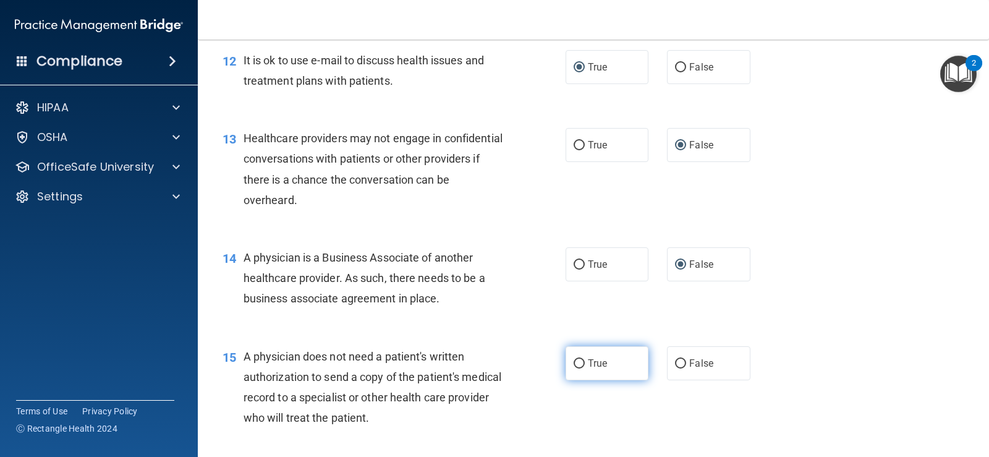
click at [575, 368] on input "True" at bounding box center [579, 363] width 11 height 9
radio input "true"
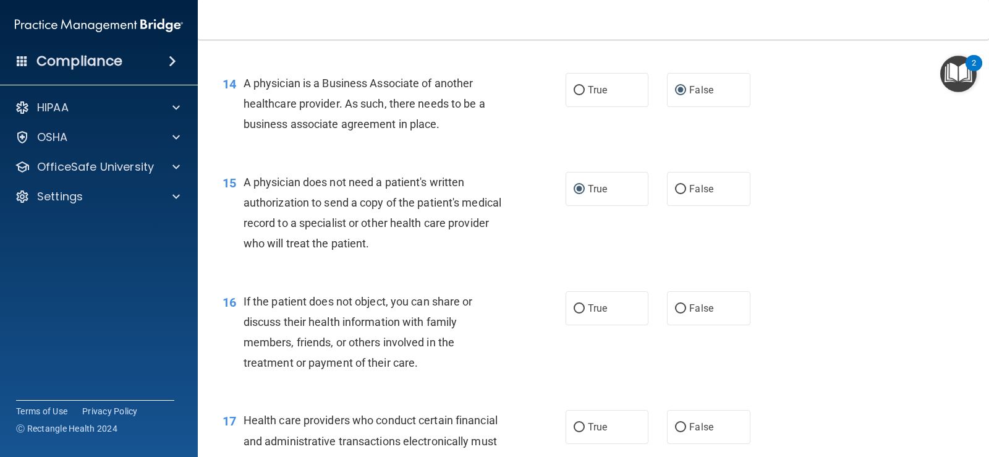
scroll to position [1421, 0]
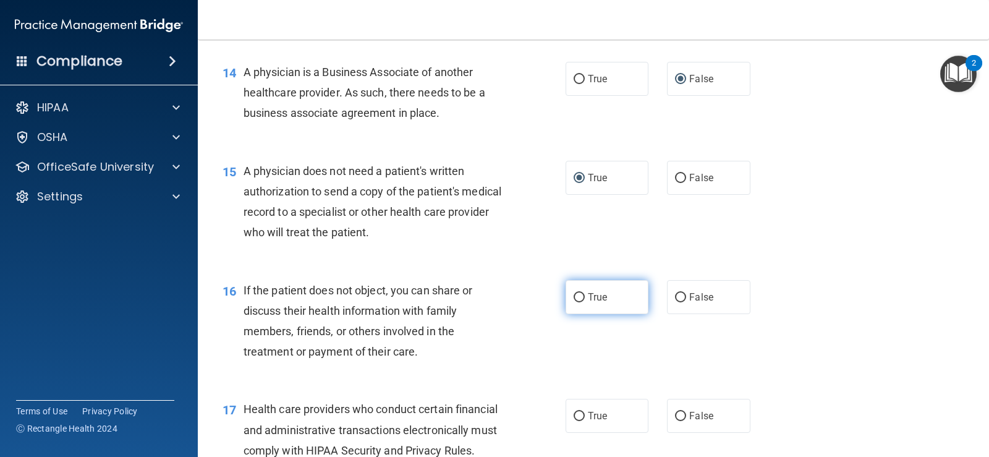
click at [575, 302] on input "True" at bounding box center [579, 297] width 11 height 9
radio input "true"
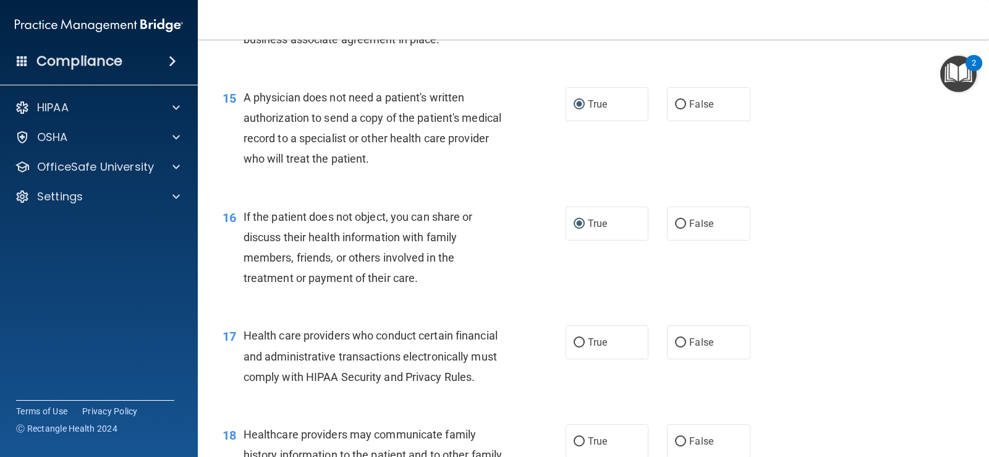
scroll to position [1545, 0]
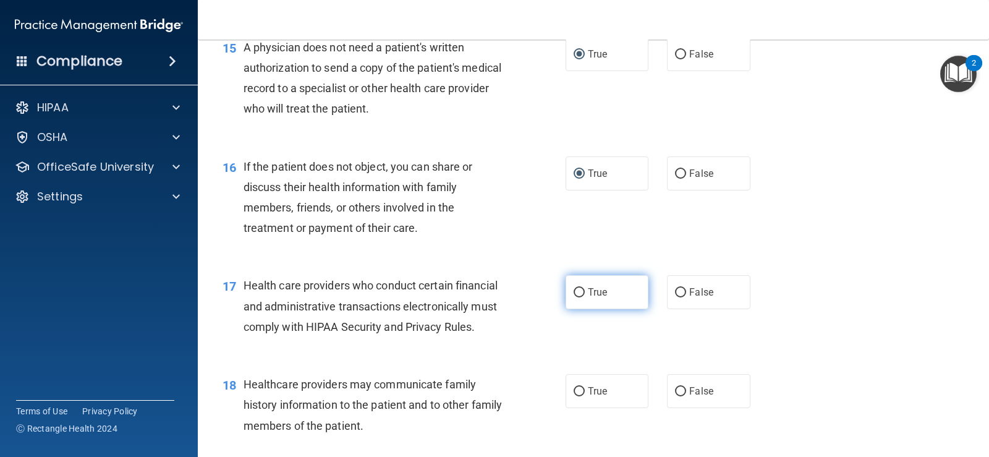
click at [575, 297] on input "True" at bounding box center [579, 292] width 11 height 9
radio input "true"
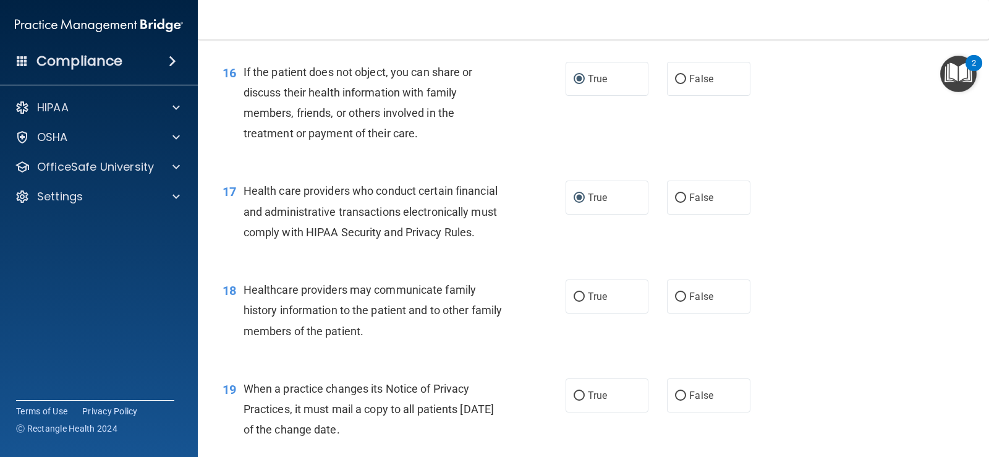
scroll to position [1669, 0]
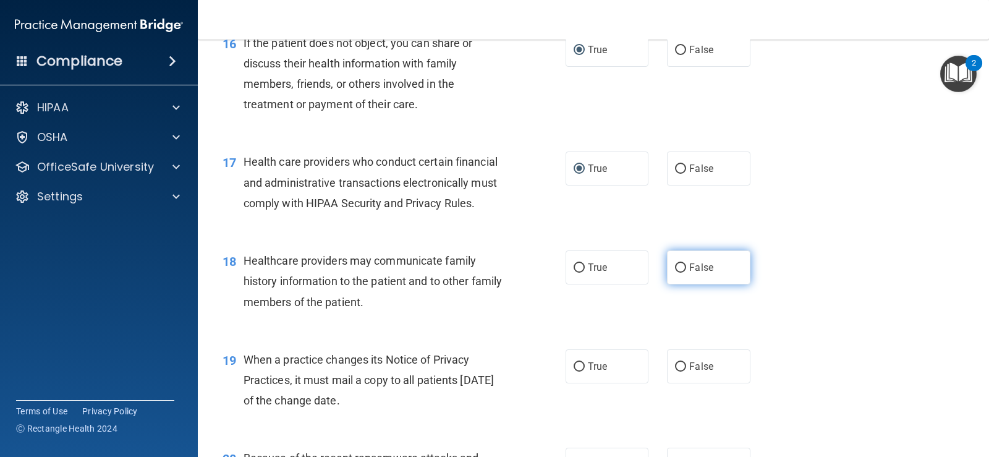
click at [675, 273] on input "False" at bounding box center [680, 267] width 11 height 9
radio input "true"
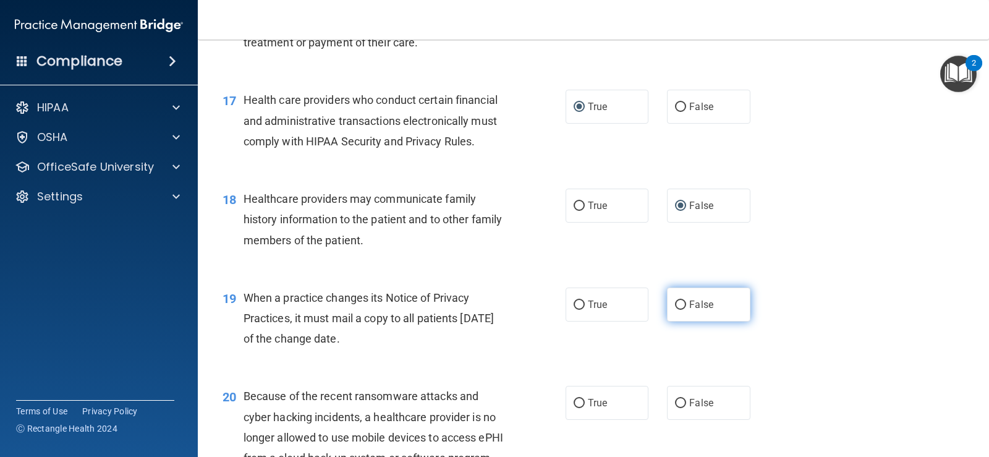
click at [675, 310] on input "False" at bounding box center [680, 304] width 11 height 9
radio input "true"
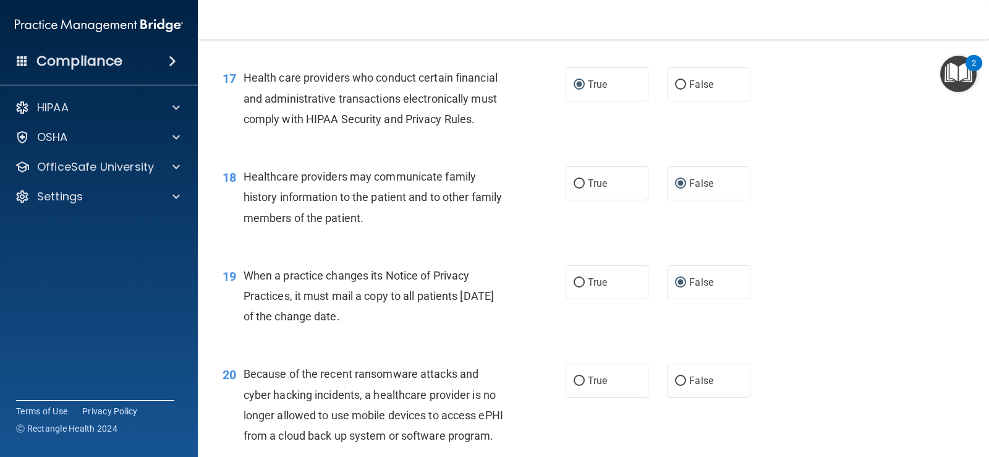
scroll to position [1792, 0]
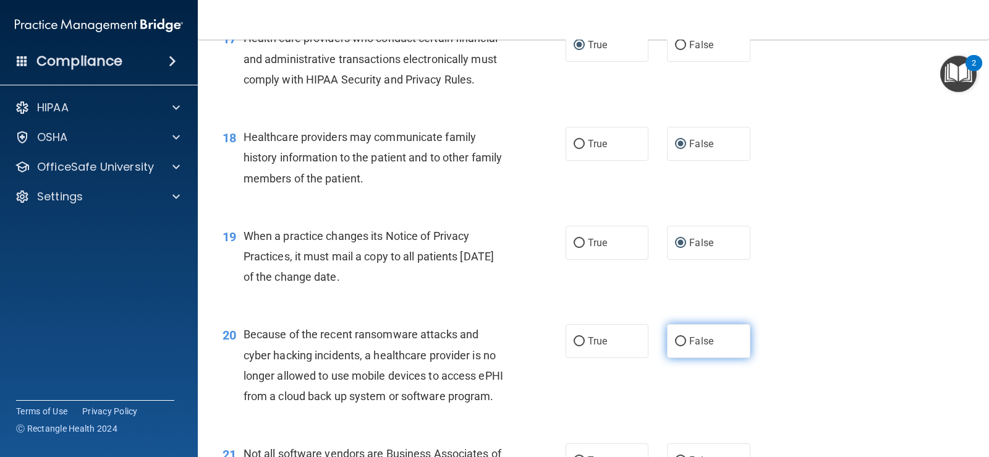
click at [675, 346] on input "False" at bounding box center [680, 341] width 11 height 9
radio input "true"
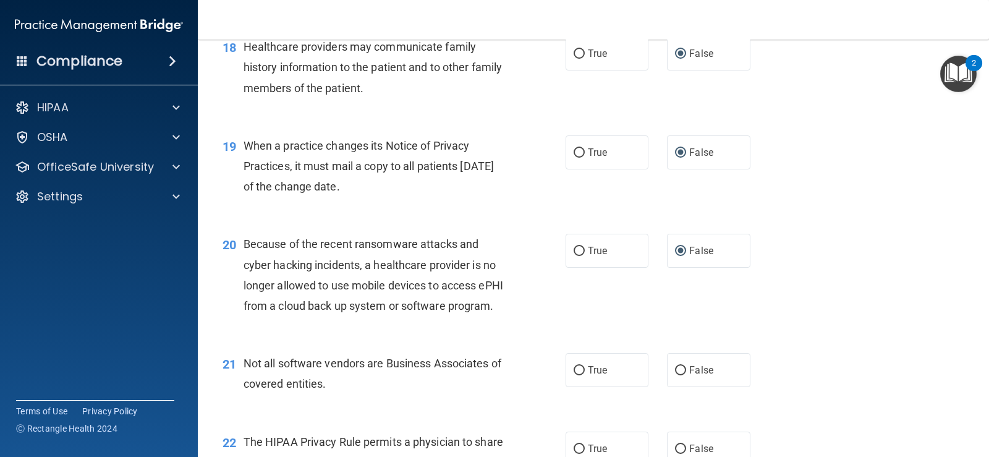
scroll to position [1916, 0]
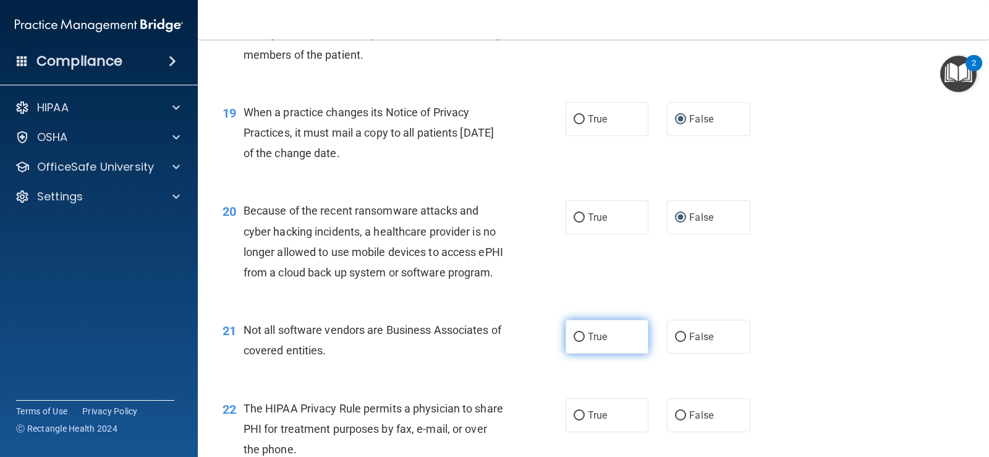
click at [578, 342] on input "True" at bounding box center [579, 336] width 11 height 9
radio input "true"
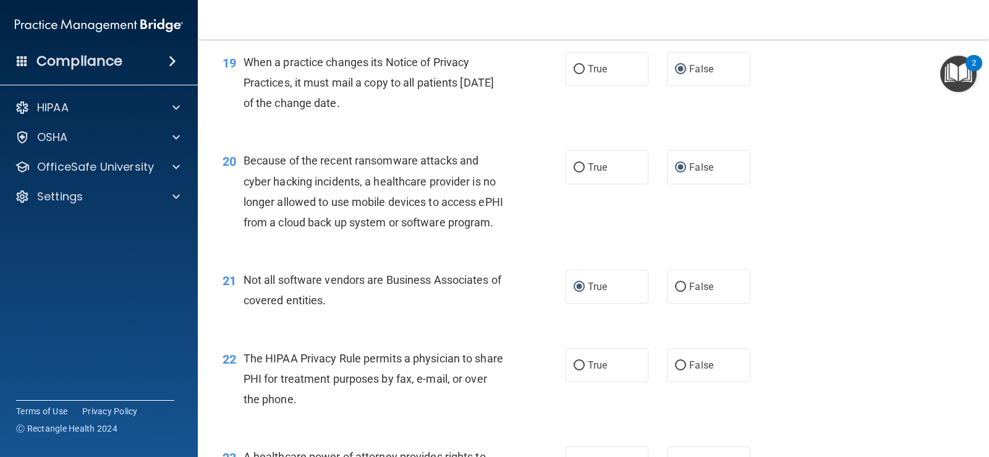
scroll to position [2039, 0]
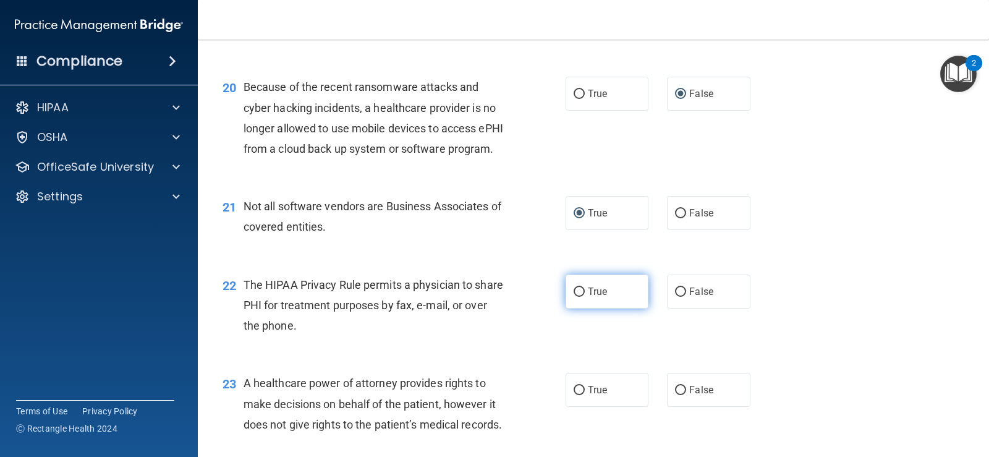
click at [574, 297] on input "True" at bounding box center [579, 291] width 11 height 9
radio input "true"
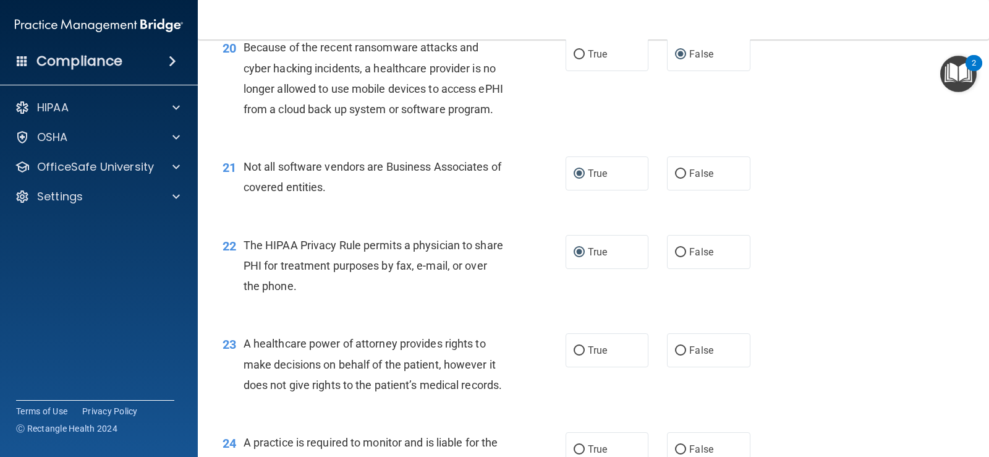
scroll to position [2101, 0]
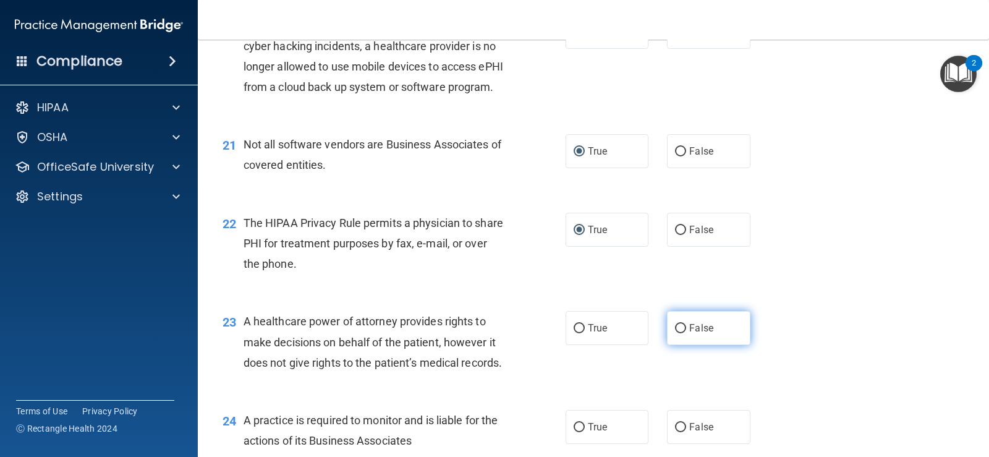
click at [675, 333] on input "False" at bounding box center [680, 328] width 11 height 9
radio input "true"
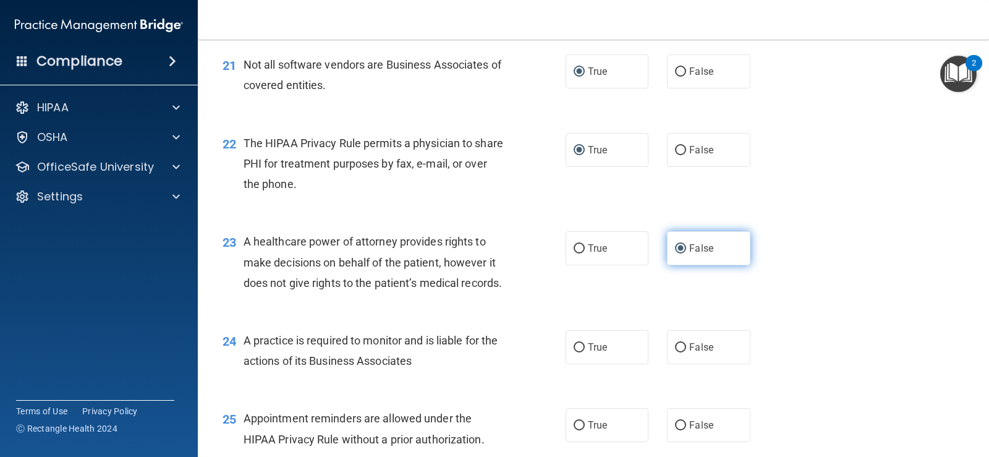
scroll to position [2225, 0]
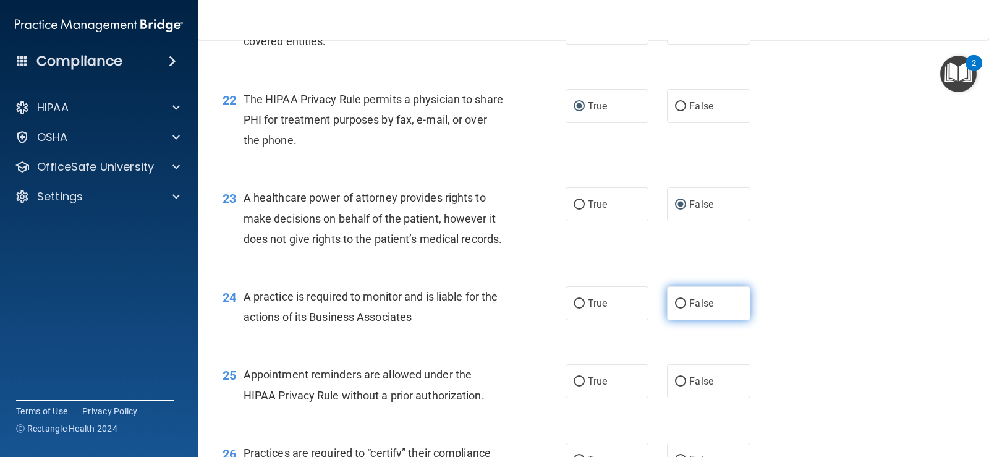
click at [675, 308] on input "False" at bounding box center [680, 303] width 11 height 9
radio input "true"
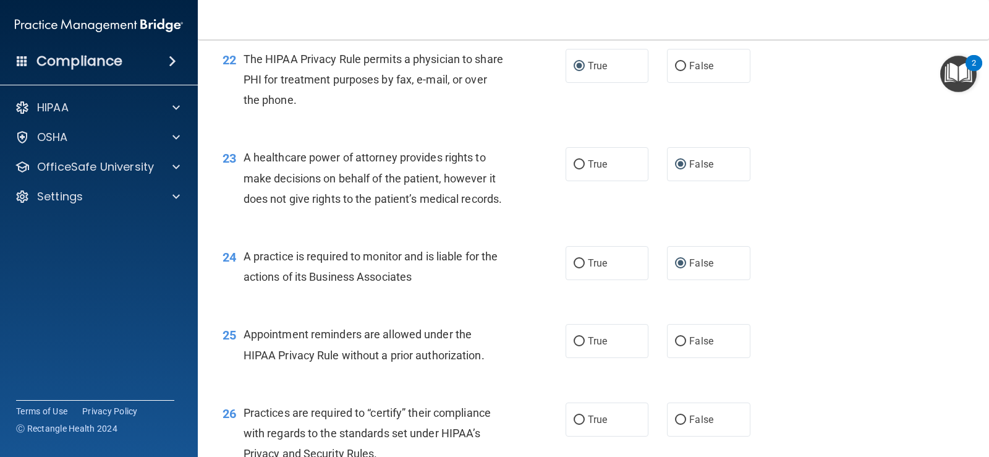
scroll to position [2287, 0]
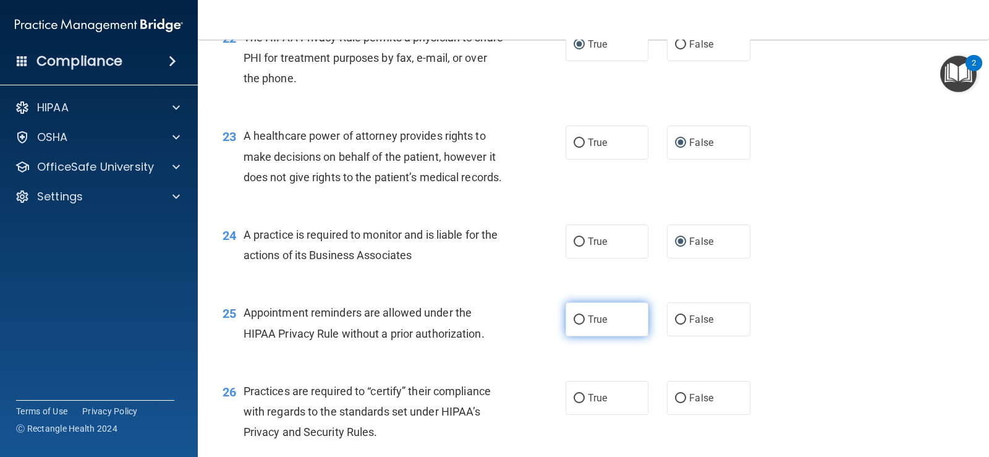
click at [574, 324] on input "True" at bounding box center [579, 319] width 11 height 9
radio input "true"
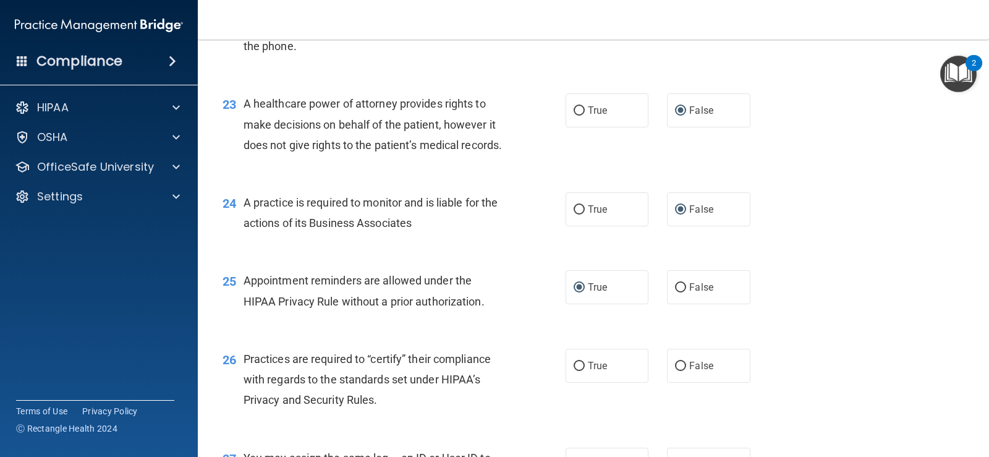
scroll to position [2348, 0]
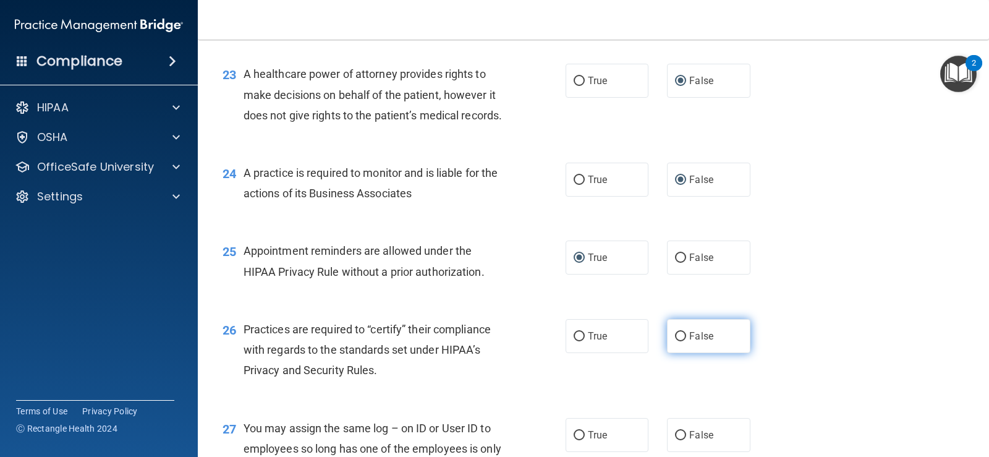
click at [675, 341] on input "False" at bounding box center [680, 336] width 11 height 9
radio input "true"
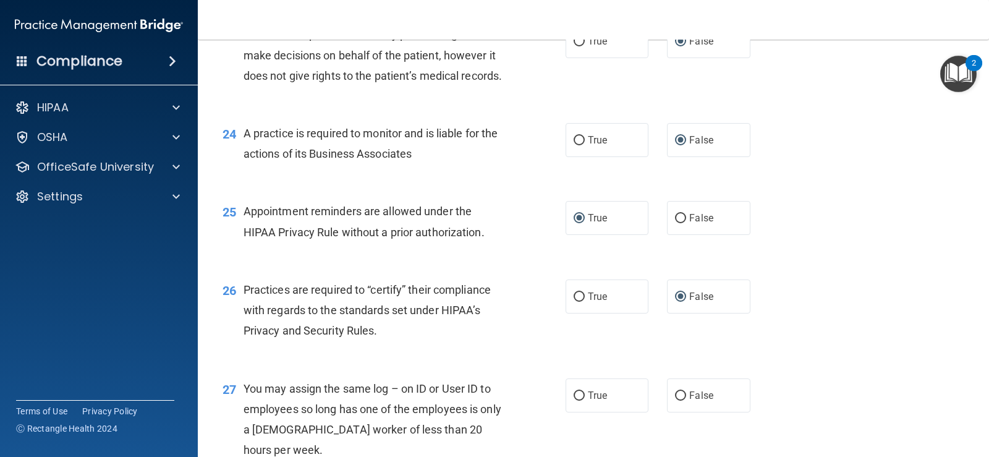
scroll to position [2410, 0]
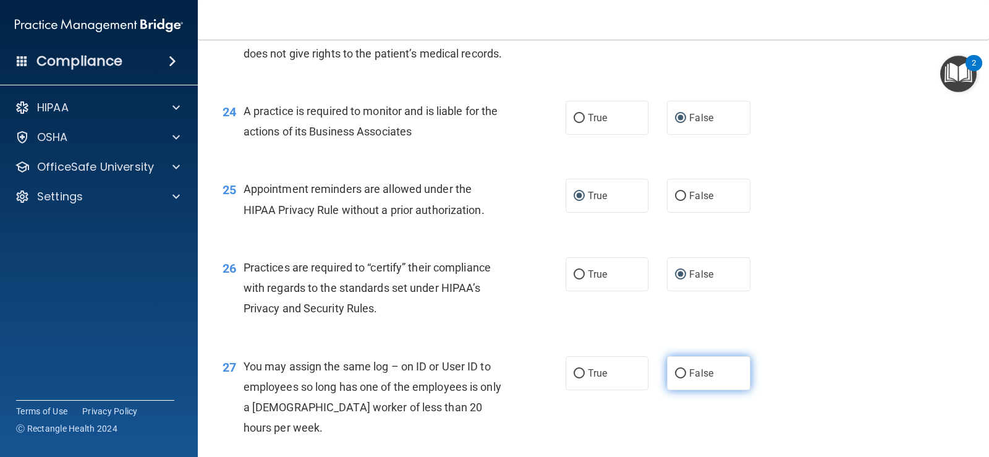
click at [678, 378] on input "False" at bounding box center [680, 373] width 11 height 9
radio input "true"
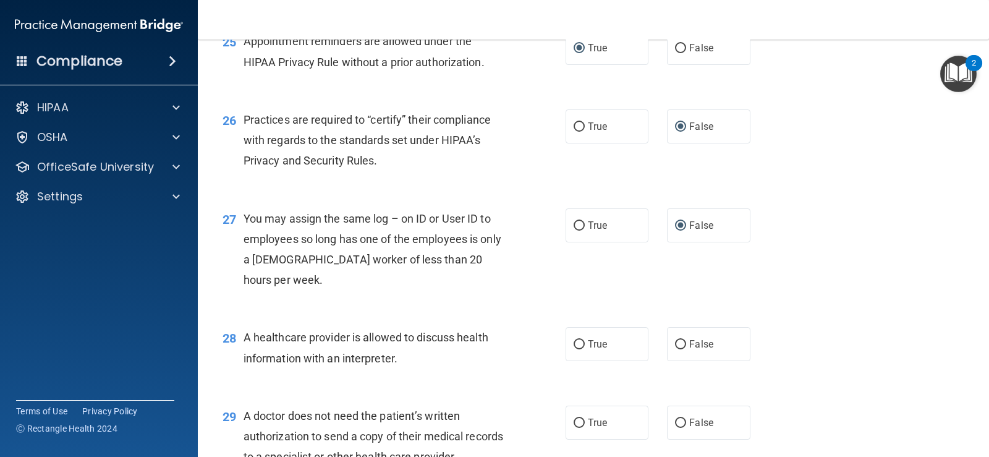
scroll to position [2596, 0]
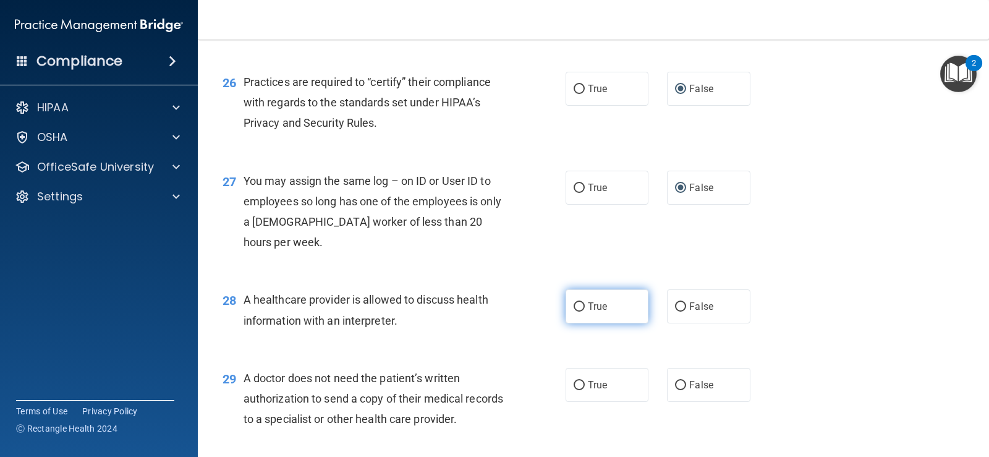
click at [575, 311] on input "True" at bounding box center [579, 306] width 11 height 9
radio input "true"
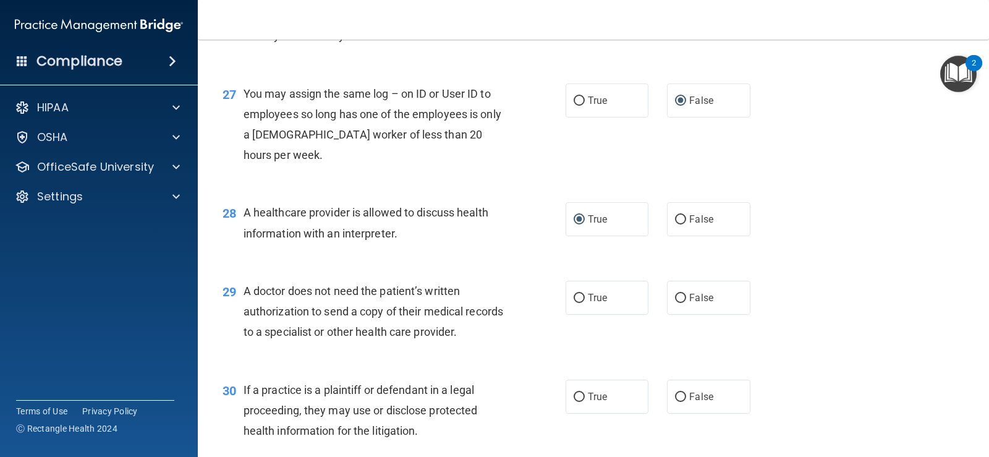
scroll to position [2719, 0]
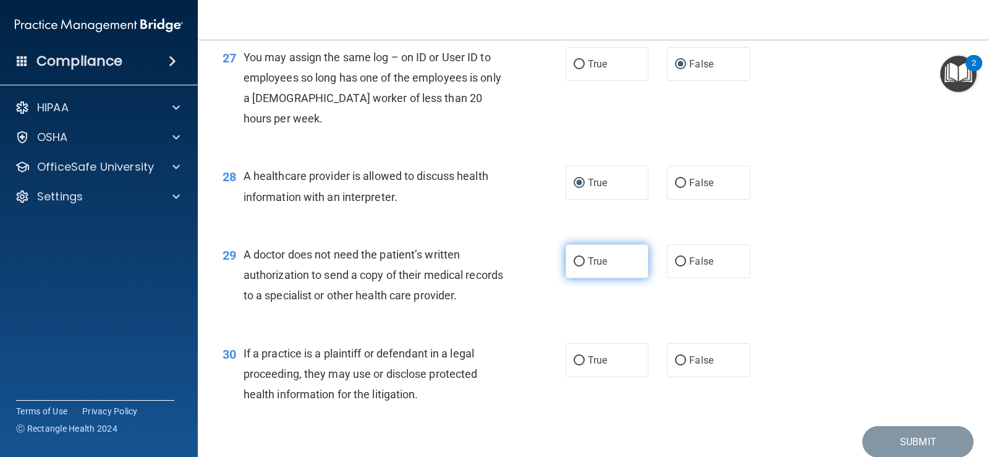
click at [577, 266] on input "True" at bounding box center [579, 261] width 11 height 9
radio input "true"
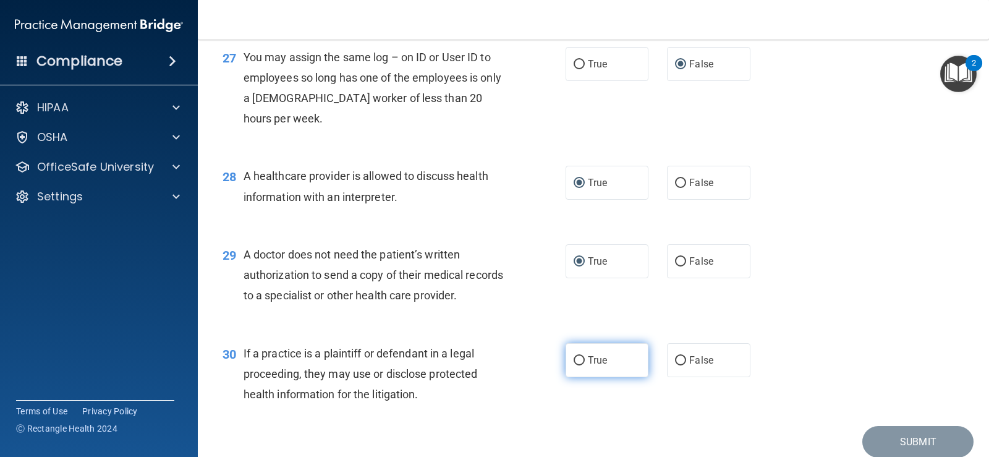
click at [577, 365] on input "True" at bounding box center [579, 360] width 11 height 9
radio input "true"
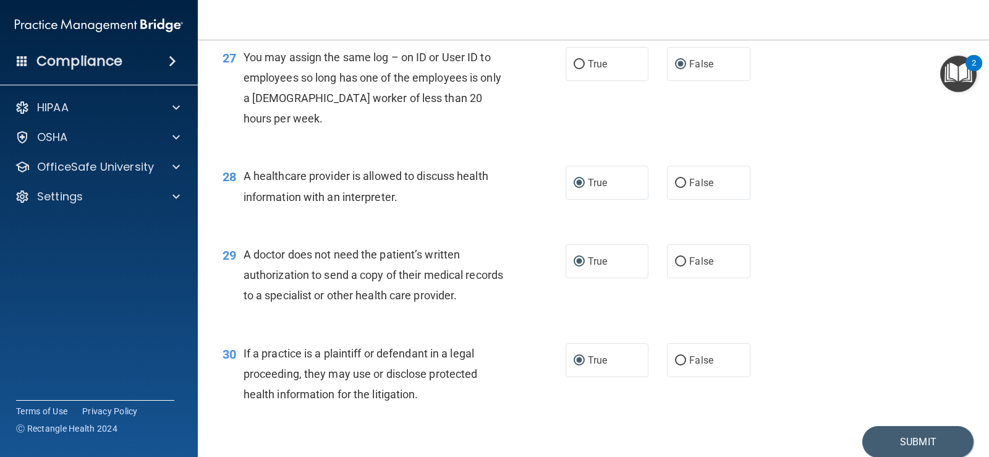
scroll to position [2831, 0]
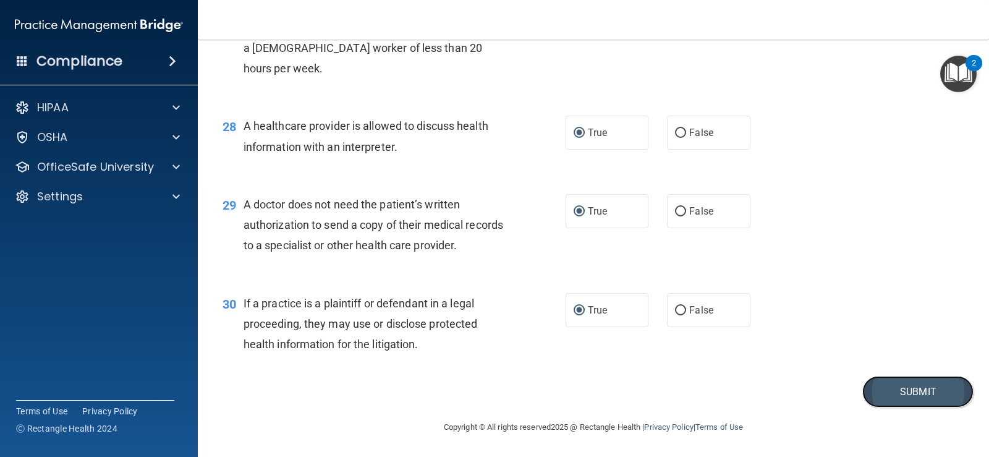
click at [881, 389] on button "Submit" at bounding box center [917, 392] width 111 height 32
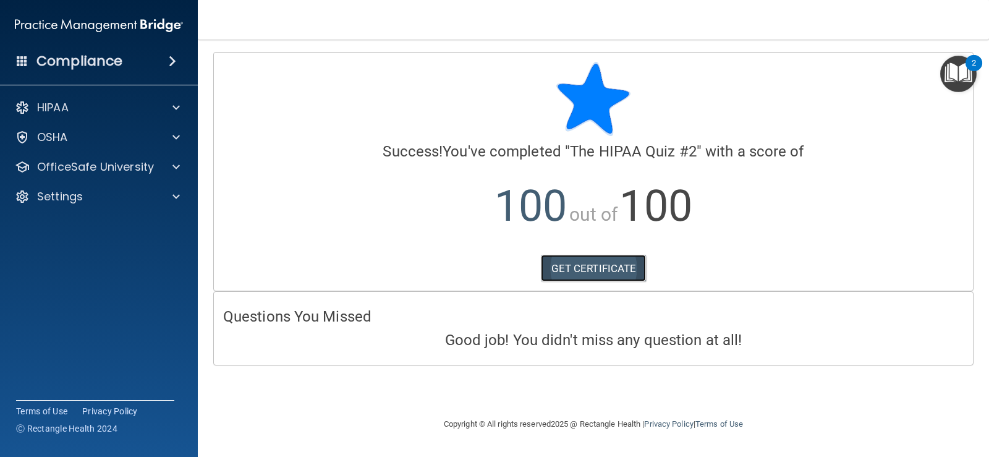
click at [598, 270] on link "GET CERTIFICATE" at bounding box center [594, 268] width 106 height 27
click at [110, 158] on div "OfficeSafe University" at bounding box center [99, 167] width 198 height 25
click at [115, 173] on p "OfficeSafe University" at bounding box center [95, 166] width 117 height 15
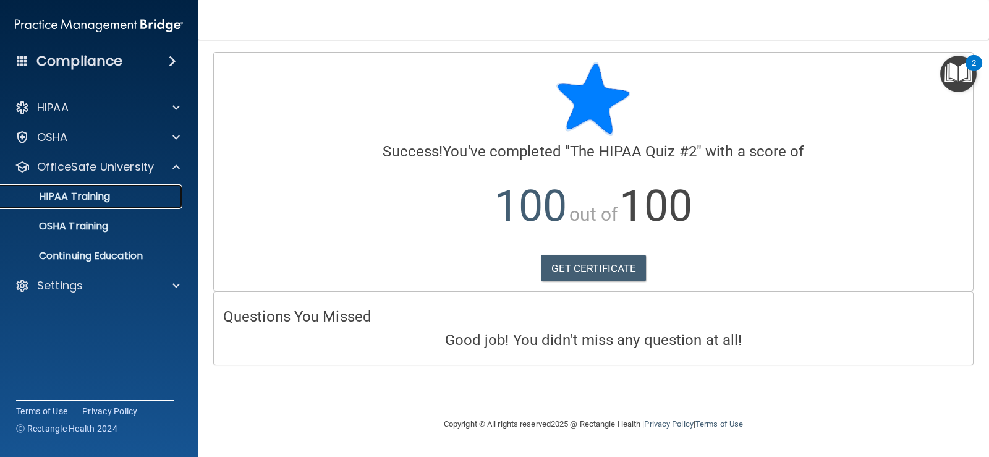
click at [98, 205] on link "HIPAA Training" at bounding box center [85, 196] width 195 height 25
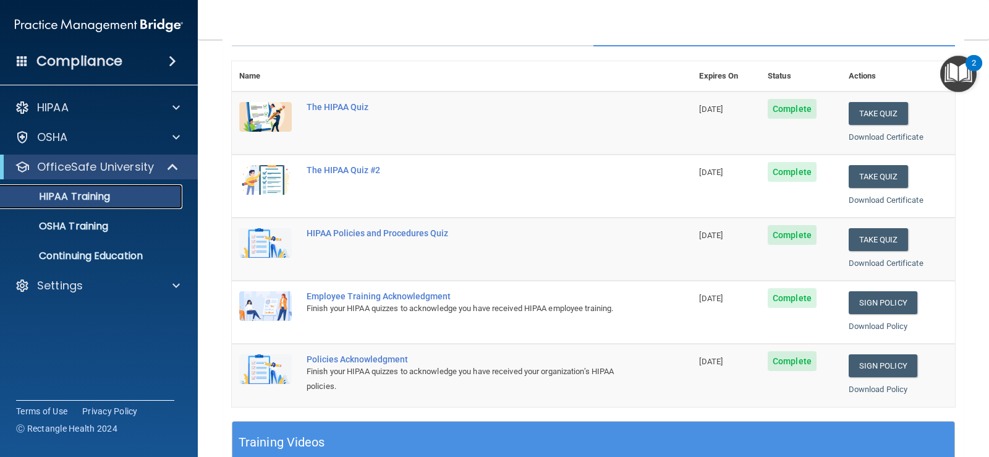
scroll to position [185, 0]
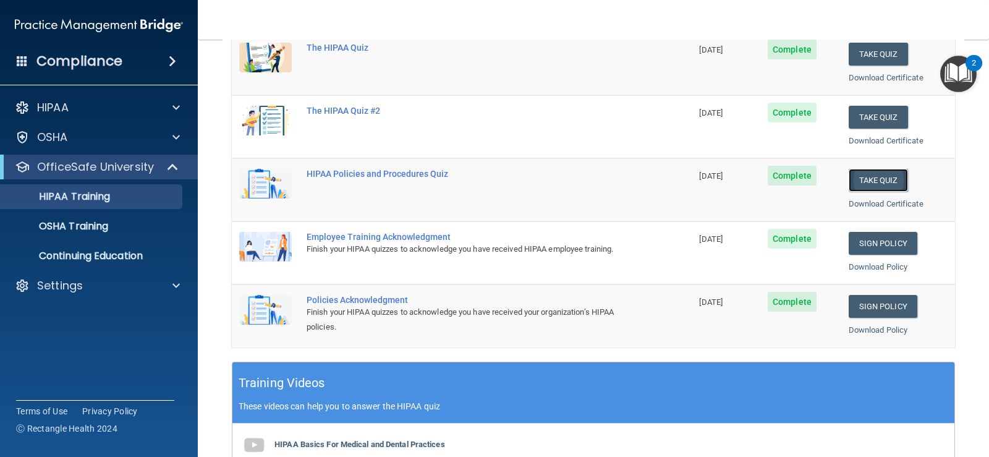
click at [893, 184] on button "Take Quiz" at bounding box center [878, 180] width 59 height 23
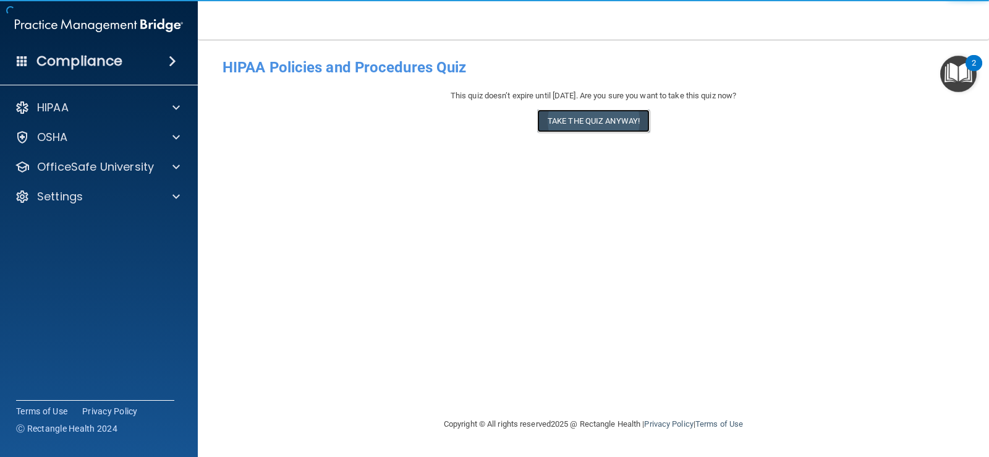
click at [596, 125] on button "Take the quiz anyway!" at bounding box center [593, 120] width 112 height 23
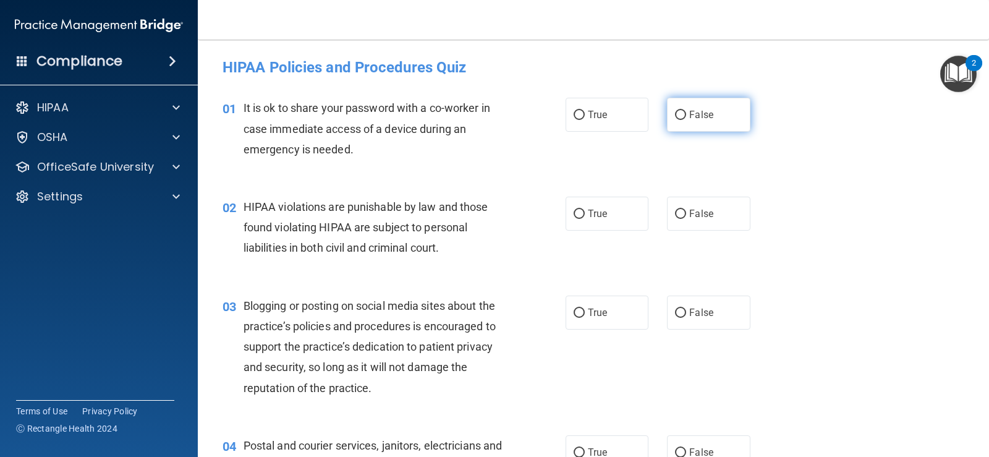
click at [677, 116] on input "False" at bounding box center [680, 115] width 11 height 9
radio input "true"
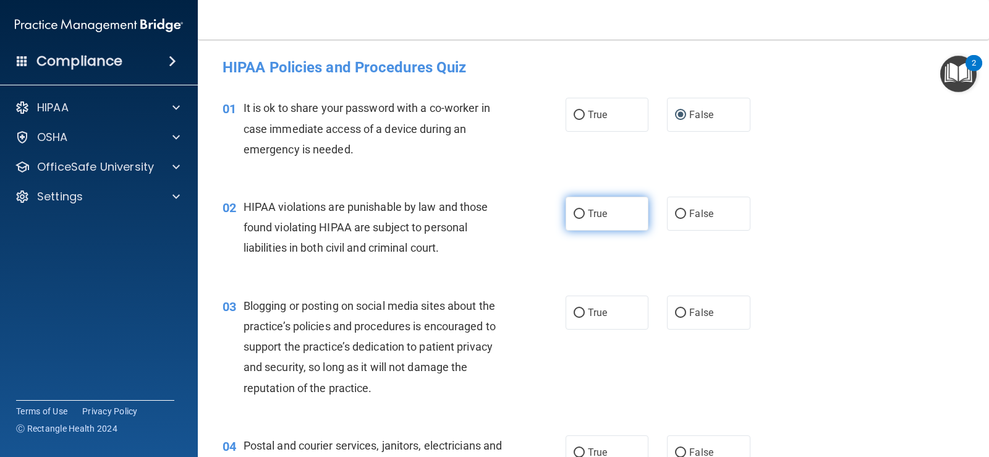
click at [577, 216] on input "True" at bounding box center [579, 214] width 11 height 9
radio input "true"
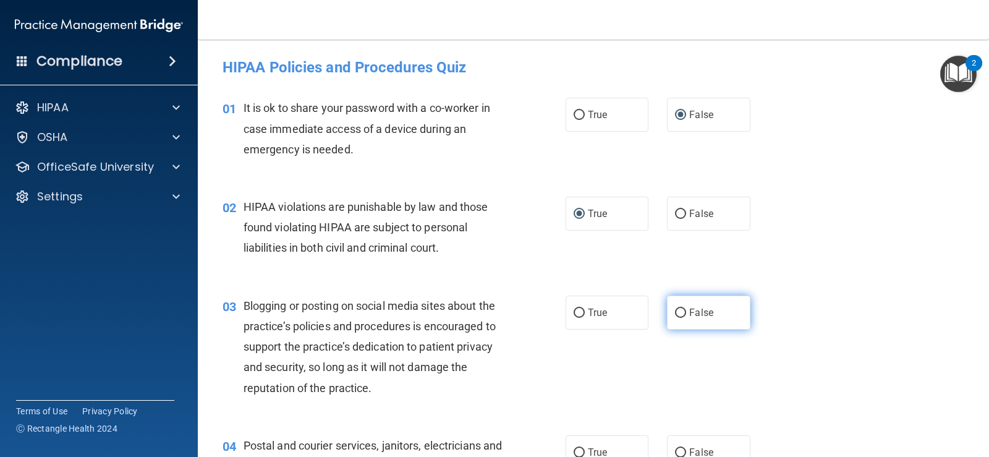
click at [680, 314] on input "False" at bounding box center [680, 312] width 11 height 9
radio input "true"
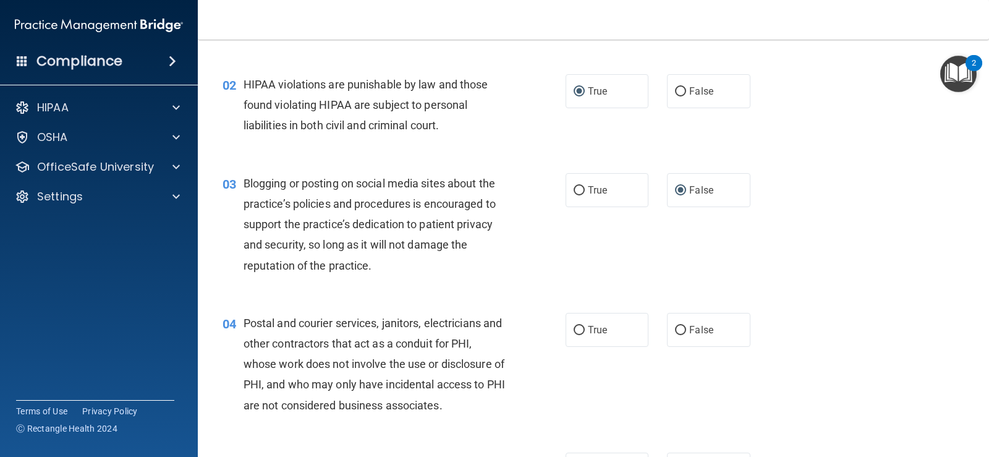
scroll to position [124, 0]
click at [575, 326] on input "True" at bounding box center [579, 328] width 11 height 9
radio input "true"
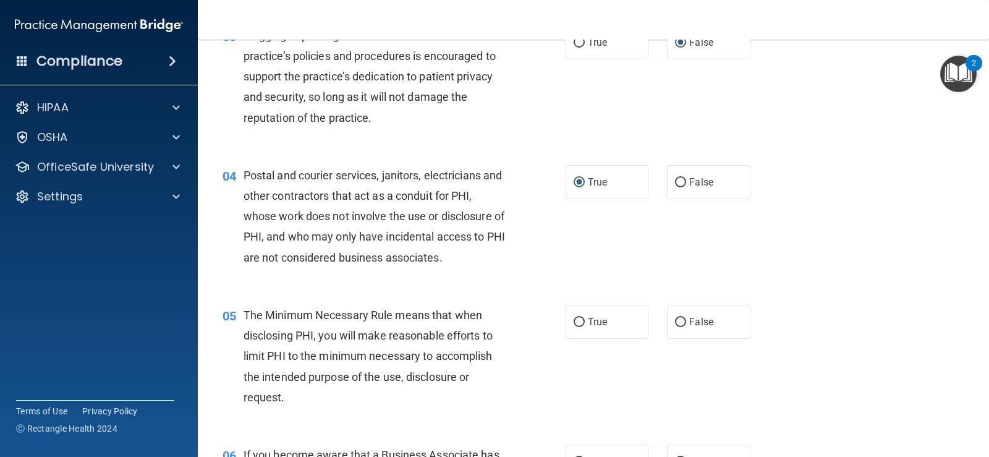
scroll to position [309, 0]
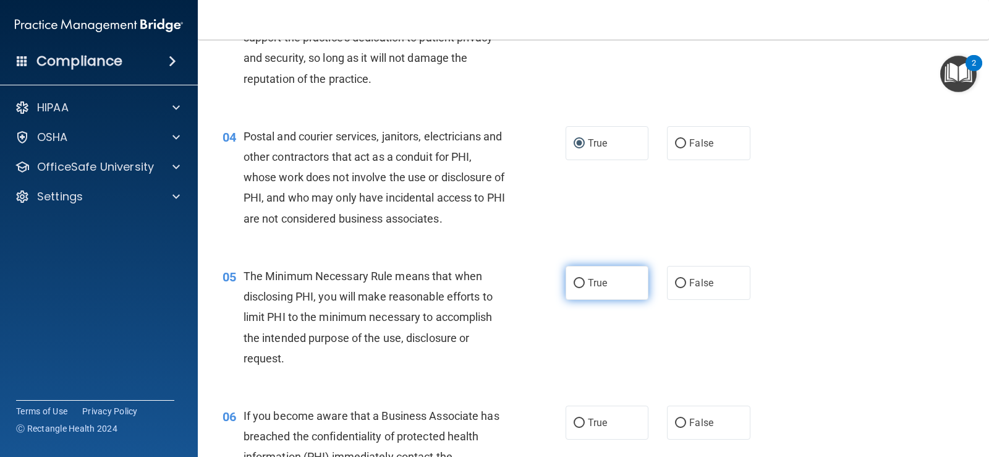
click at [574, 284] on input "True" at bounding box center [579, 283] width 11 height 9
radio input "true"
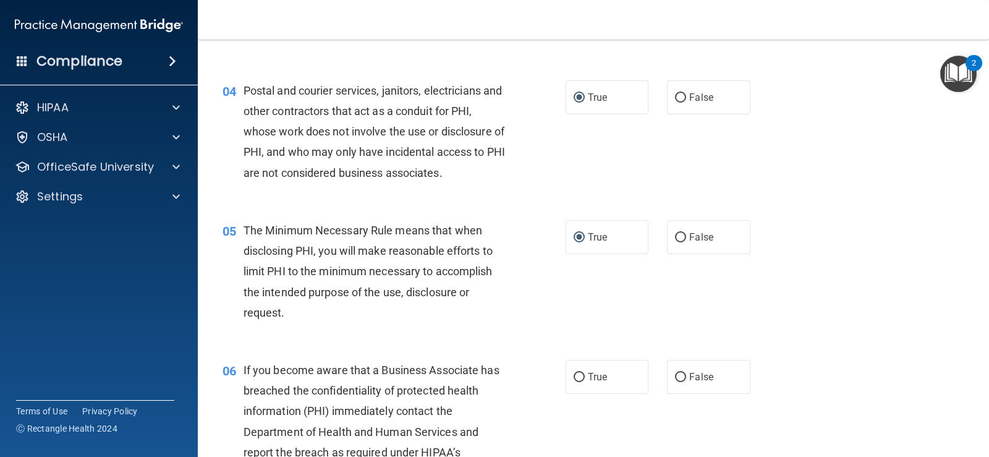
scroll to position [433, 0]
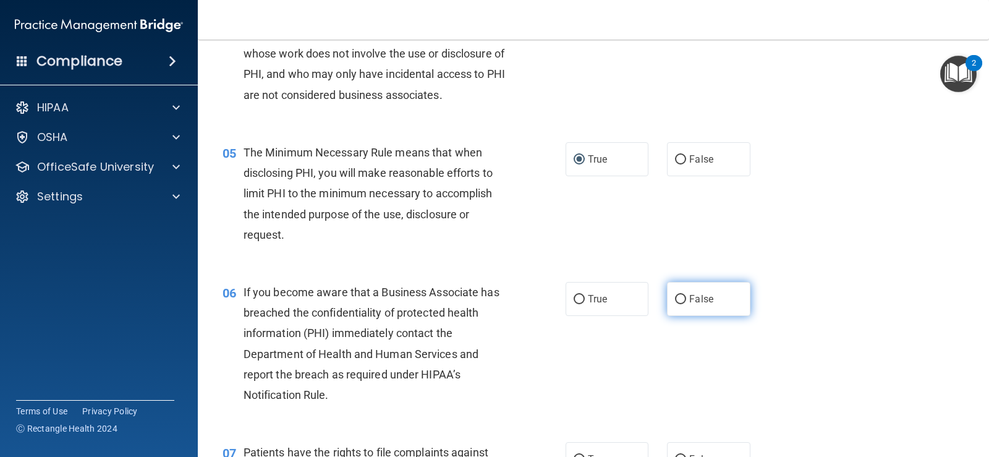
click at [675, 298] on input "False" at bounding box center [680, 299] width 11 height 9
radio input "true"
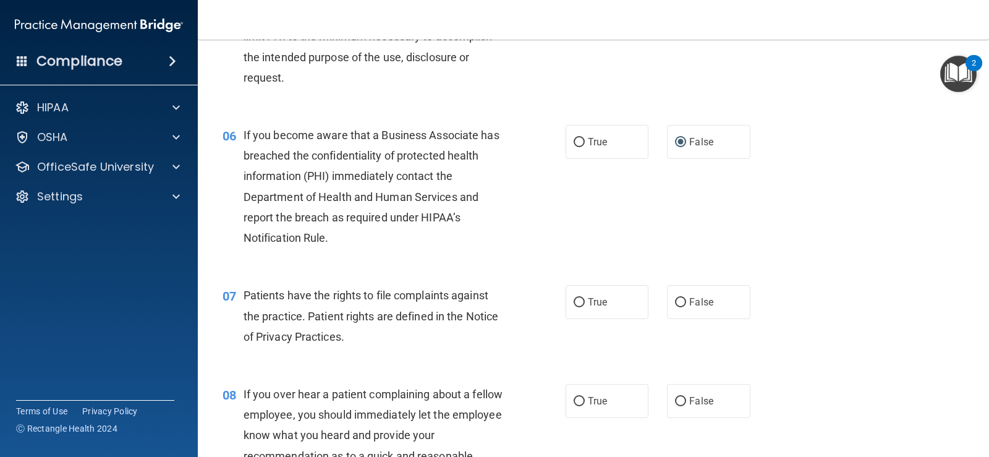
scroll to position [618, 0]
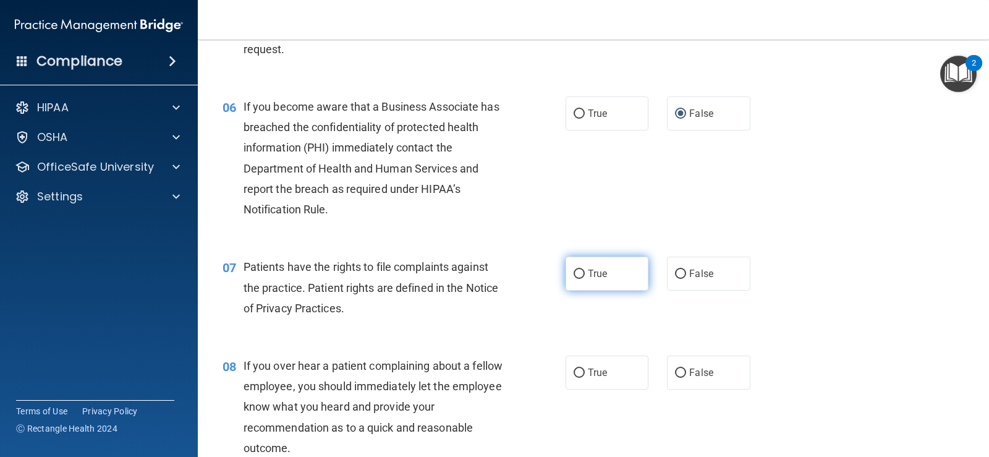
click at [574, 271] on input "True" at bounding box center [579, 273] width 11 height 9
radio input "true"
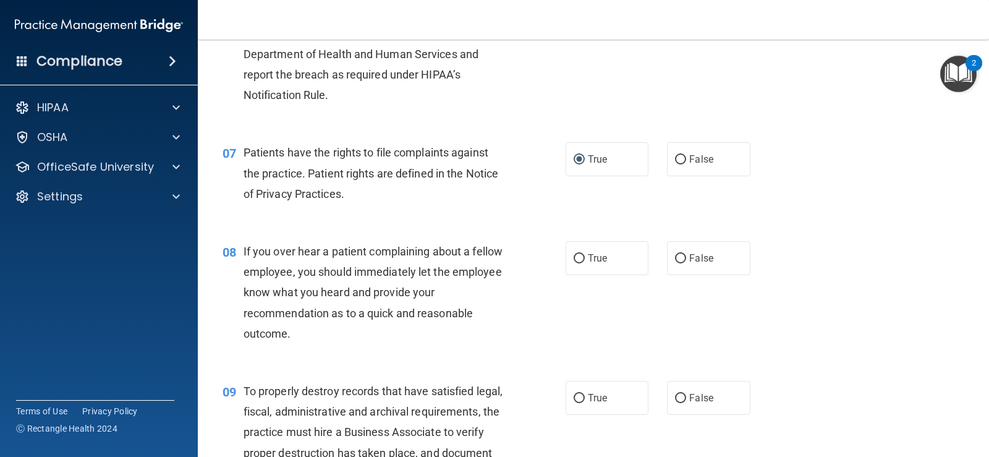
scroll to position [803, 0]
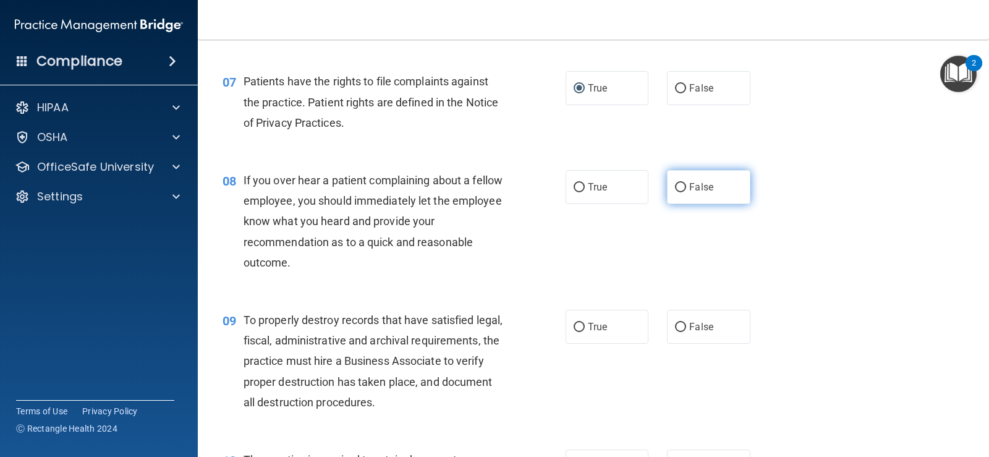
click at [675, 188] on input "False" at bounding box center [680, 187] width 11 height 9
radio input "true"
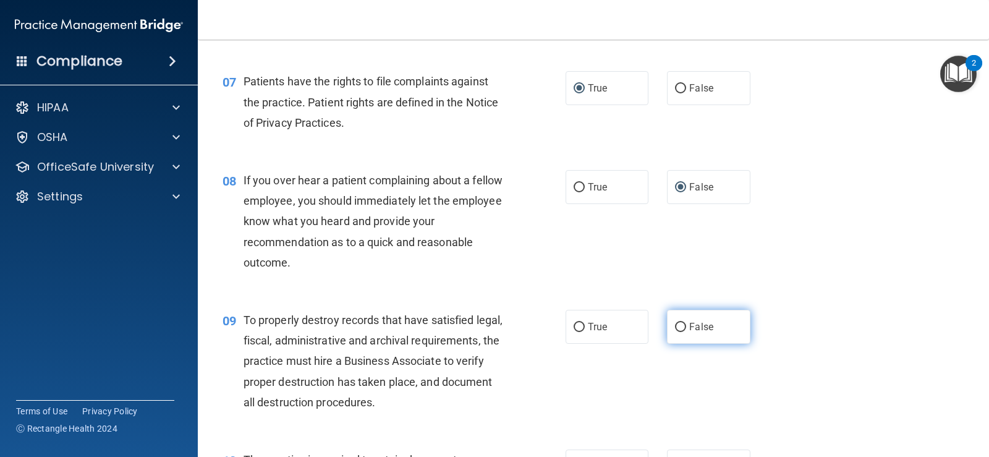
click at [678, 329] on input "False" at bounding box center [680, 327] width 11 height 9
radio input "true"
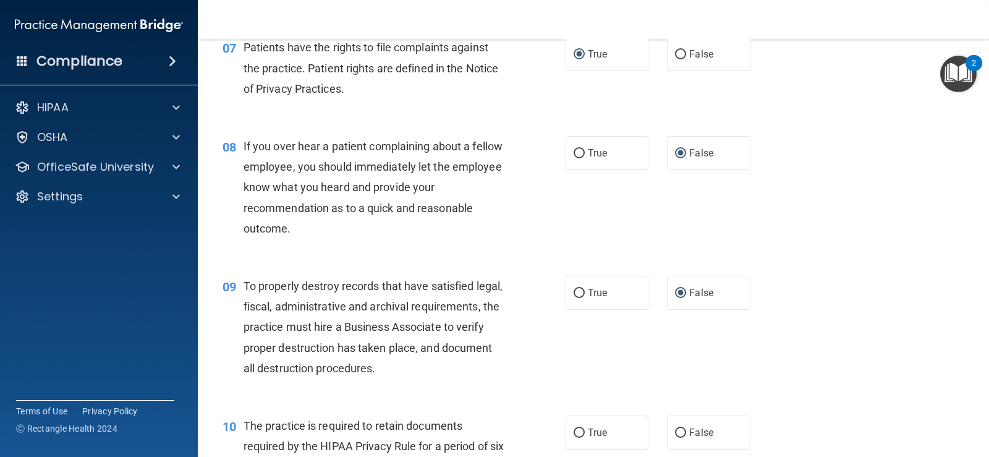
scroll to position [927, 0]
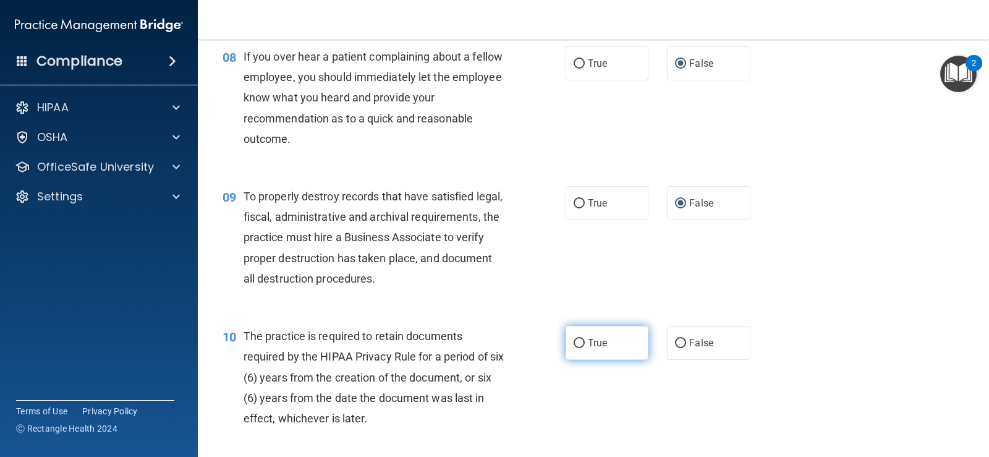
click at [578, 346] on input "True" at bounding box center [579, 343] width 11 height 9
radio input "true"
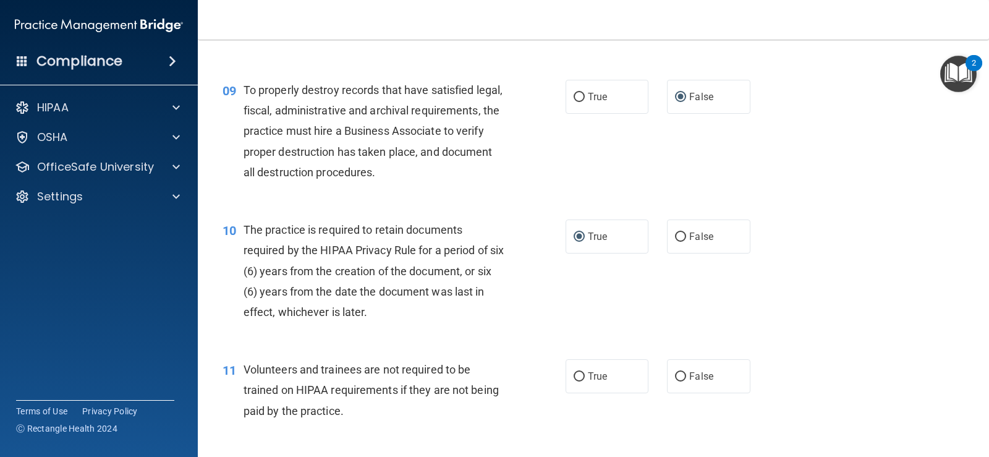
scroll to position [1051, 0]
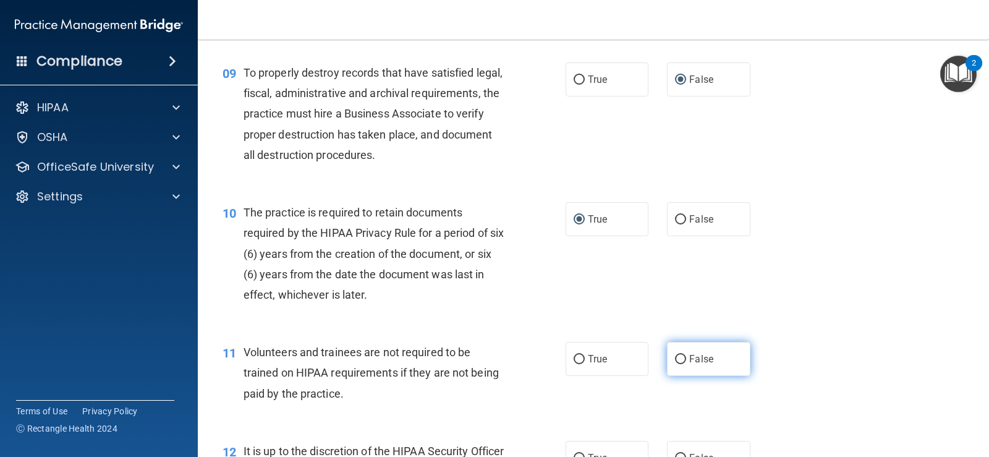
click at [675, 359] on input "False" at bounding box center [680, 359] width 11 height 9
radio input "true"
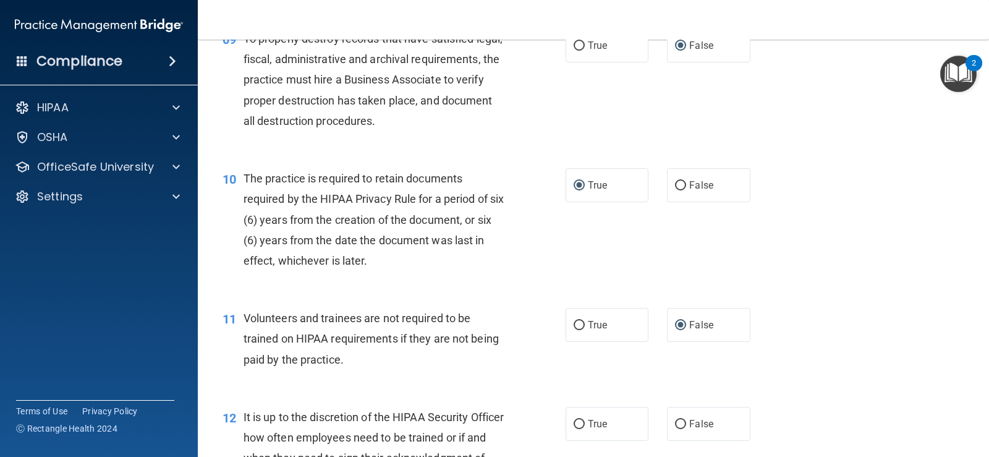
scroll to position [1112, 0]
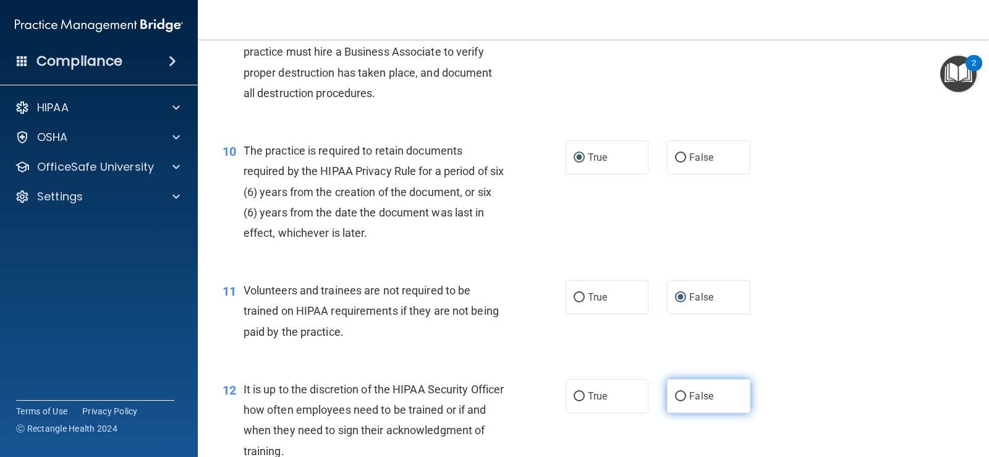
click at [675, 396] on input "False" at bounding box center [680, 396] width 11 height 9
radio input "true"
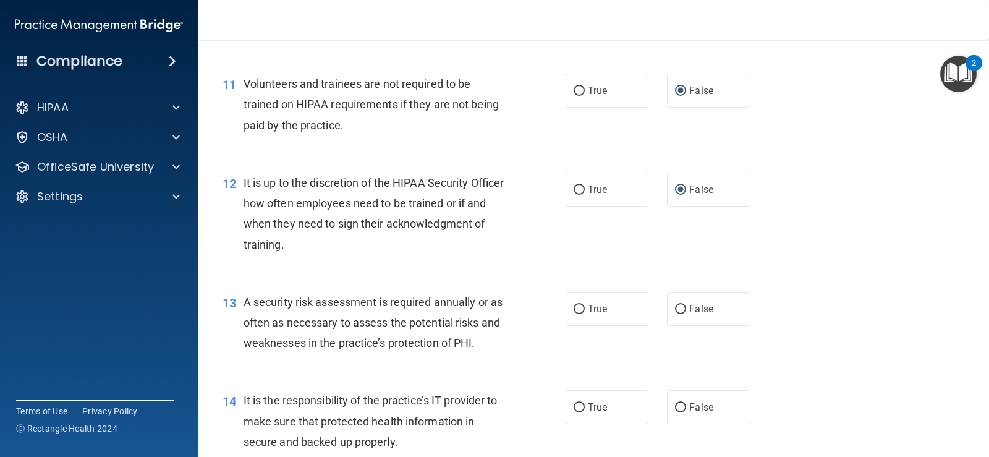
scroll to position [1360, 0]
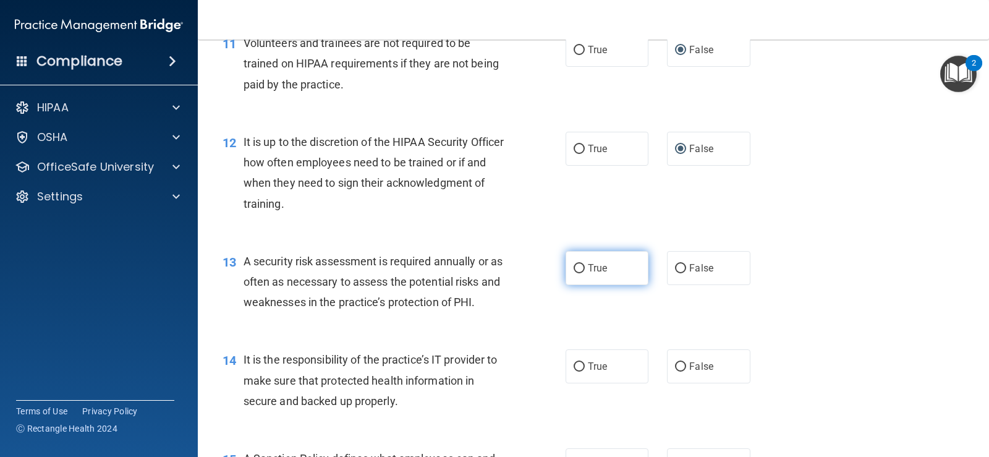
click at [574, 267] on input "True" at bounding box center [579, 268] width 11 height 9
radio input "true"
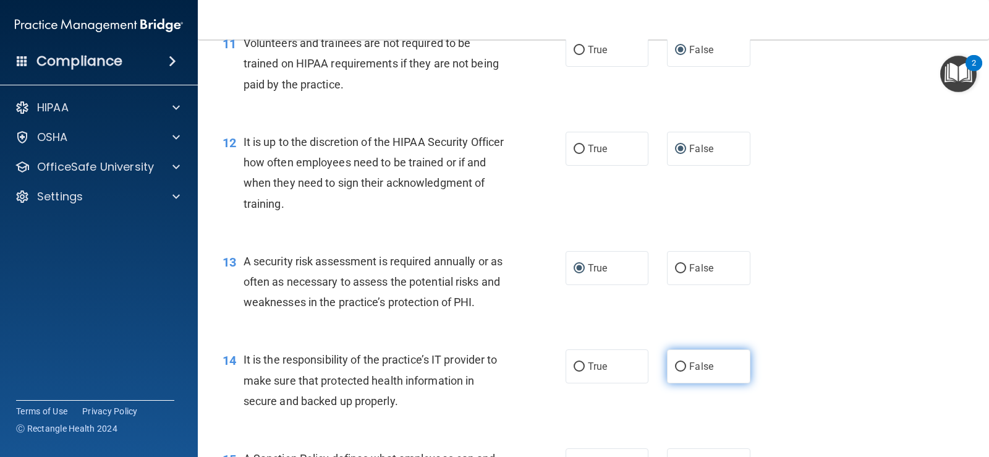
click at [677, 362] on input "False" at bounding box center [680, 366] width 11 height 9
radio input "true"
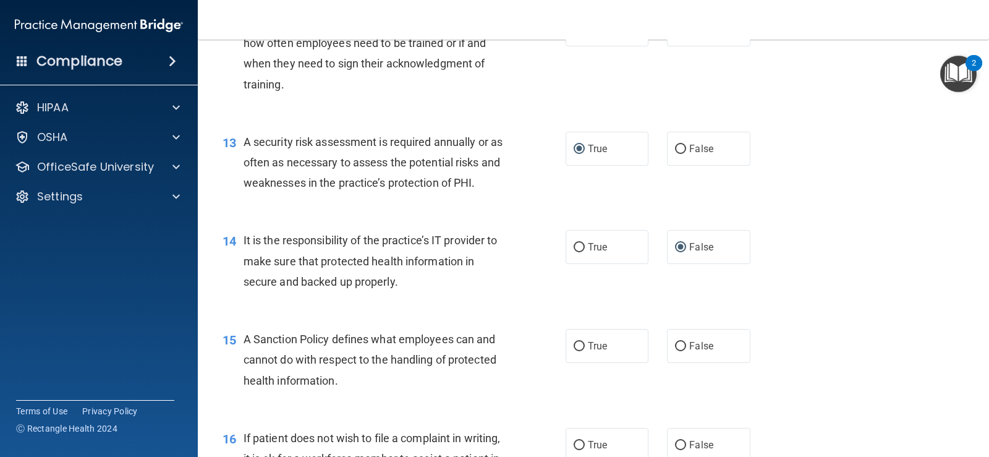
scroll to position [1483, 0]
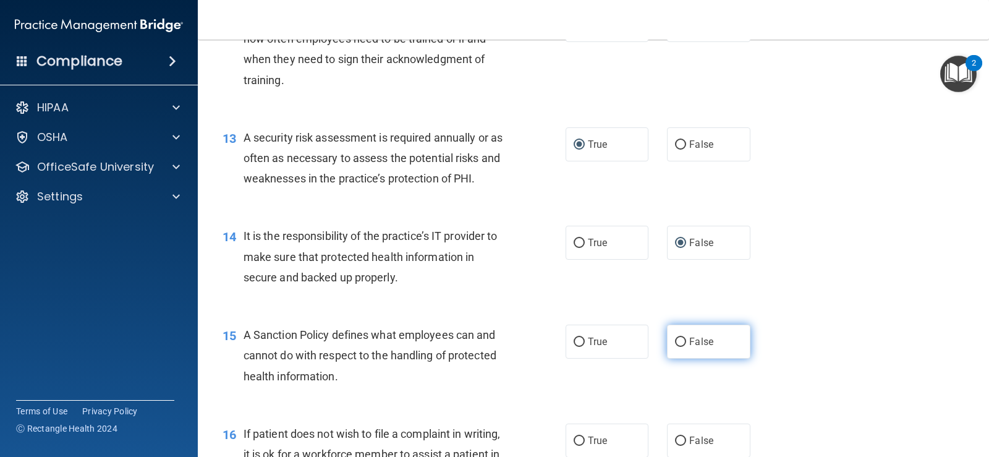
click at [675, 341] on input "False" at bounding box center [680, 341] width 11 height 9
radio input "true"
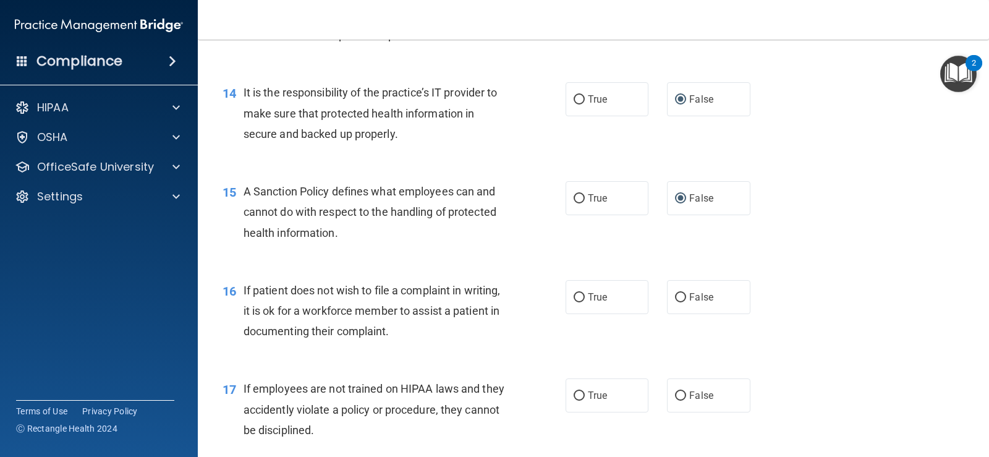
scroll to position [1669, 0]
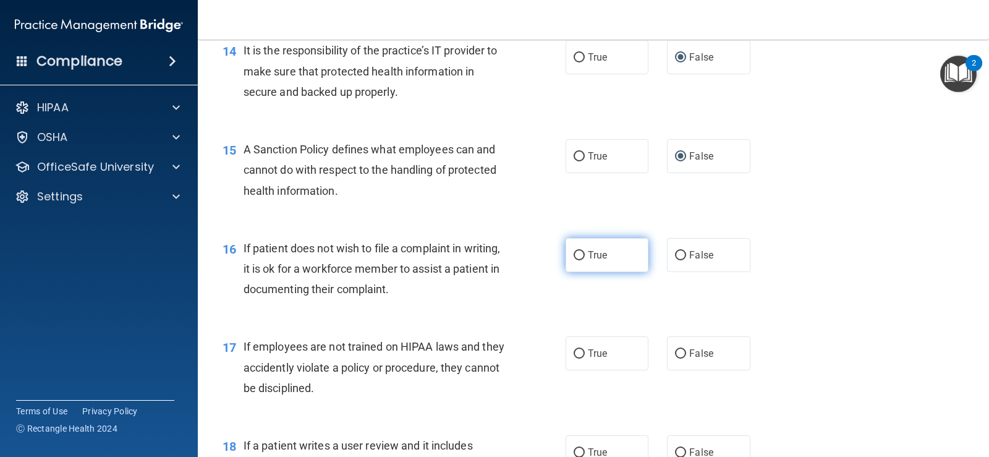
click at [574, 253] on input "True" at bounding box center [579, 255] width 11 height 9
radio input "true"
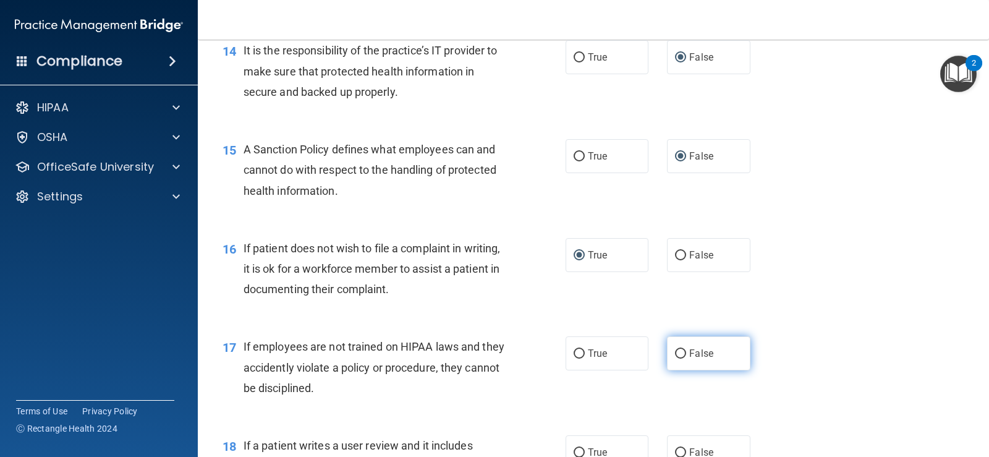
click at [675, 353] on input "False" at bounding box center [680, 353] width 11 height 9
radio input "true"
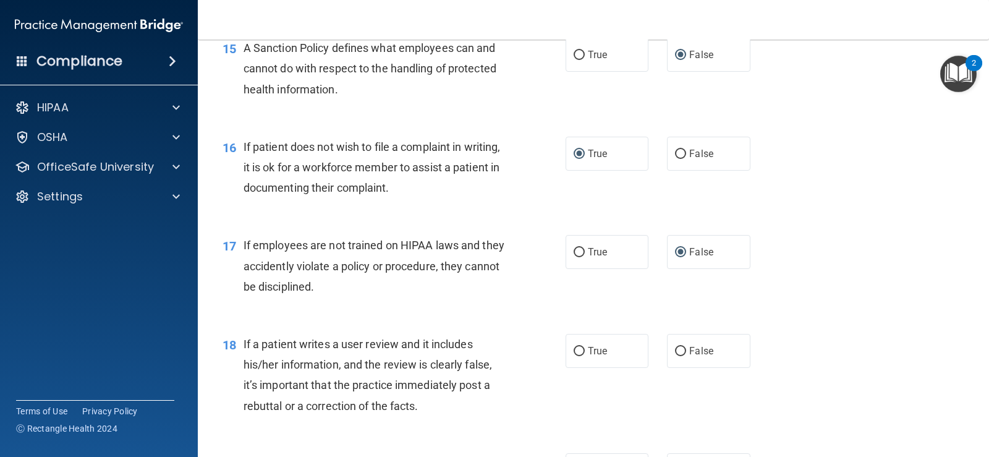
scroll to position [1792, 0]
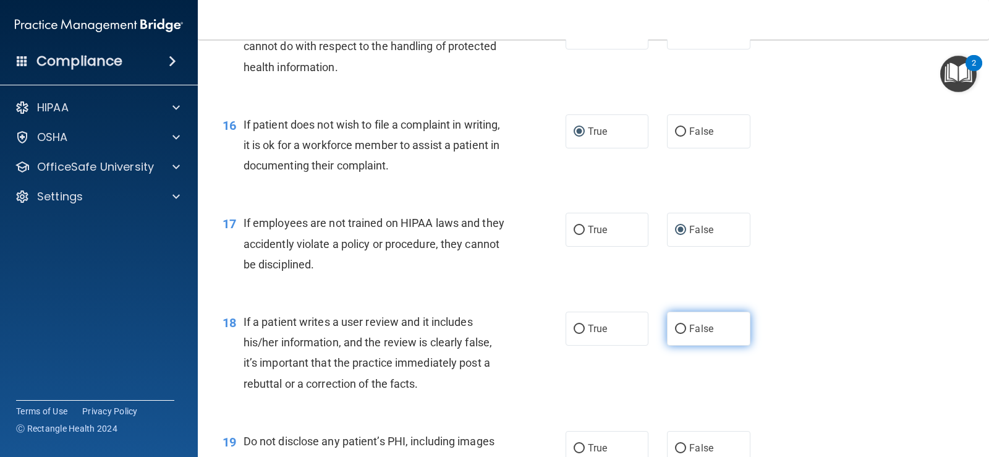
click at [677, 330] on input "False" at bounding box center [680, 328] width 11 height 9
radio input "true"
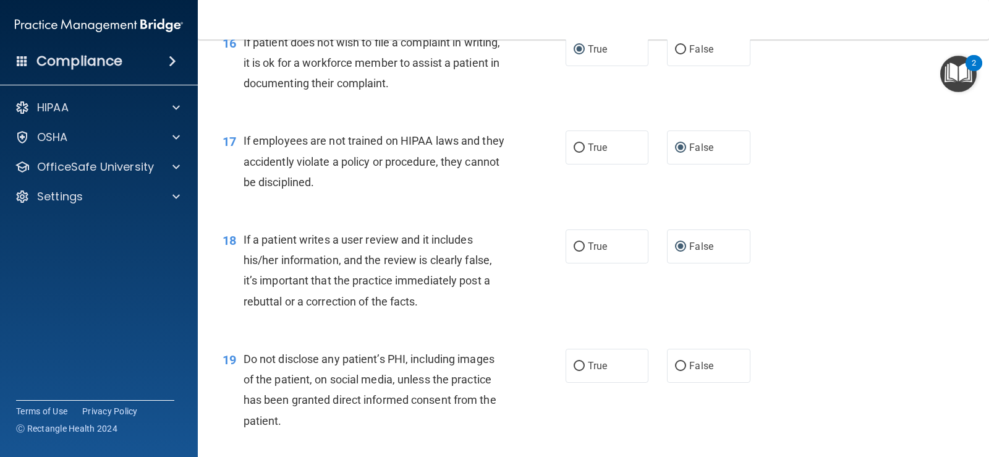
scroll to position [1916, 0]
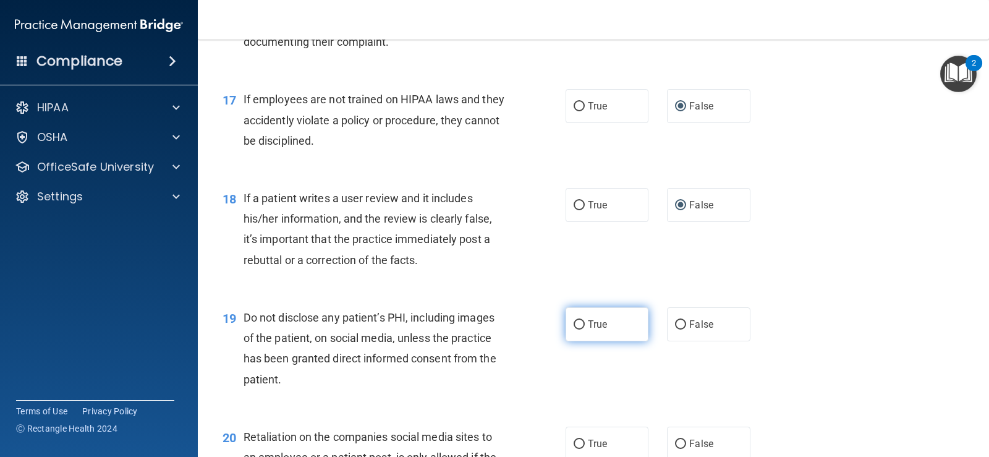
click at [575, 320] on input "True" at bounding box center [579, 324] width 11 height 9
radio input "true"
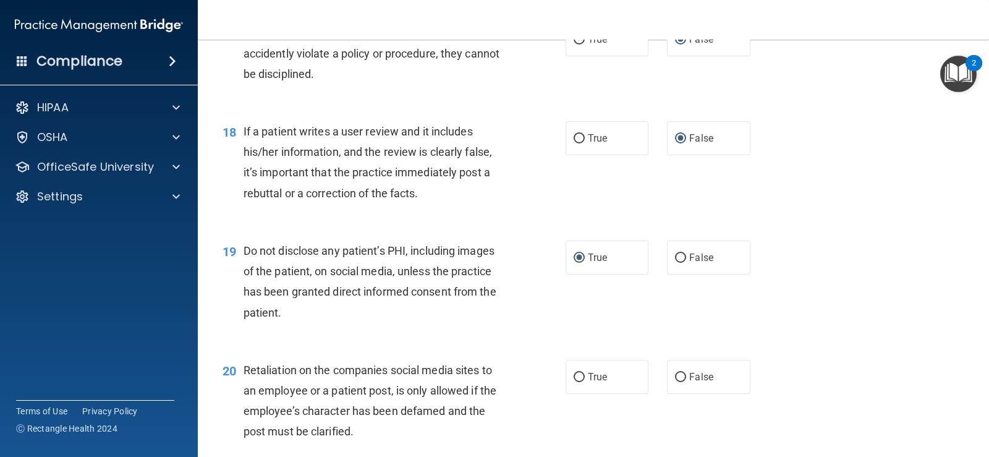
scroll to position [2039, 0]
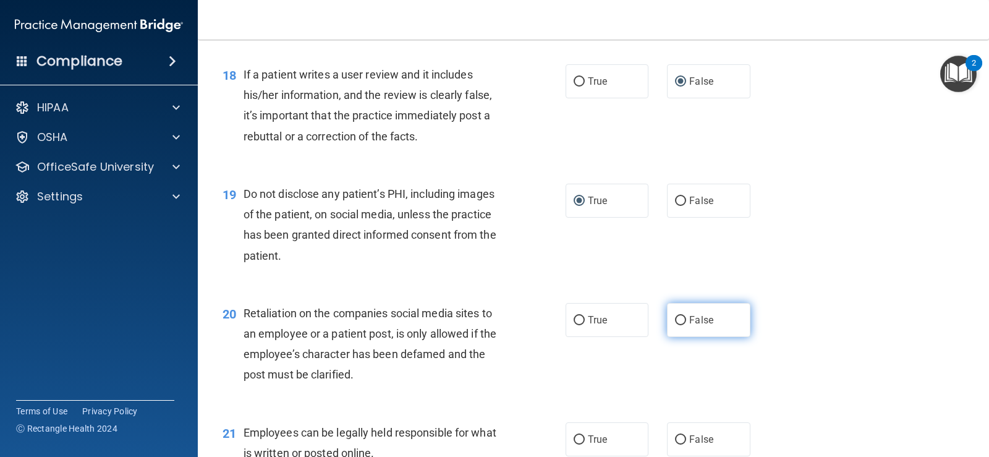
click at [675, 321] on input "False" at bounding box center [680, 320] width 11 height 9
radio input "true"
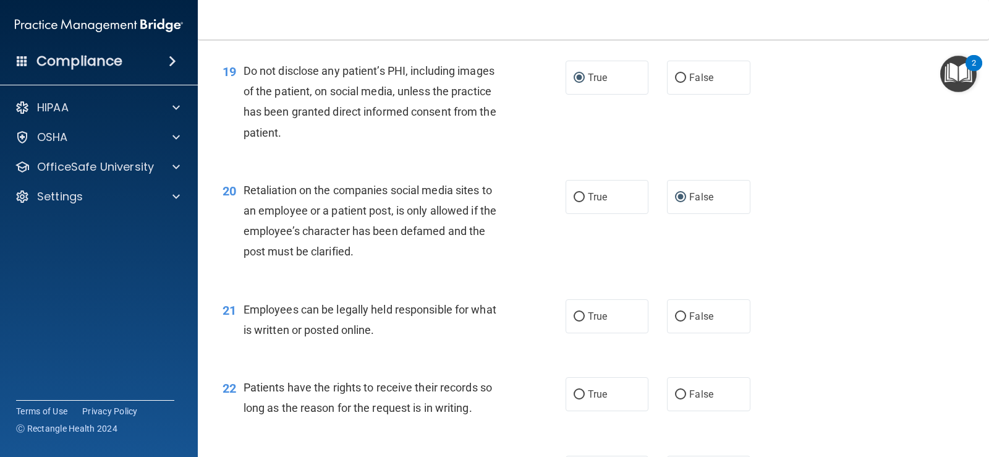
scroll to position [2163, 0]
click at [577, 318] on input "True" at bounding box center [579, 315] width 11 height 9
radio input "true"
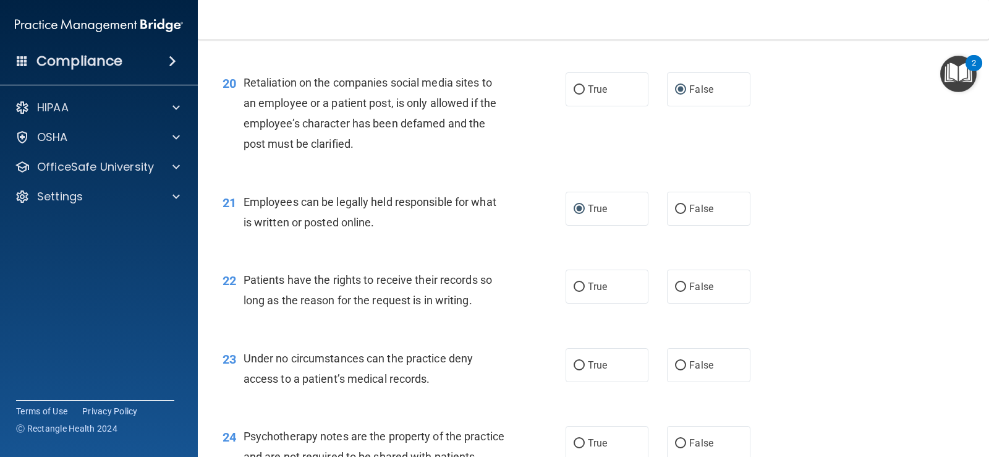
scroll to position [2287, 0]
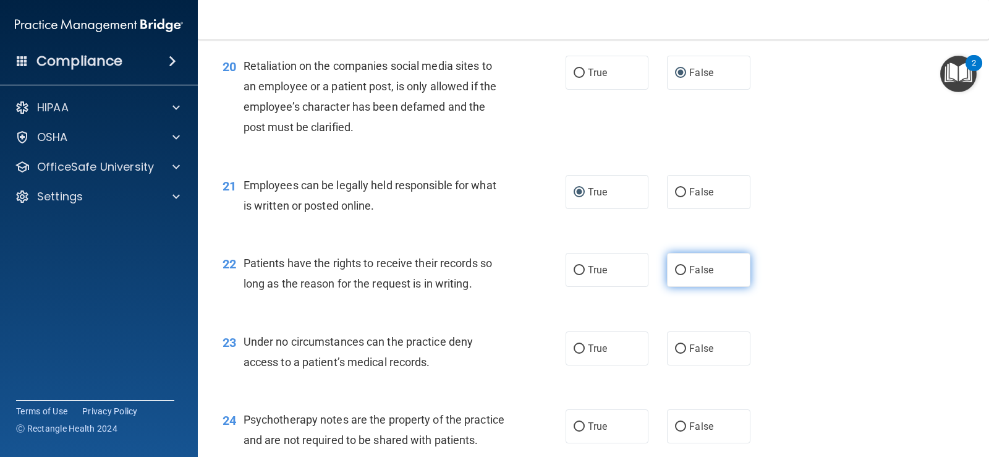
click at [675, 267] on input "False" at bounding box center [680, 270] width 11 height 9
radio input "true"
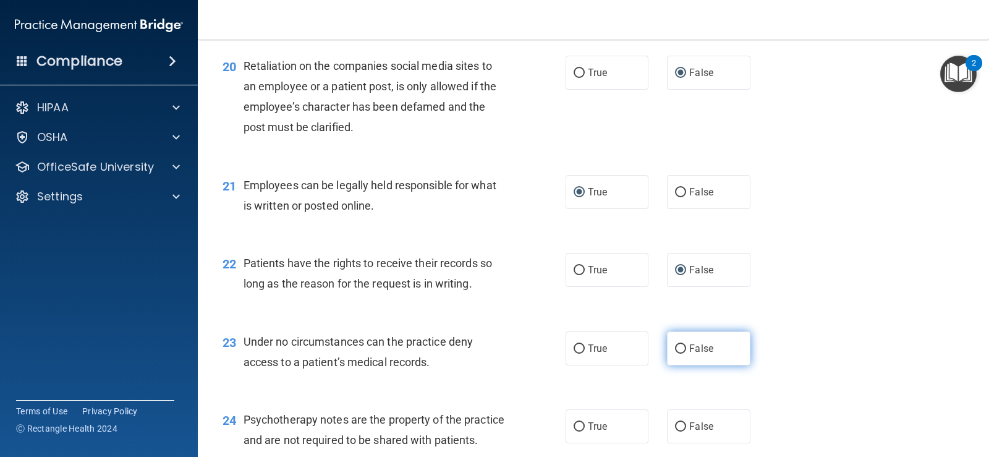
click at [676, 346] on input "False" at bounding box center [680, 348] width 11 height 9
radio input "true"
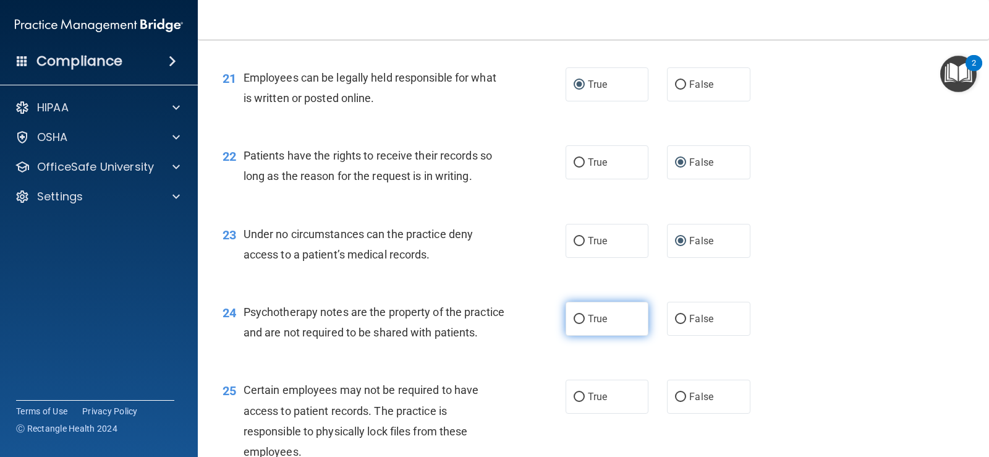
scroll to position [2410, 0]
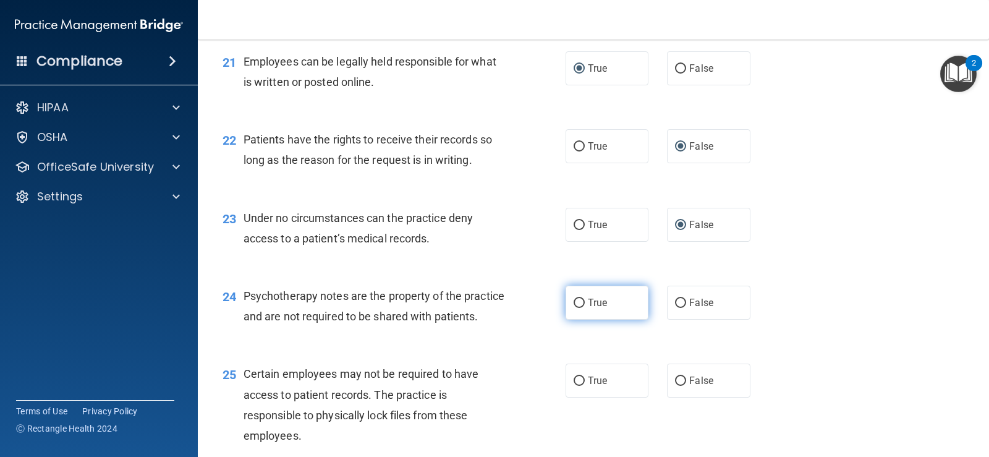
click at [574, 302] on input "True" at bounding box center [579, 303] width 11 height 9
radio input "true"
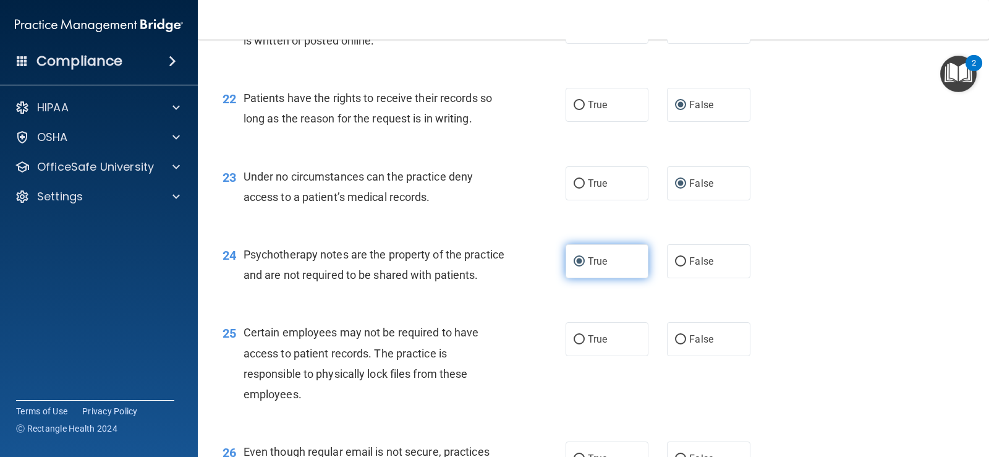
scroll to position [2472, 0]
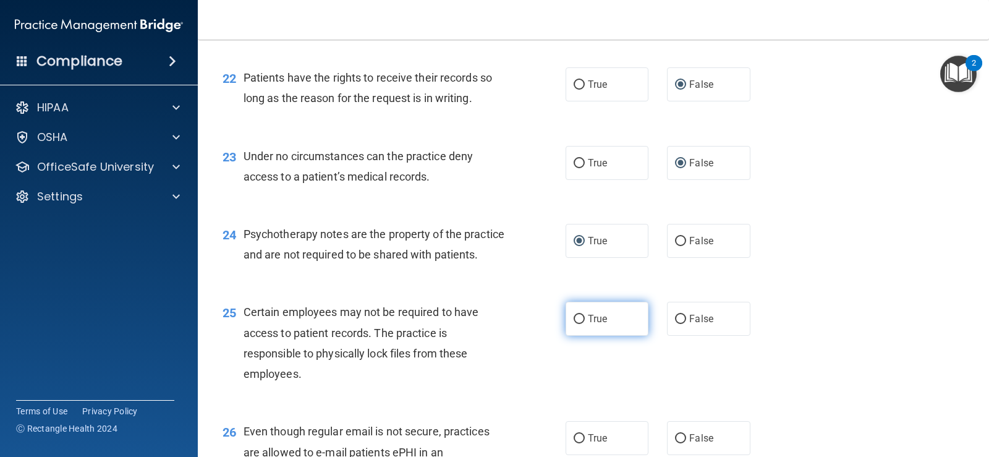
click at [578, 324] on input "True" at bounding box center [579, 319] width 11 height 9
radio input "true"
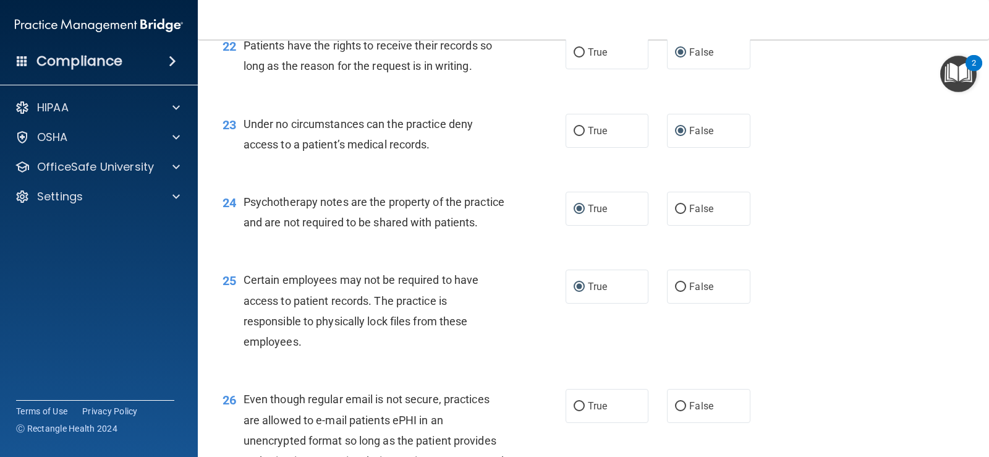
scroll to position [2596, 0]
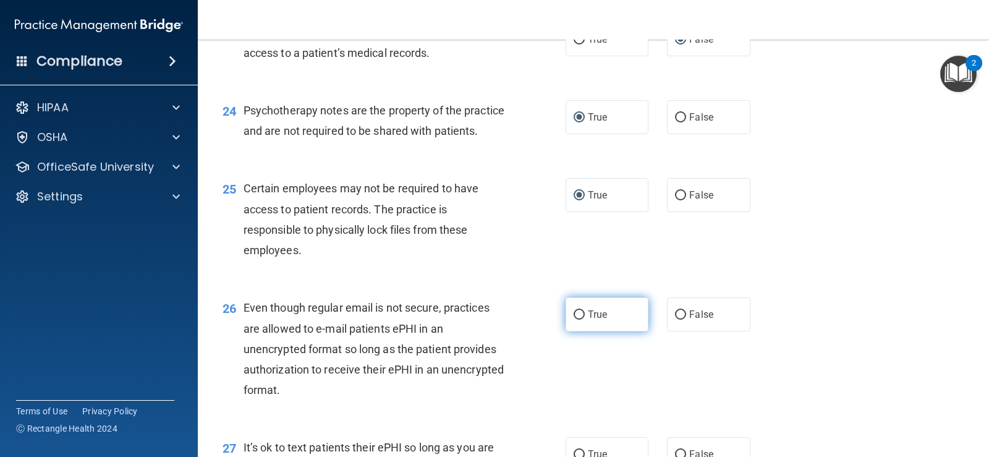
click at [574, 320] on input "True" at bounding box center [579, 314] width 11 height 9
radio input "true"
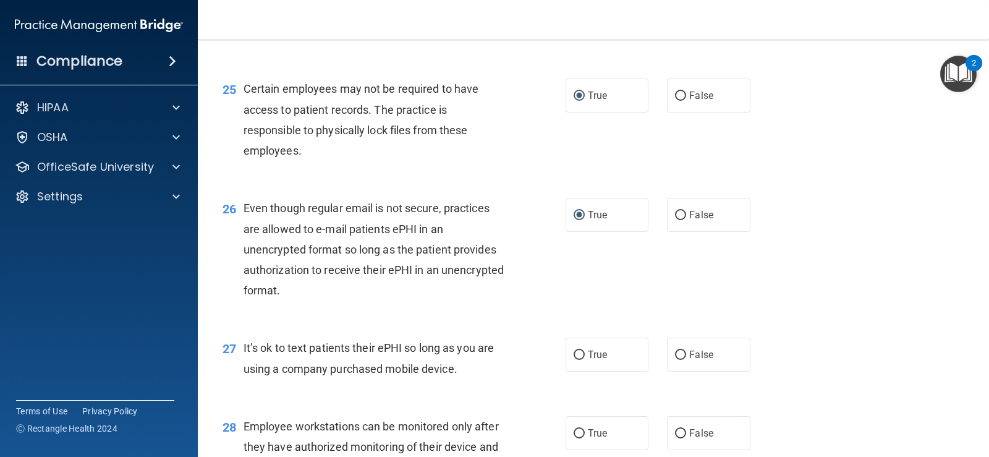
scroll to position [2719, 0]
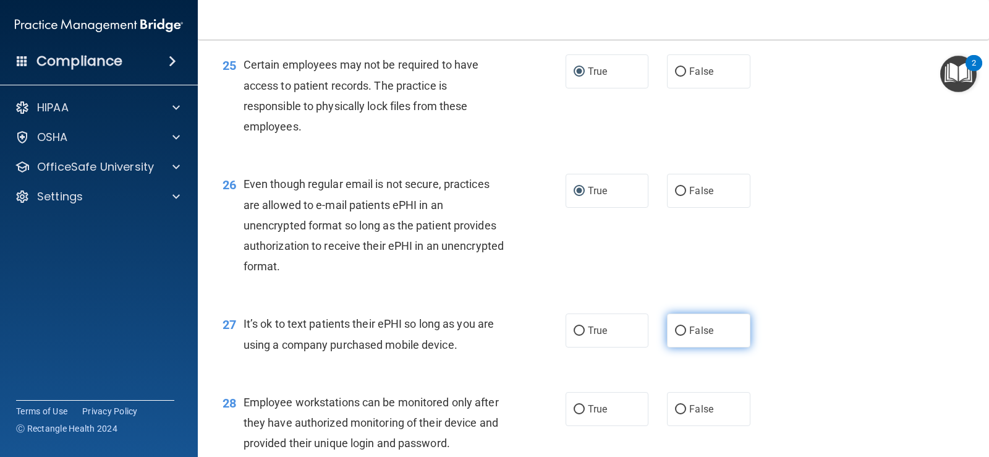
click at [675, 336] on input "False" at bounding box center [680, 330] width 11 height 9
radio input "true"
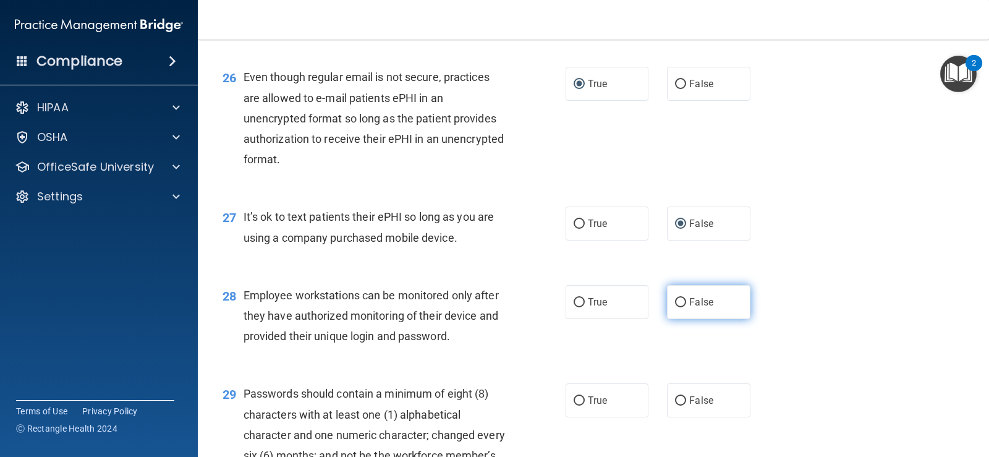
scroll to position [2843, 0]
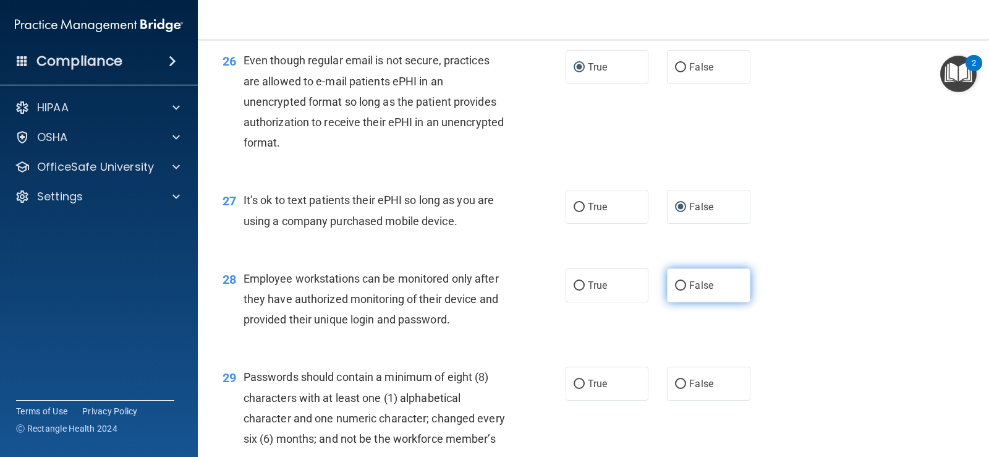
click at [675, 290] on input "False" at bounding box center [680, 285] width 11 height 9
radio input "true"
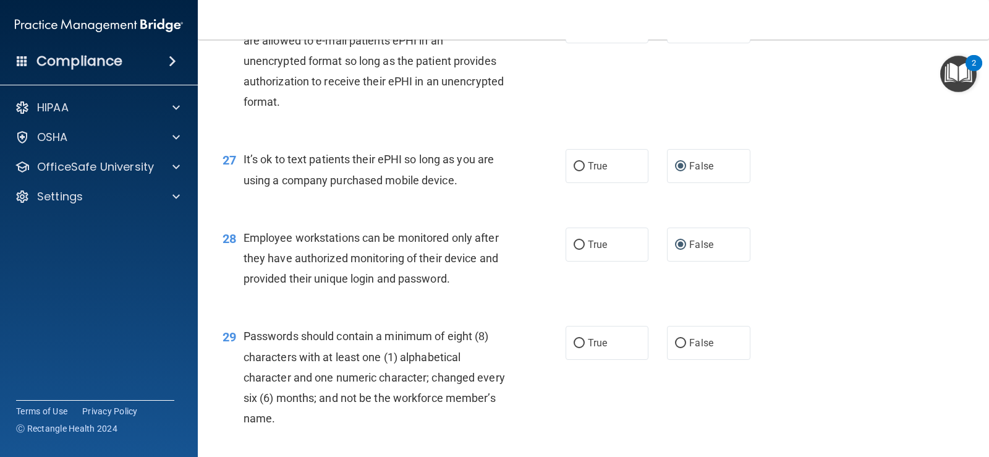
scroll to position [2905, 0]
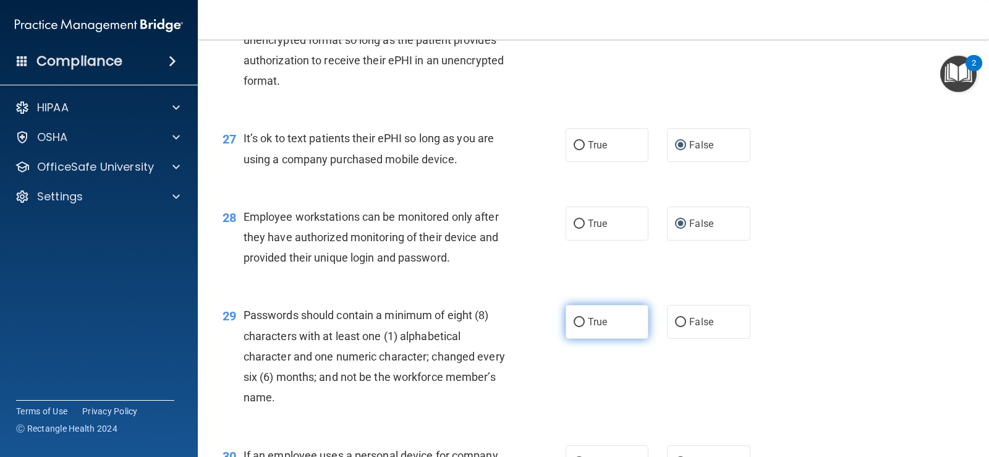
click at [576, 327] on input "True" at bounding box center [579, 322] width 11 height 9
radio input "true"
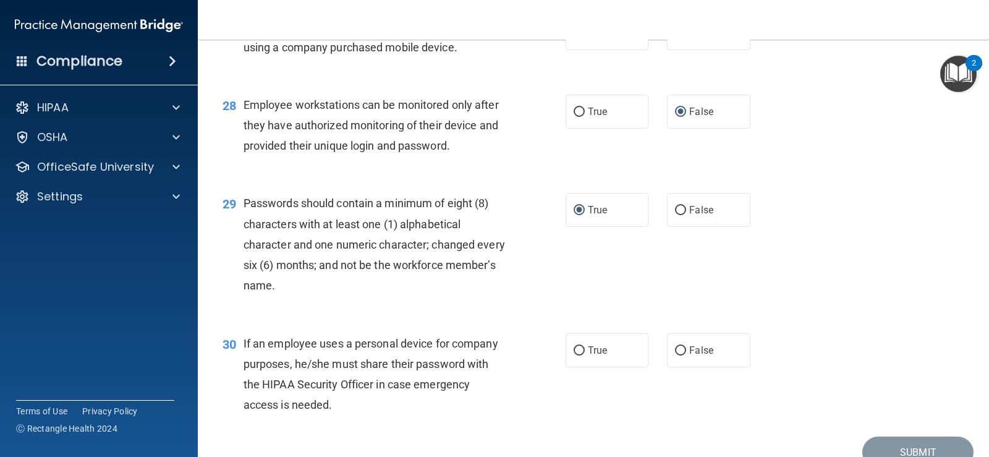
scroll to position [3028, 0]
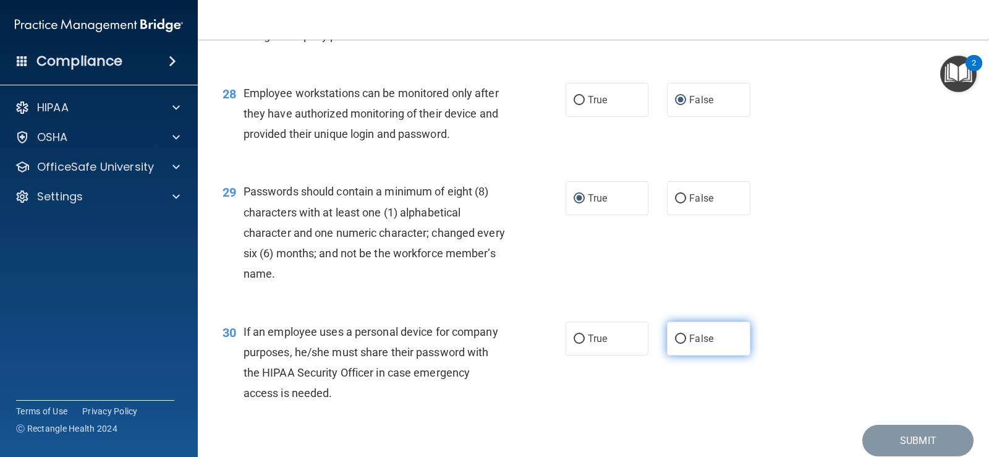
click at [675, 344] on input "False" at bounding box center [680, 338] width 11 height 9
radio input "true"
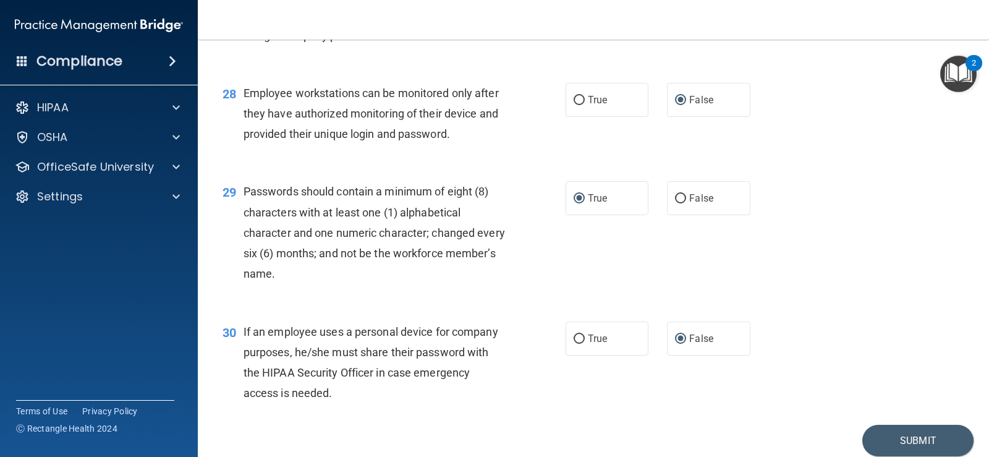
scroll to position [3090, 0]
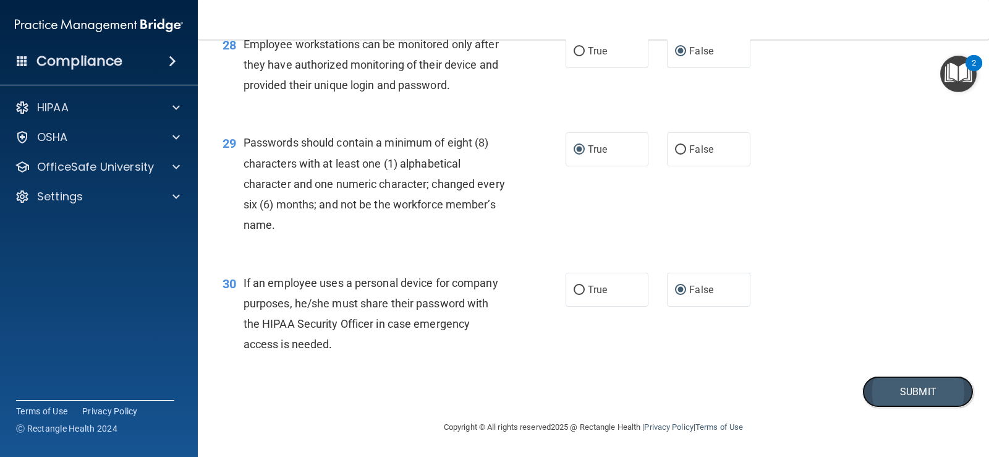
click at [897, 399] on button "Submit" at bounding box center [917, 392] width 111 height 32
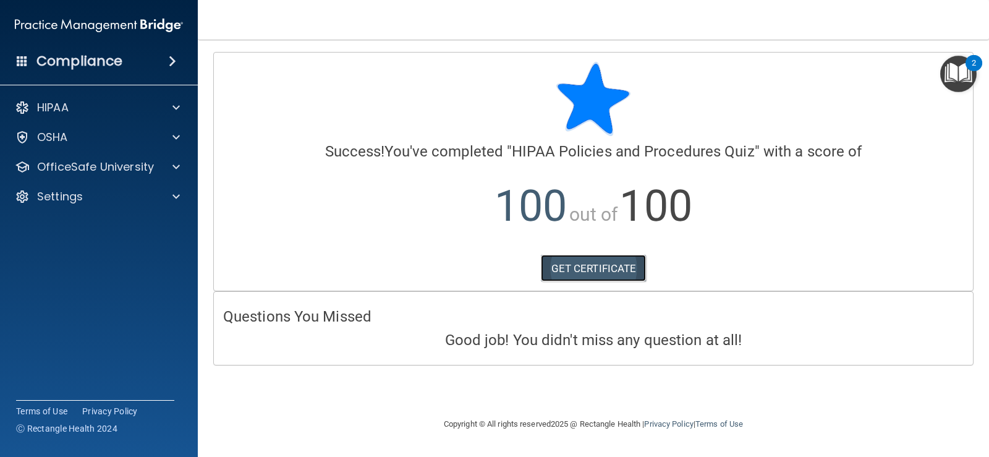
click at [600, 268] on link "GET CERTIFICATE" at bounding box center [594, 268] width 106 height 27
click at [77, 163] on p "OfficeSafe University" at bounding box center [95, 166] width 117 height 15
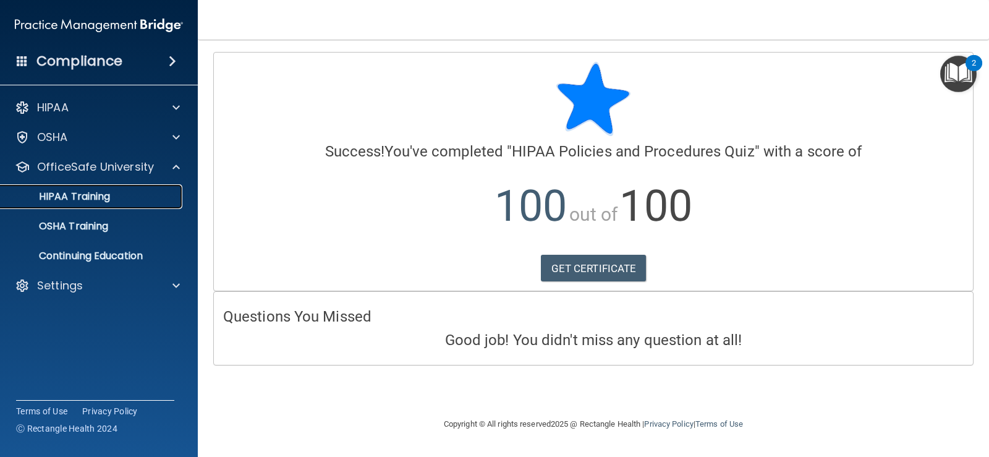
click at [74, 198] on p "HIPAA Training" at bounding box center [59, 196] width 102 height 12
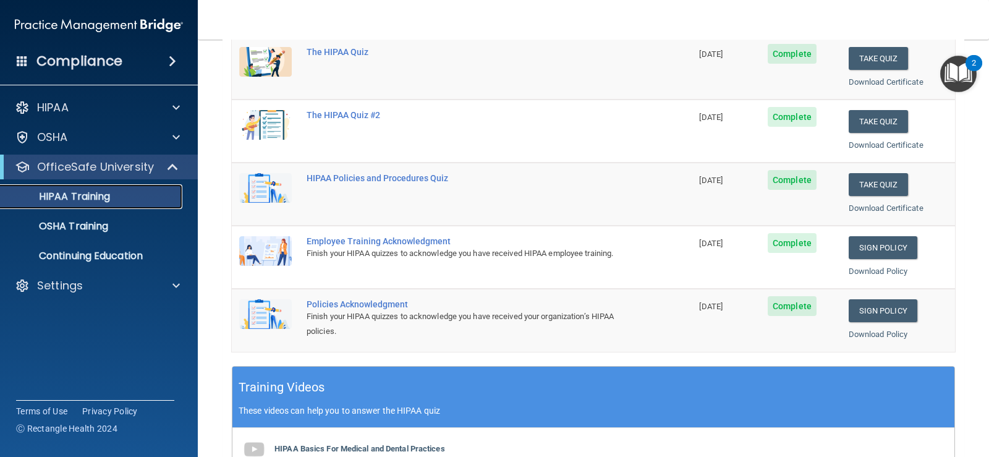
scroll to position [185, 0]
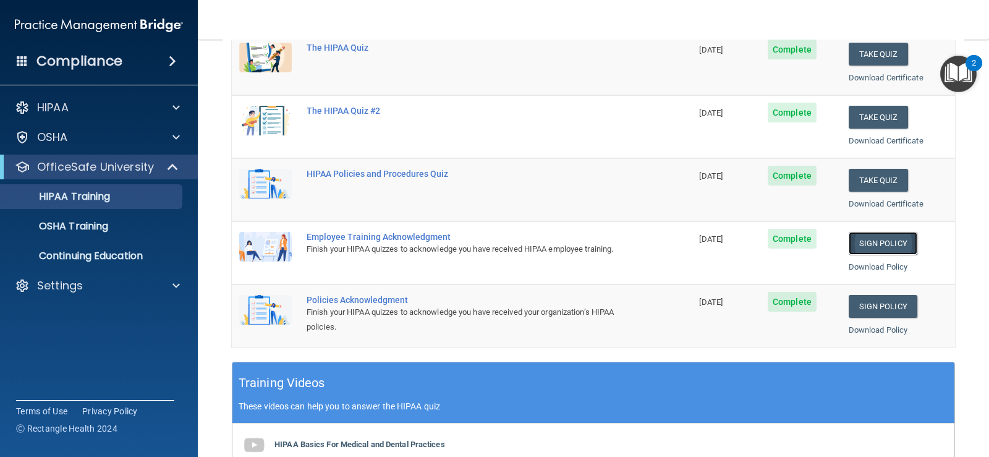
click at [873, 244] on link "Sign Policy" at bounding box center [883, 243] width 69 height 23
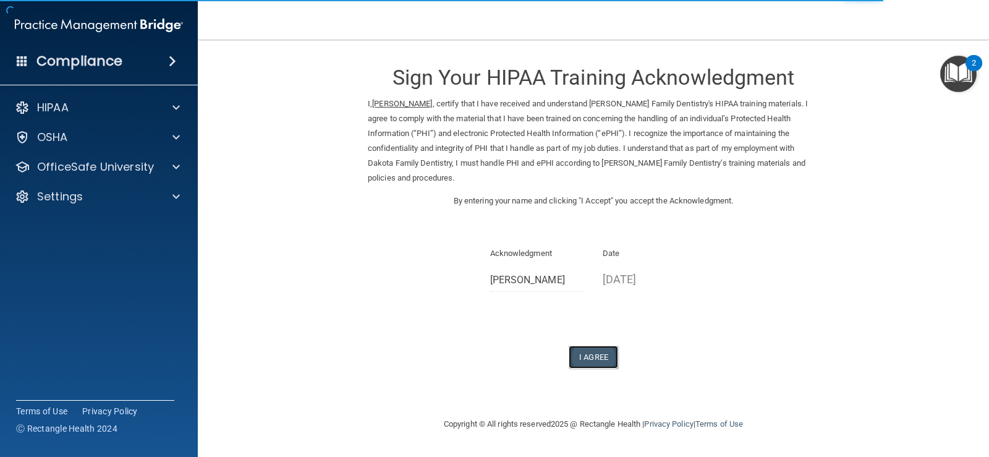
click at [587, 345] on button "I Agree" at bounding box center [593, 356] width 49 height 23
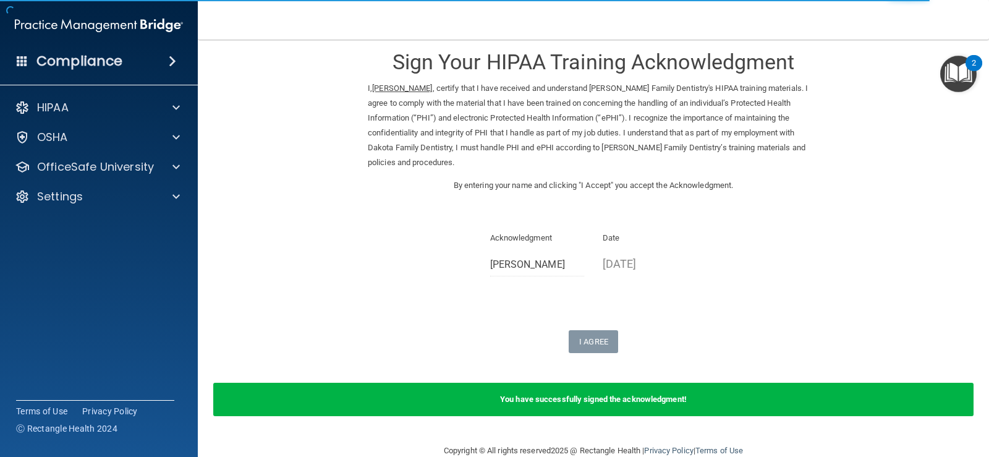
scroll to position [24, 0]
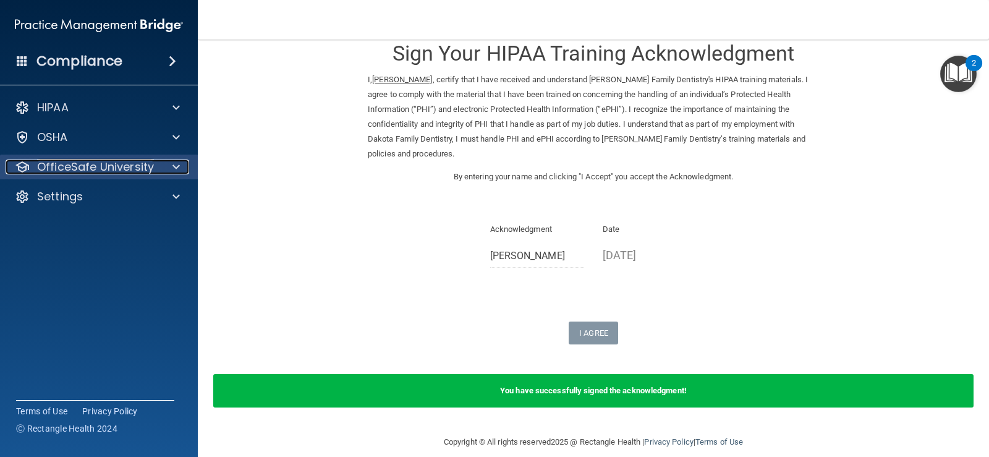
click at [71, 163] on p "OfficeSafe University" at bounding box center [95, 166] width 117 height 15
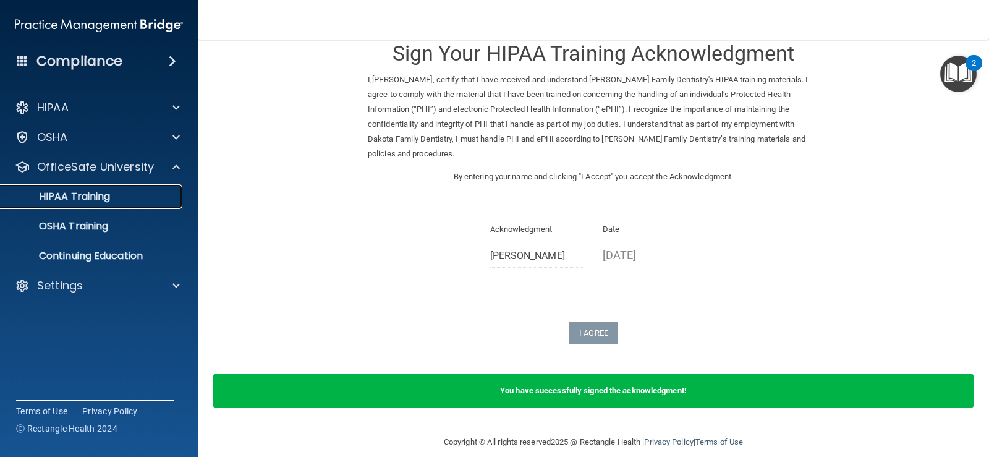
click at [77, 192] on p "HIPAA Training" at bounding box center [59, 196] width 102 height 12
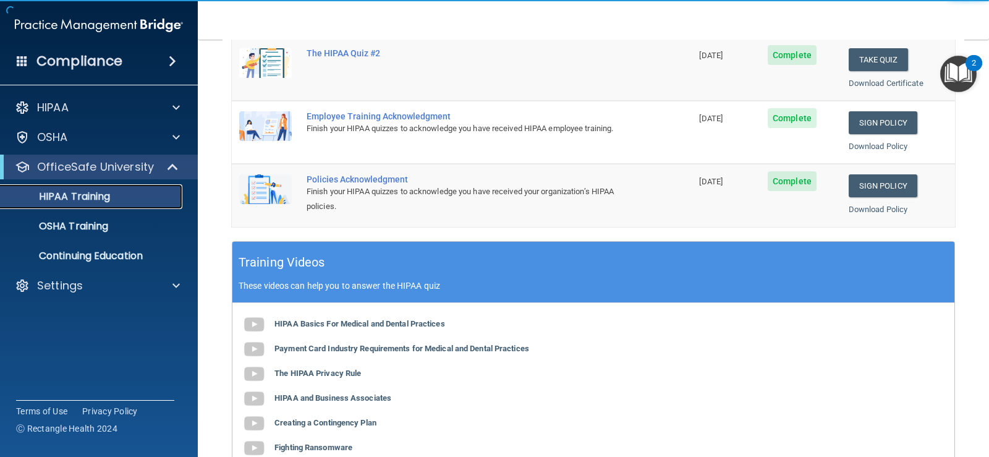
scroll to position [289, 0]
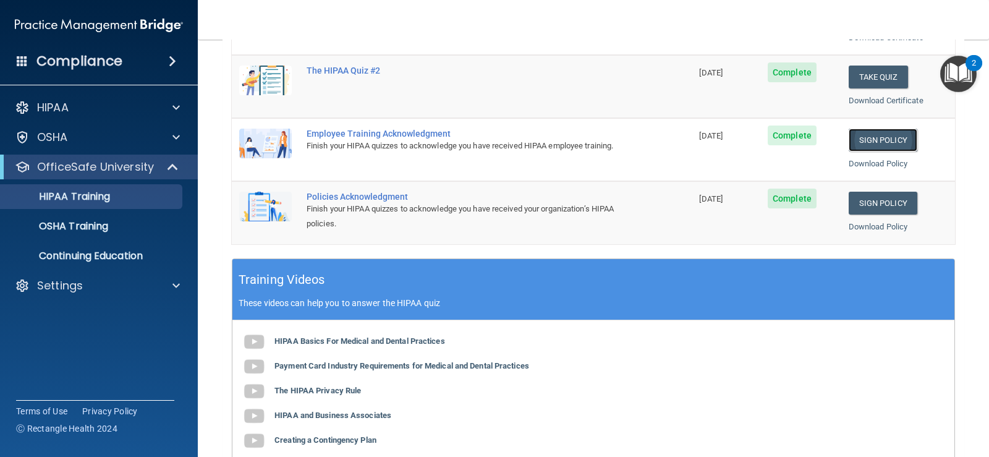
click at [893, 131] on link "Sign Policy" at bounding box center [883, 140] width 69 height 23
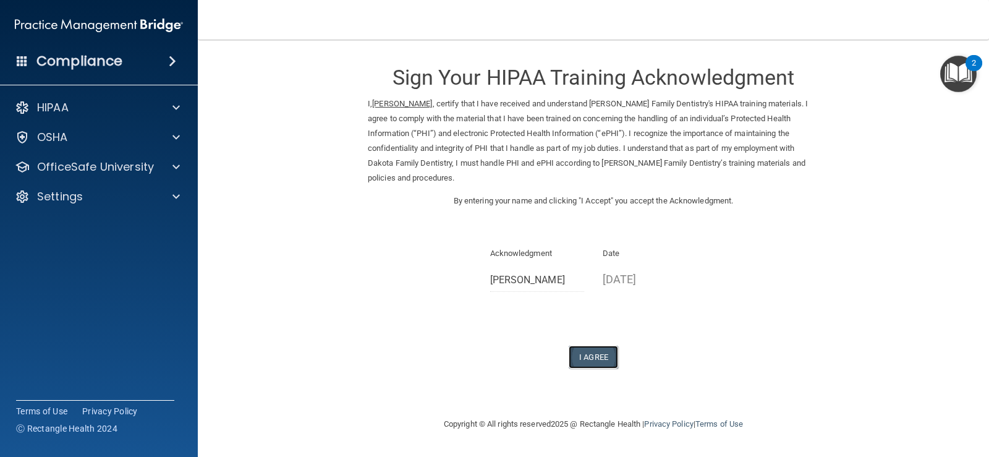
click at [606, 345] on button "I Agree" at bounding box center [593, 356] width 49 height 23
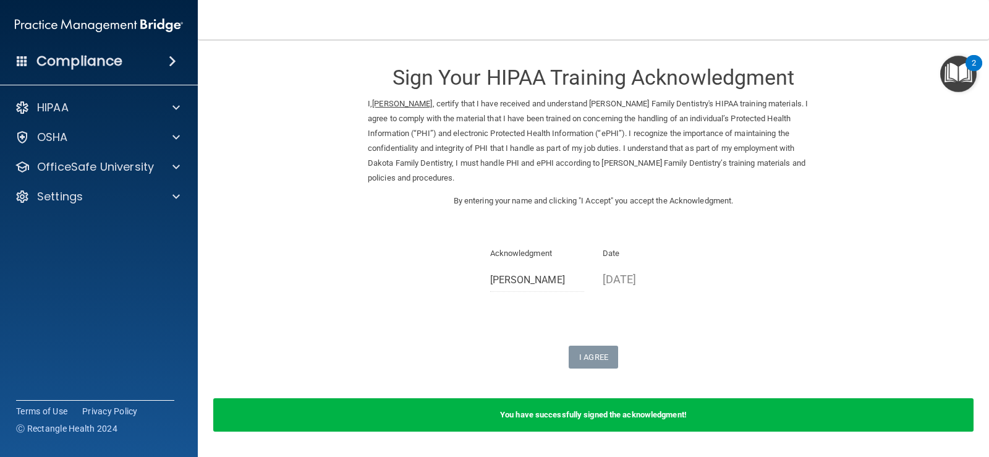
drag, startPoint x: 764, startPoint y: 208, endPoint x: 681, endPoint y: 255, distance: 95.7
click at [681, 269] on p "[DATE]" at bounding box center [650, 279] width 95 height 20
click at [69, 169] on p "OfficeSafe University" at bounding box center [95, 166] width 117 height 15
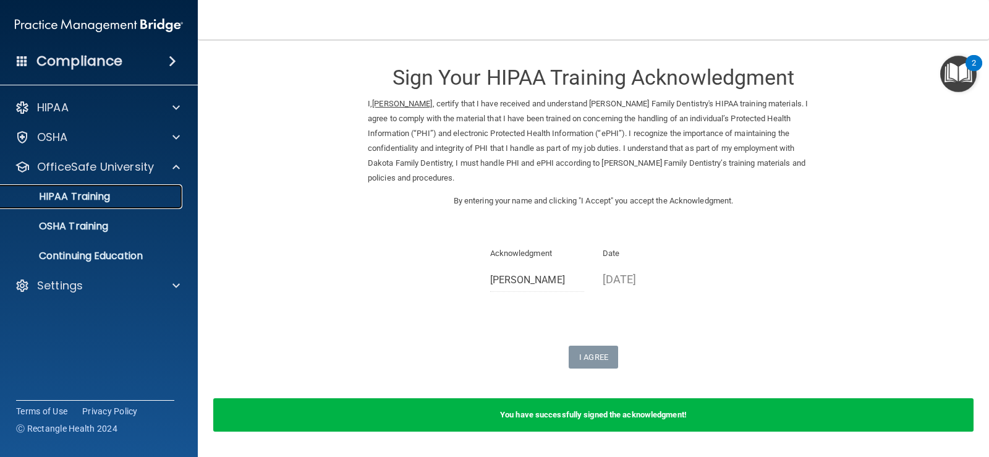
click at [78, 195] on p "HIPAA Training" at bounding box center [59, 196] width 102 height 12
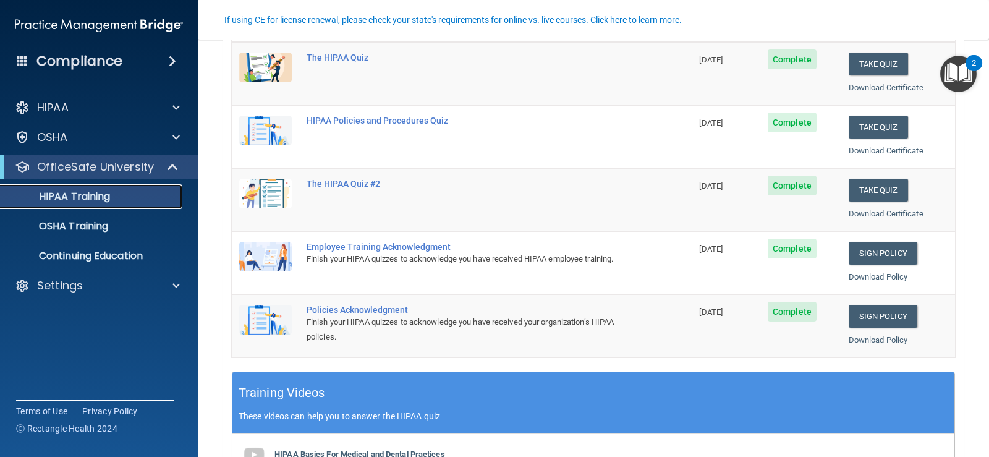
scroll to position [185, 0]
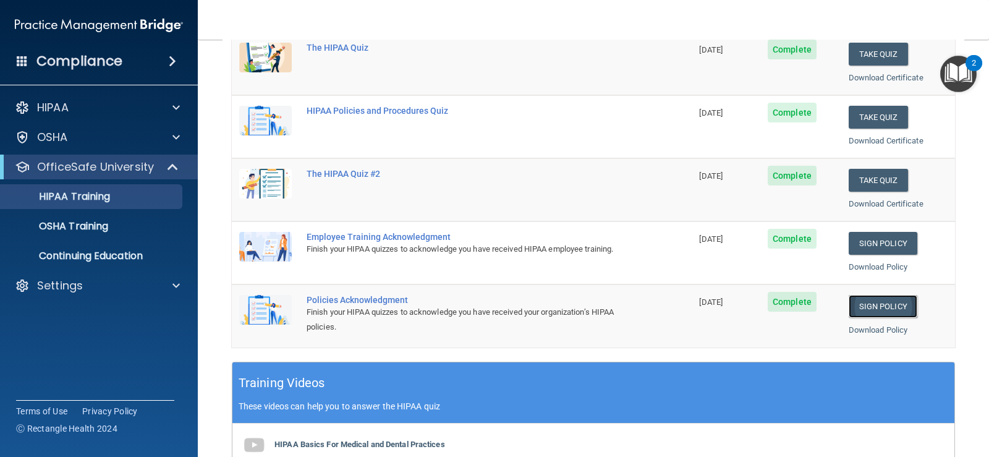
click at [871, 305] on link "Sign Policy" at bounding box center [883, 306] width 69 height 23
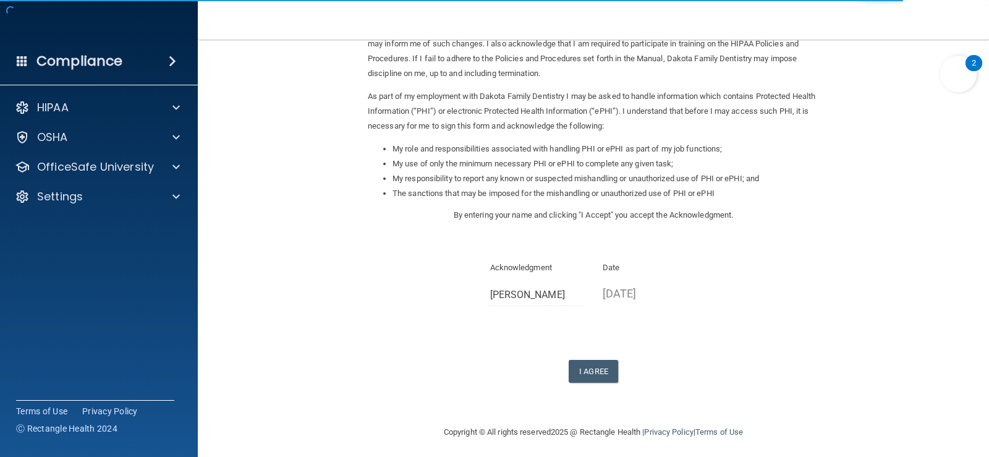
scroll to position [109, 0]
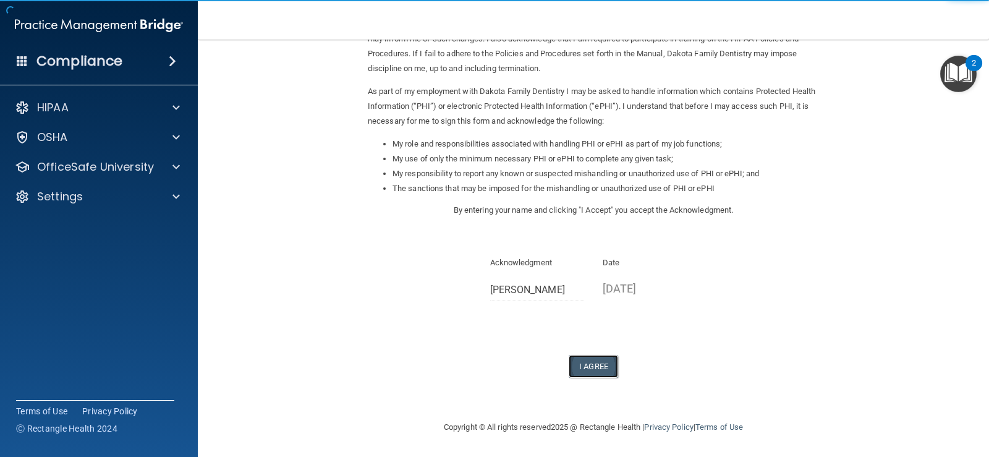
click at [575, 365] on button "I Agree" at bounding box center [593, 366] width 49 height 23
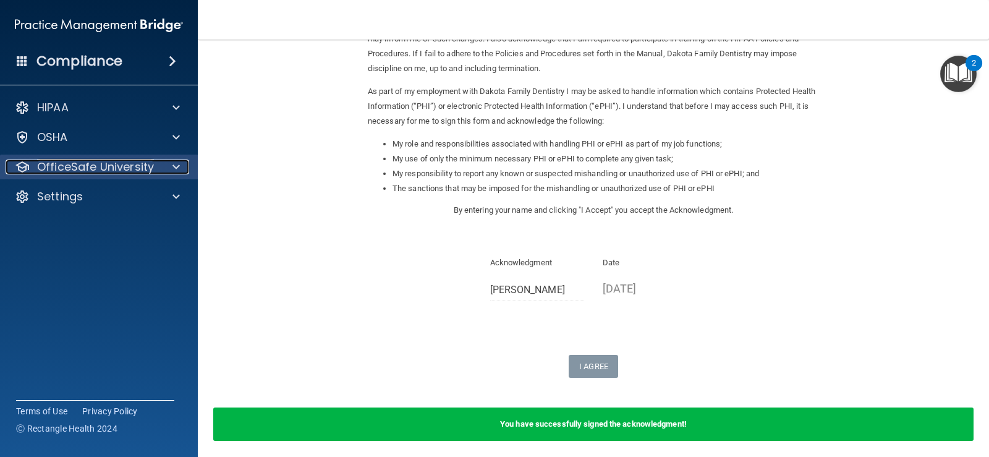
click at [58, 167] on p "OfficeSafe University" at bounding box center [95, 166] width 117 height 15
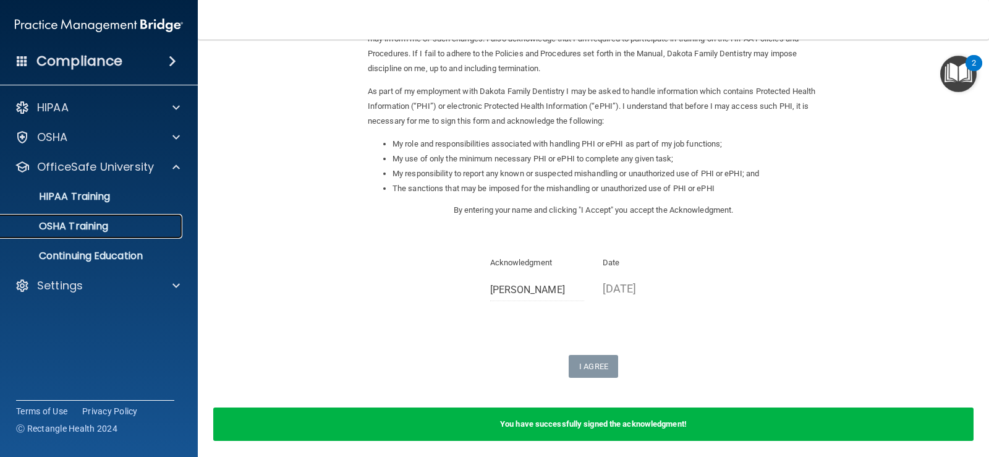
click at [62, 222] on p "OSHA Training" at bounding box center [58, 226] width 100 height 12
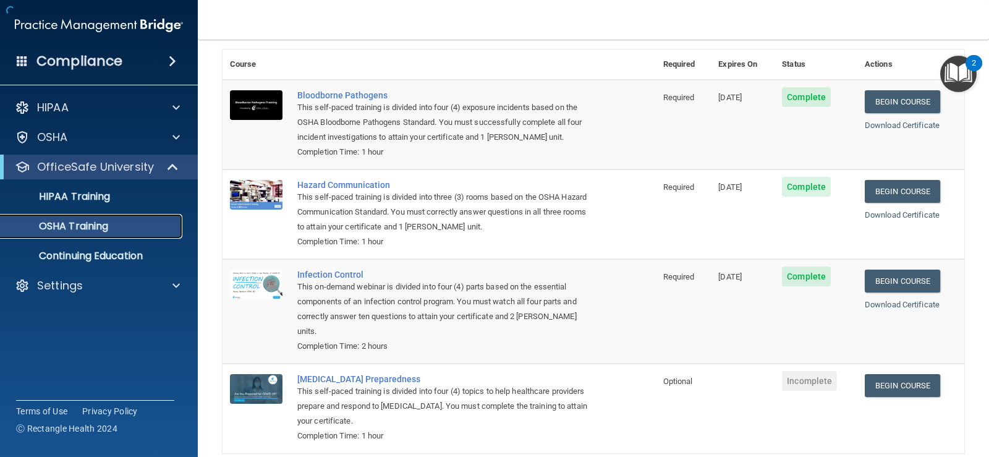
scroll to position [74, 0]
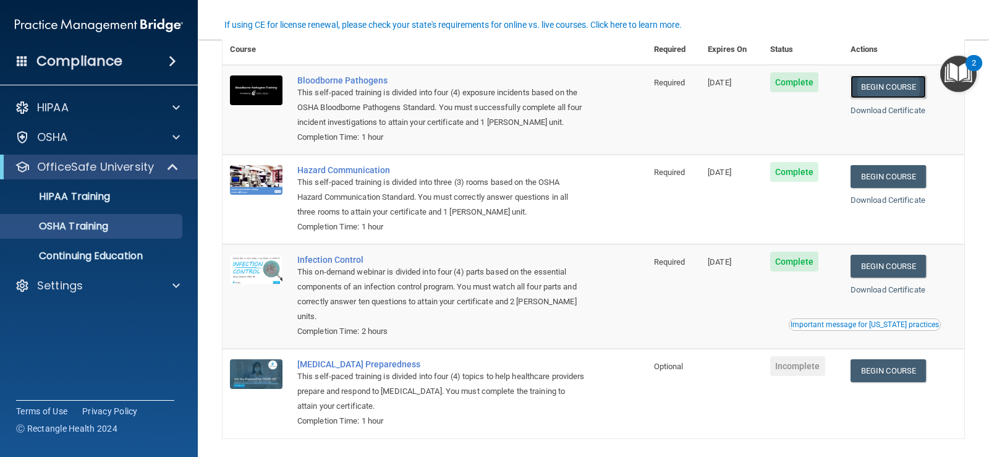
click at [883, 89] on link "Begin Course" at bounding box center [887, 86] width 75 height 23
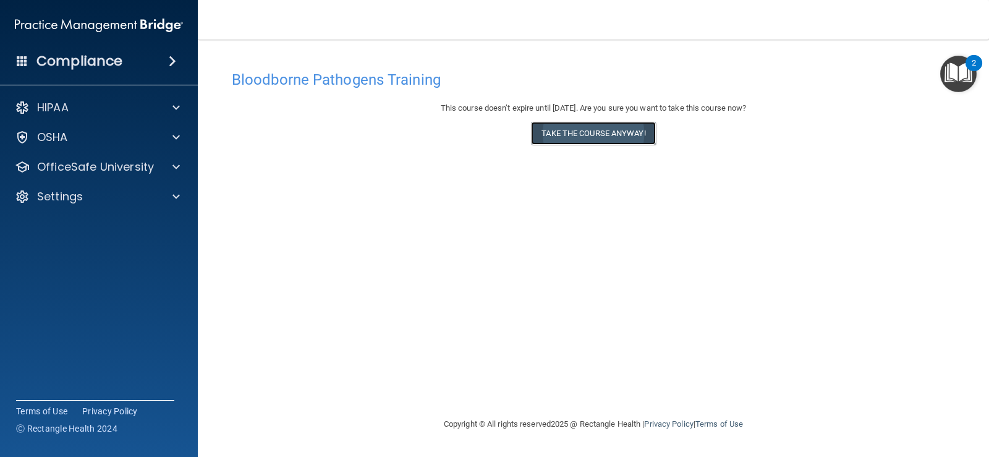
click at [622, 136] on button "Take the course anyway!" at bounding box center [593, 133] width 124 height 23
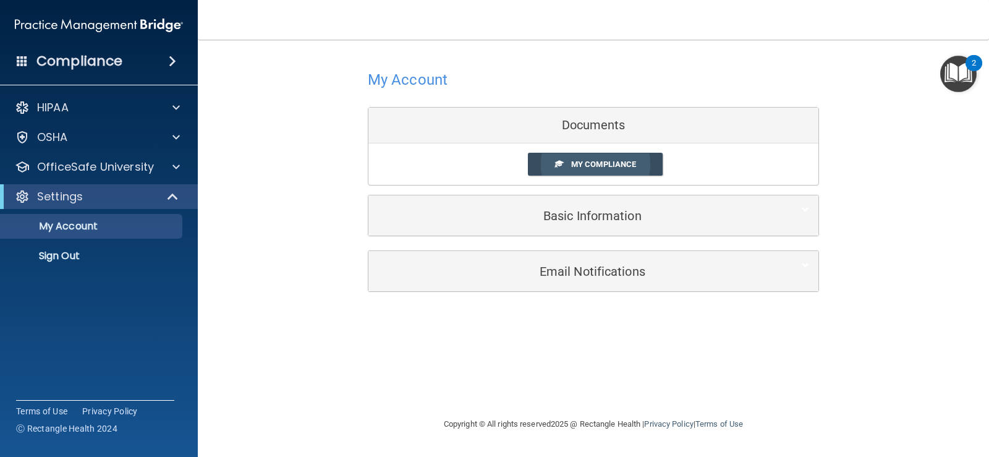
click at [578, 163] on span "My Compliance" at bounding box center [603, 163] width 65 height 9
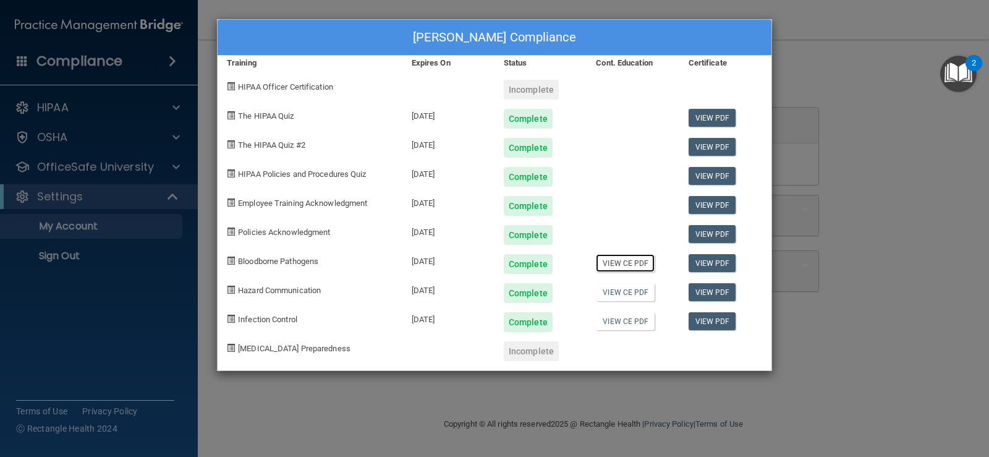
click at [630, 264] on link "View CE PDF" at bounding box center [625, 263] width 59 height 18
click at [716, 258] on link "View PDF" at bounding box center [712, 263] width 48 height 18
click at [879, 272] on div "[PERSON_NAME] Compliance Training Expires On Status Cont. Education Certificate…" at bounding box center [494, 228] width 989 height 457
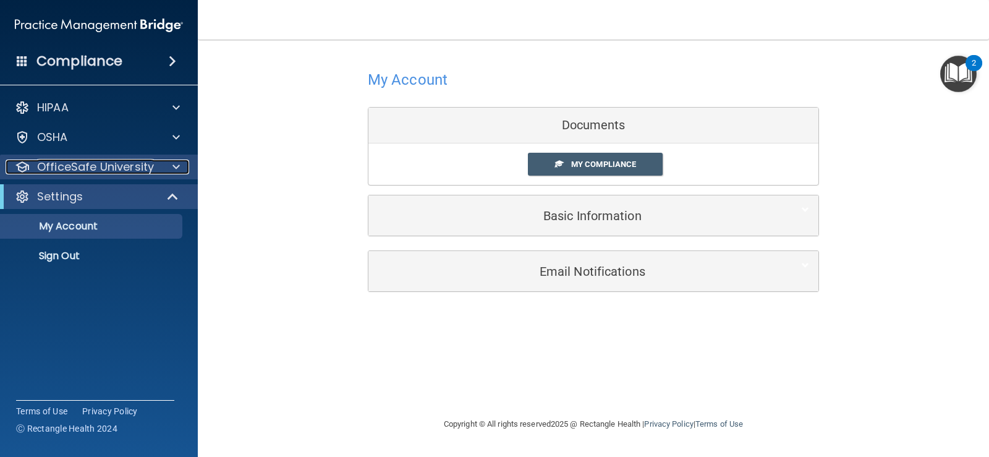
click at [161, 165] on div at bounding box center [174, 166] width 31 height 15
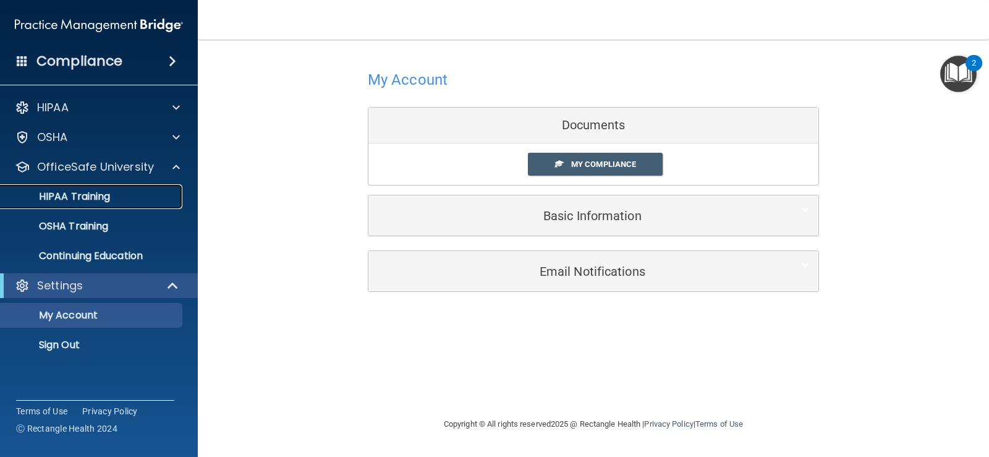
click at [87, 201] on p "HIPAA Training" at bounding box center [59, 196] width 102 height 12
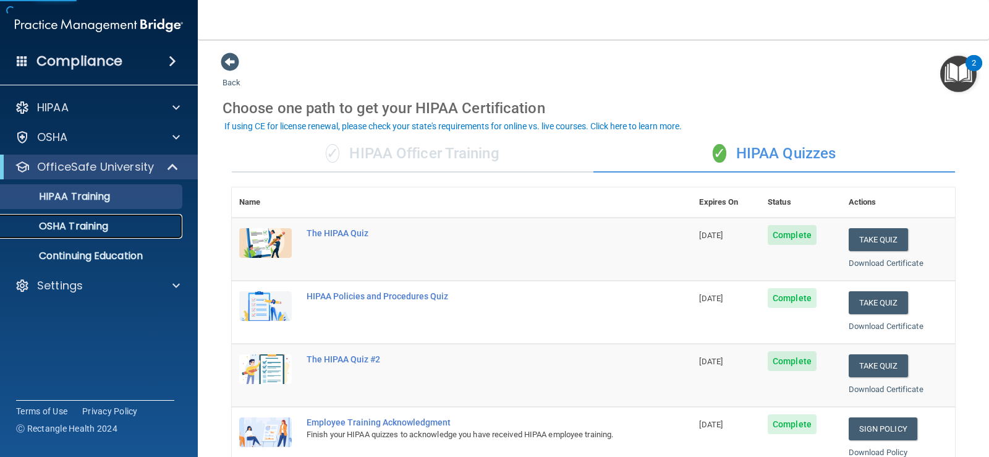
click at [90, 225] on p "OSHA Training" at bounding box center [58, 226] width 100 height 12
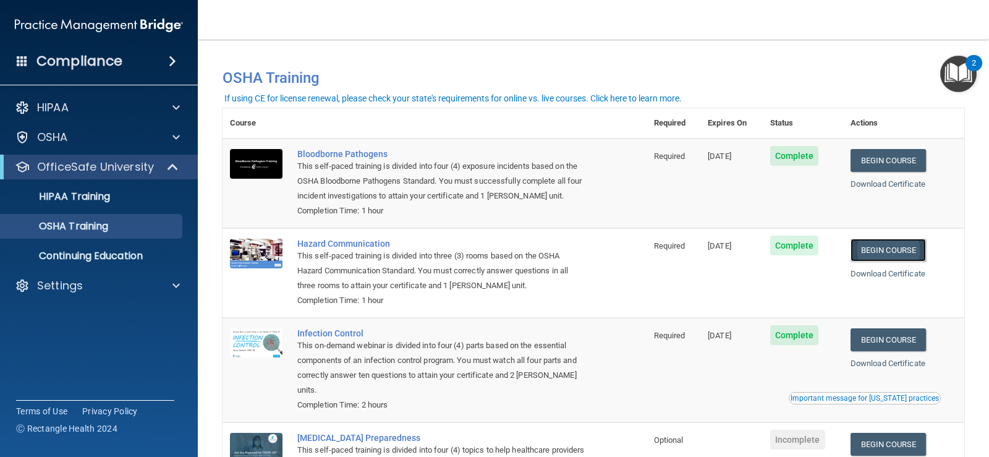
click at [873, 246] on link "Begin Course" at bounding box center [887, 250] width 75 height 23
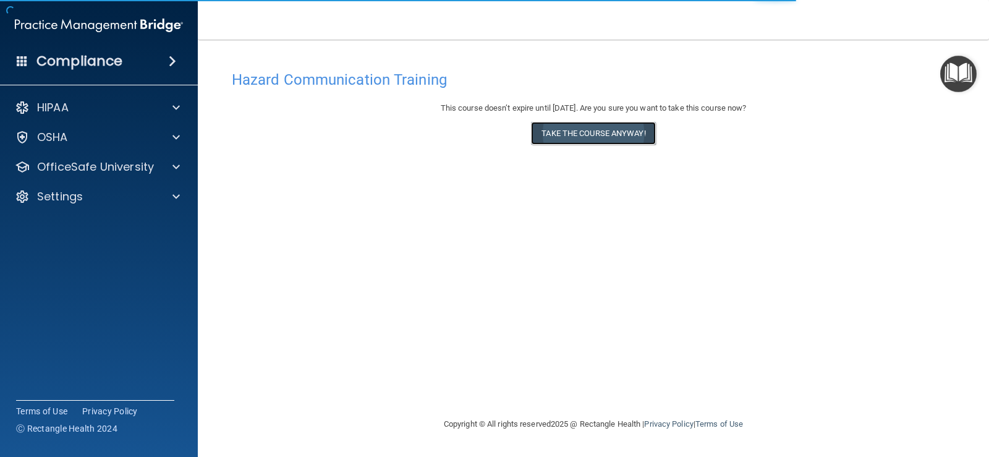
click at [578, 133] on button "Take the course anyway!" at bounding box center [593, 133] width 124 height 23
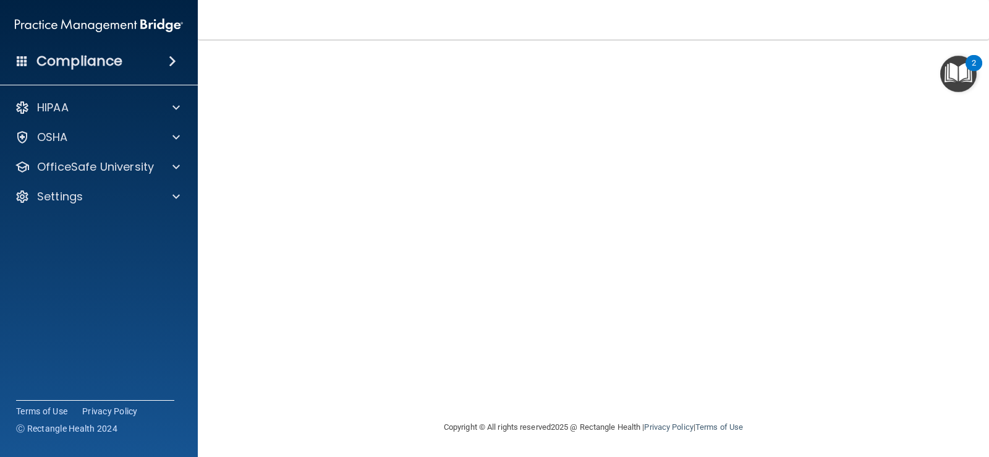
scroll to position [38, 0]
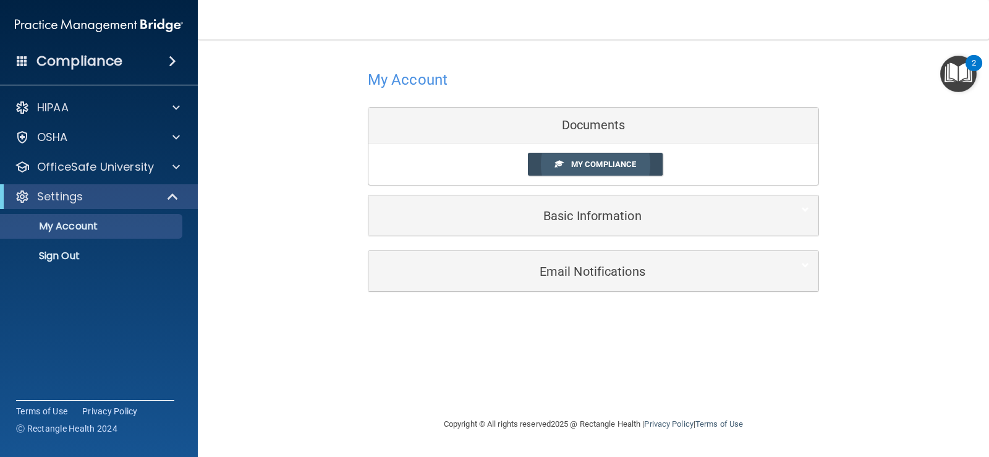
click at [622, 170] on link "My Compliance" at bounding box center [595, 164] width 135 height 23
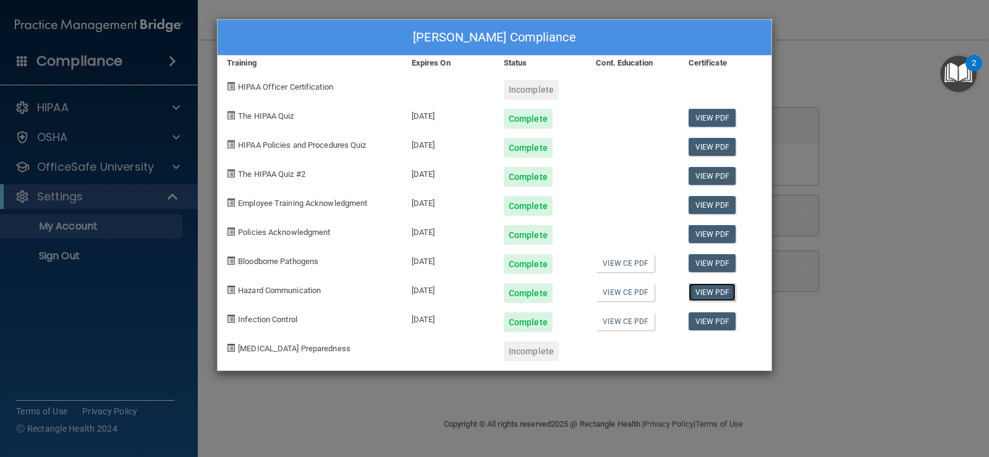
click at [716, 290] on link "View PDF" at bounding box center [712, 292] width 48 height 18
click at [794, 78] on div "[PERSON_NAME] Compliance Training Expires On Status Cont. Education Certificate…" at bounding box center [494, 228] width 989 height 457
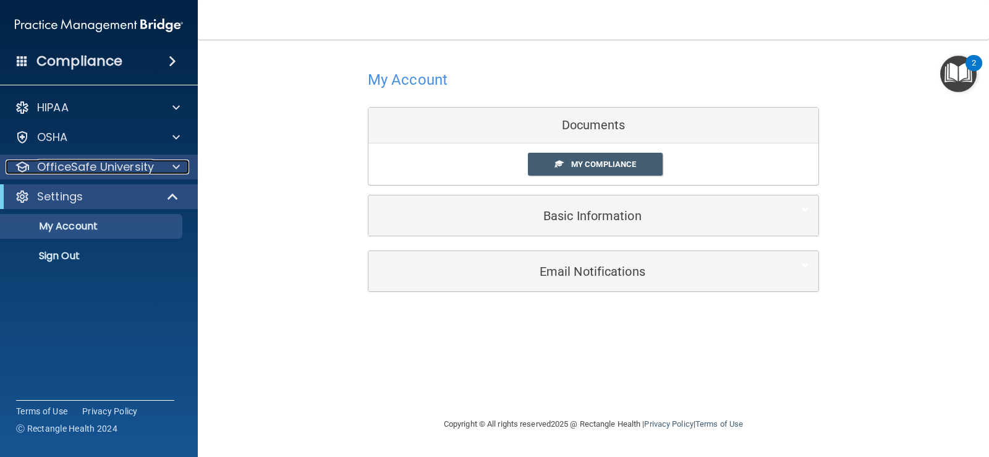
click at [59, 166] on p "OfficeSafe University" at bounding box center [95, 166] width 117 height 15
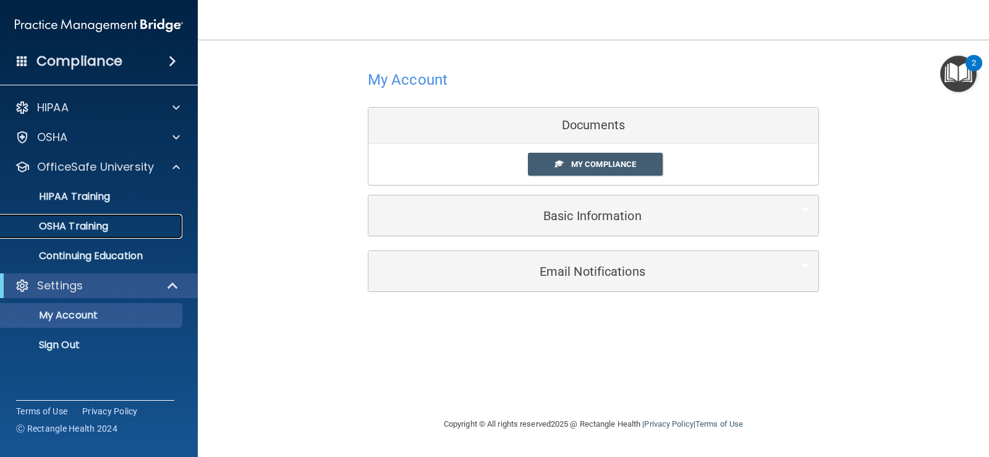
click at [90, 228] on p "OSHA Training" at bounding box center [58, 226] width 100 height 12
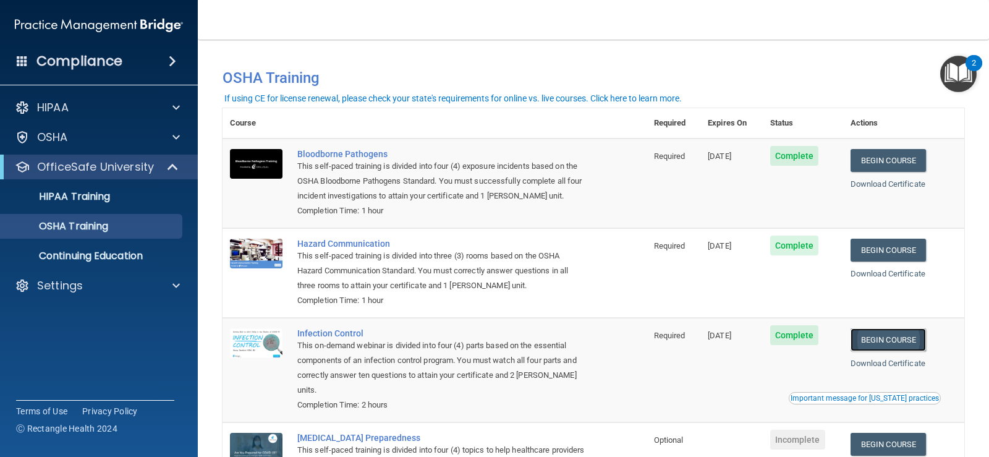
click at [900, 339] on link "Begin Course" at bounding box center [887, 339] width 75 height 23
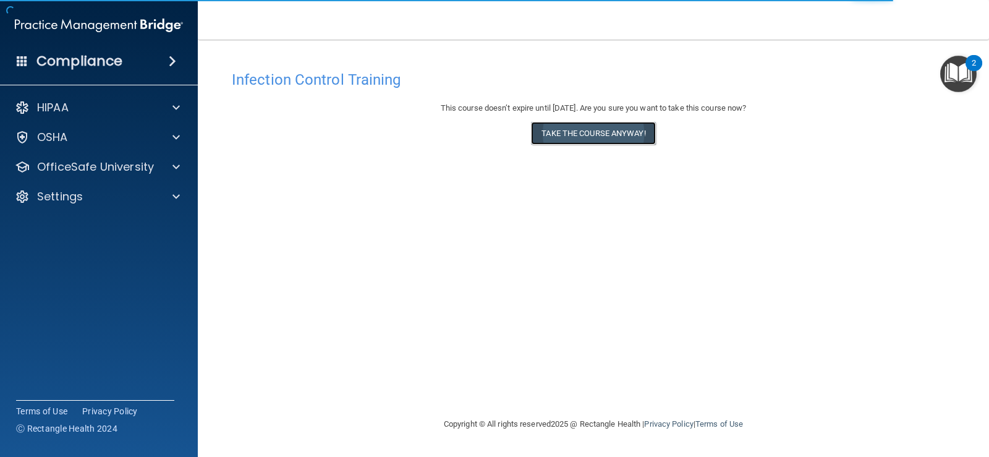
click at [585, 133] on button "Take the course anyway!" at bounding box center [593, 133] width 124 height 23
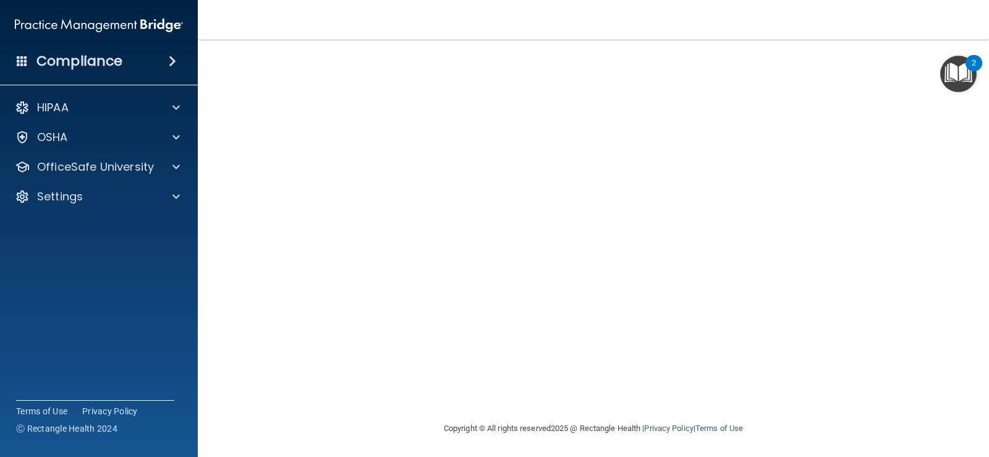
scroll to position [72, 0]
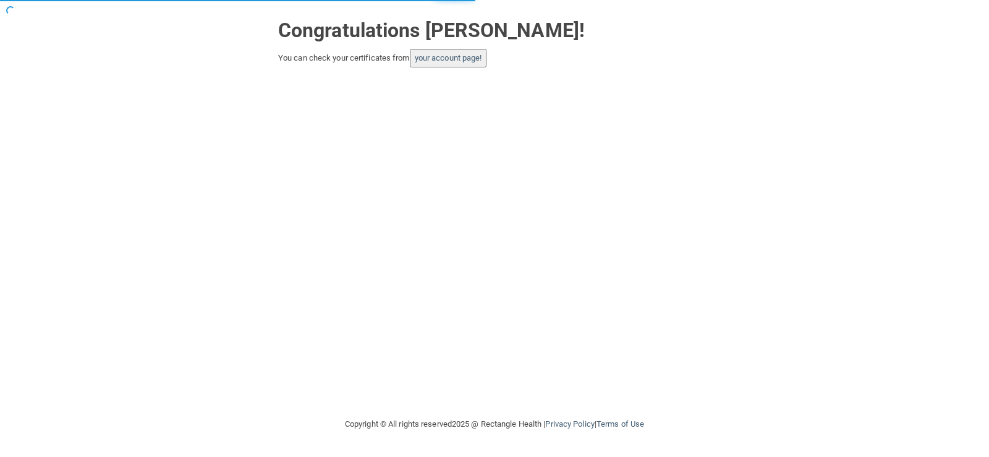
click at [431, 52] on button "your account page!" at bounding box center [448, 58] width 77 height 19
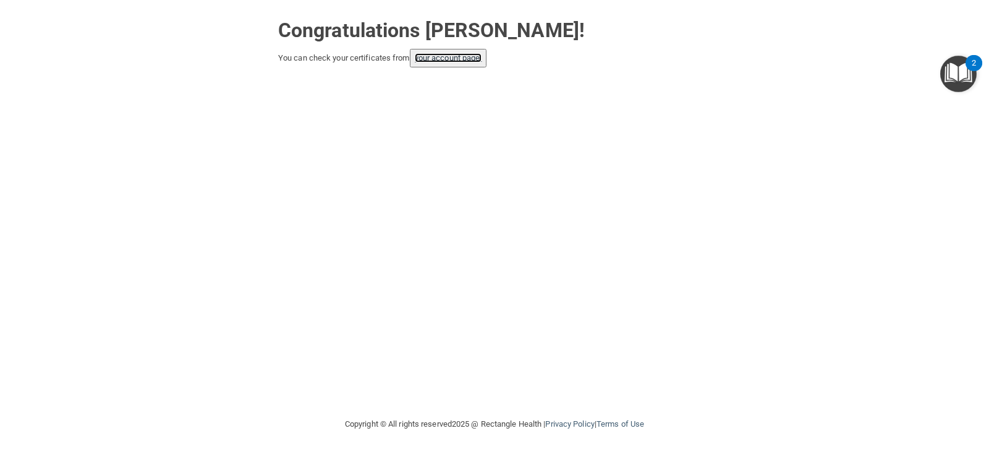
click at [462, 56] on link "your account page!" at bounding box center [448, 57] width 67 height 9
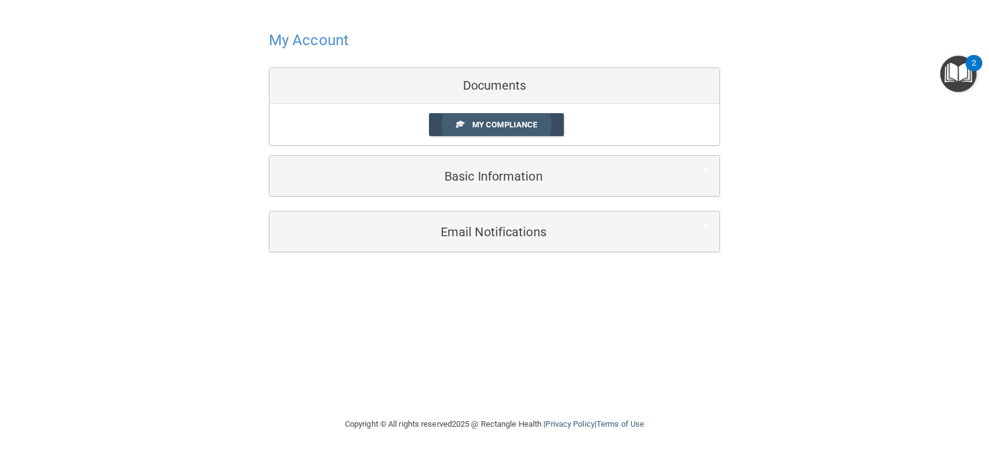
click at [475, 119] on link "My Compliance" at bounding box center [496, 124] width 135 height 23
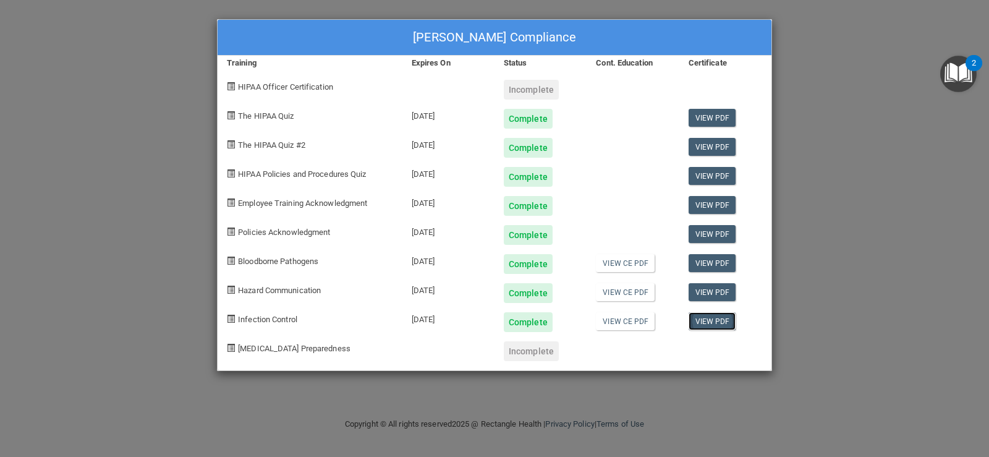
click at [716, 322] on link "View PDF" at bounding box center [712, 321] width 48 height 18
